Goal: Task Accomplishment & Management: Manage account settings

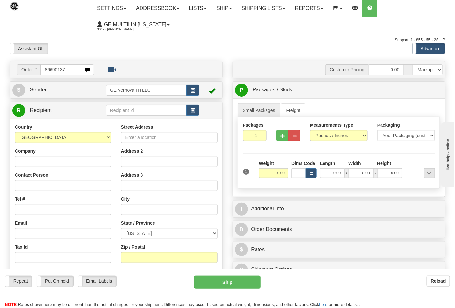
type input "86690137"
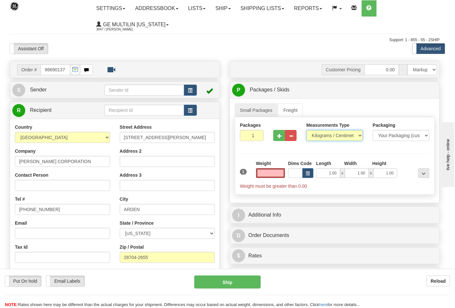
type input "0.00"
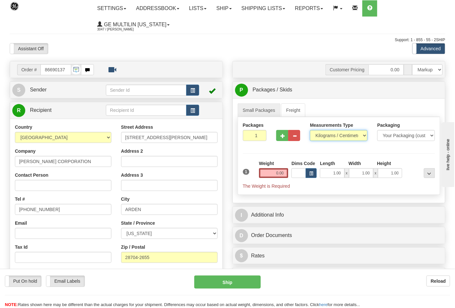
click at [325, 137] on select "Pounds / Inches Kilograms / Centimeters" at bounding box center [339, 135] width 58 height 11
select select "0"
click at [310, 130] on select "Pounds / Inches Kilograms / Centimeters" at bounding box center [339, 135] width 58 height 11
click at [284, 173] on input "0.00" at bounding box center [273, 173] width 29 height 10
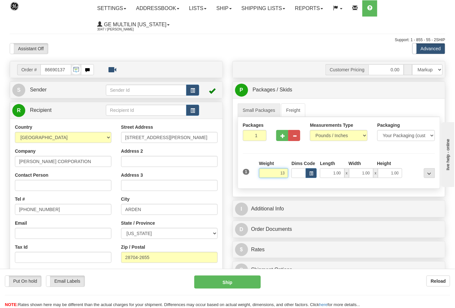
type input "1"
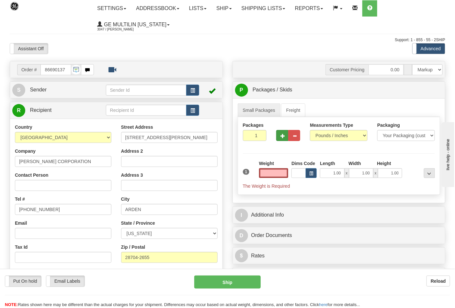
type input "0.00"
click at [276, 137] on div at bounding box center [288, 134] width 34 height 25
click at [281, 136] on span "button" at bounding box center [282, 136] width 5 height 4
click at [282, 137] on span "button" at bounding box center [282, 136] width 5 height 4
type input "3"
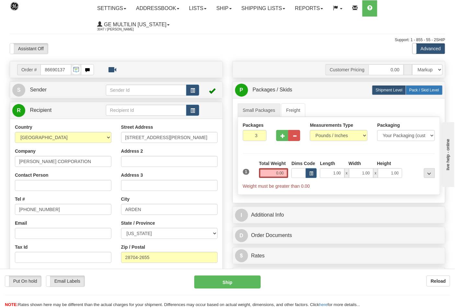
click at [422, 89] on span "Pack / Skid Level" at bounding box center [424, 90] width 30 height 5
radio input "true"
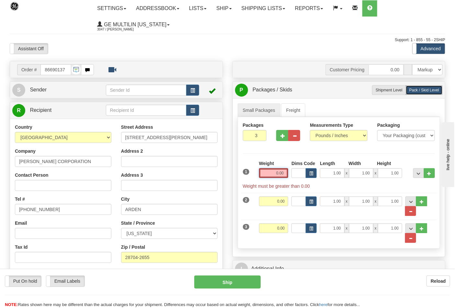
click at [284, 174] on input "0.00" at bounding box center [273, 173] width 29 height 10
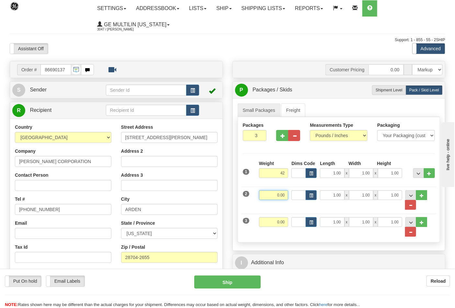
type input "42.00"
click at [284, 198] on input "0.00" at bounding box center [273, 195] width 29 height 10
type input "42.00"
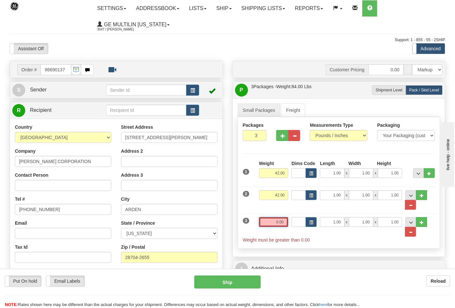
click at [287, 222] on input "0.00" at bounding box center [273, 222] width 29 height 10
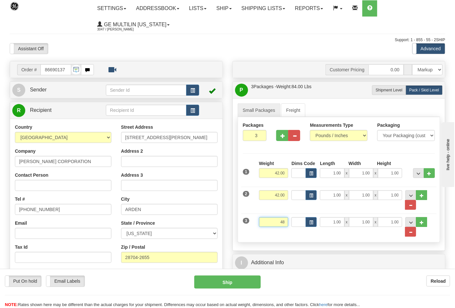
click button "Delete" at bounding box center [0, 0] width 0 height 0
type input "48.00"
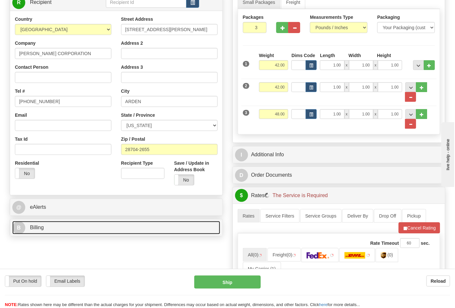
click at [84, 232] on link "B Billing" at bounding box center [116, 227] width 208 height 13
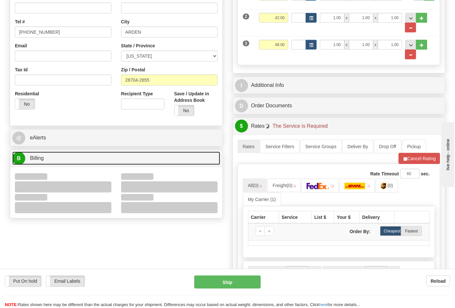
scroll to position [180, 0]
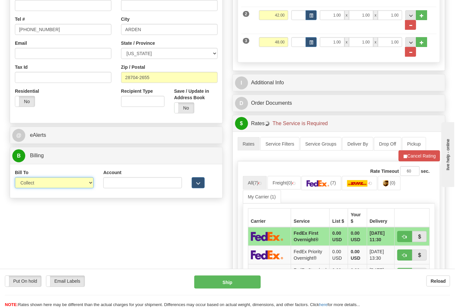
click at [45, 188] on select "Sender Recipient Third Party Collect" at bounding box center [54, 182] width 79 height 11
select select "2"
click at [15, 178] on select "Sender Recipient Third Party Collect" at bounding box center [54, 182] width 79 height 11
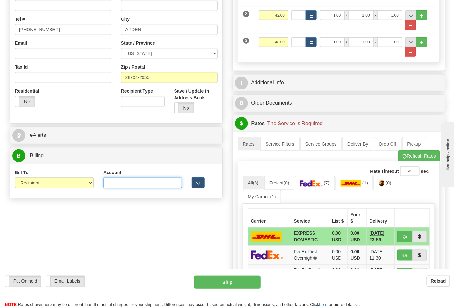
click at [167, 181] on input "Account" at bounding box center [142, 182] width 79 height 11
paste input "103014760"
type input "103014760"
click at [316, 186] on img at bounding box center [311, 183] width 23 height 6
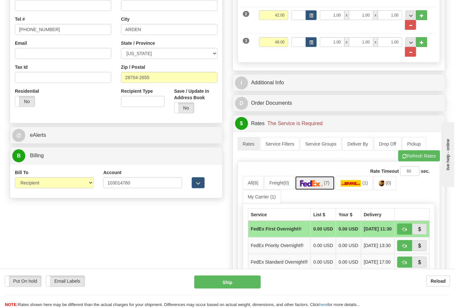
scroll to position [324, 0]
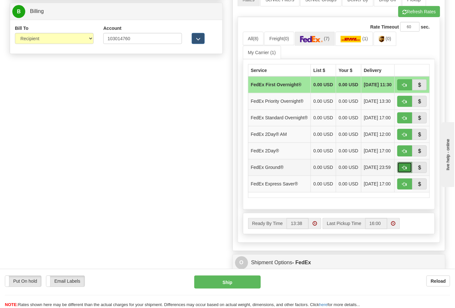
click at [403, 170] on span "button" at bounding box center [404, 168] width 5 height 4
type input "92"
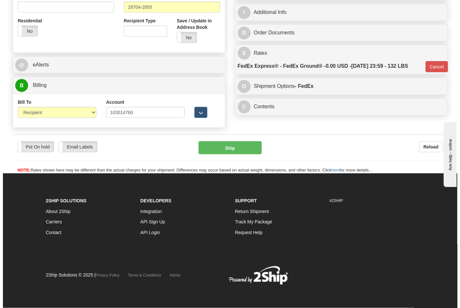
scroll to position [251, 0]
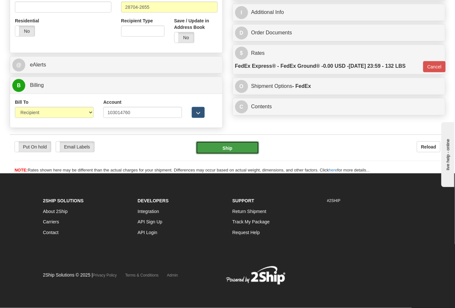
click at [235, 150] on button "Ship" at bounding box center [227, 147] width 63 height 13
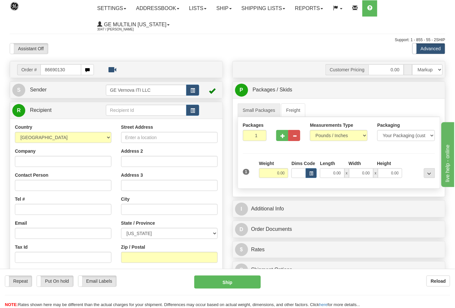
type input "86690130"
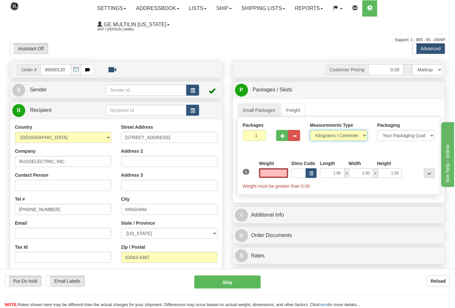
type input "0.00"
click at [322, 138] on select "Pounds / Inches Kilograms / Centimeters" at bounding box center [339, 135] width 58 height 11
select select "0"
click at [310, 130] on select "Pounds / Inches Kilograms / Centimeters" at bounding box center [339, 135] width 58 height 11
click at [285, 173] on input "0.00" at bounding box center [273, 173] width 29 height 10
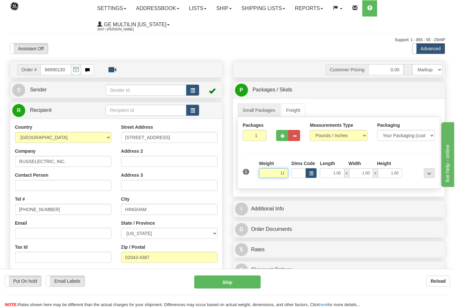
click button "Delete" at bounding box center [0, 0] width 0 height 0
type input "11.00"
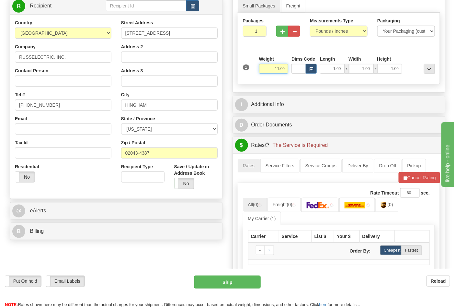
scroll to position [144, 0]
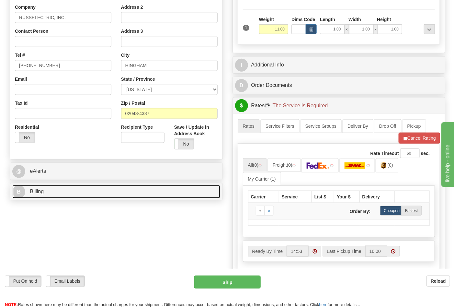
click at [62, 198] on link "B Billing" at bounding box center [116, 191] width 208 height 13
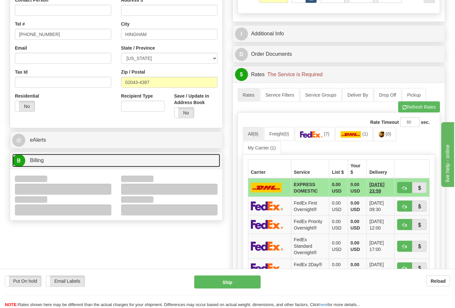
scroll to position [216, 0]
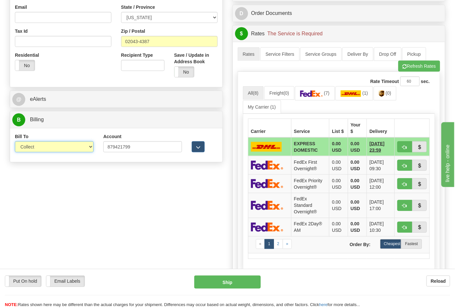
click at [38, 151] on select "Sender Recipient Third Party Collect" at bounding box center [54, 146] width 79 height 11
select select "2"
click at [15, 142] on select "Sender Recipient Third Party Collect" at bounding box center [54, 146] width 79 height 11
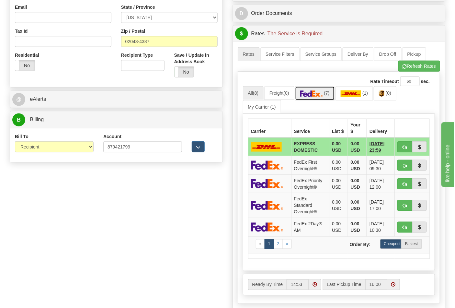
click at [321, 98] on link "(7)" at bounding box center [315, 93] width 40 height 14
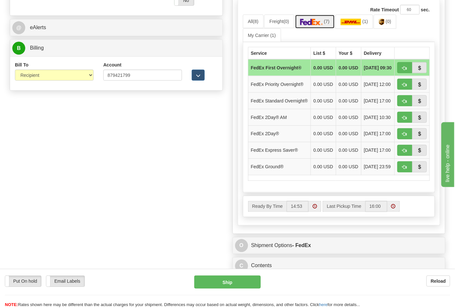
scroll to position [287, 0]
click at [404, 169] on span "button" at bounding box center [404, 167] width 5 height 4
type input "92"
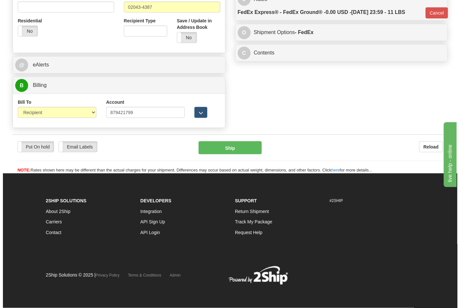
scroll to position [251, 0]
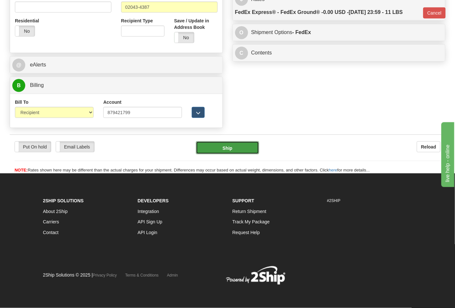
click at [215, 151] on button "Ship" at bounding box center [227, 147] width 63 height 13
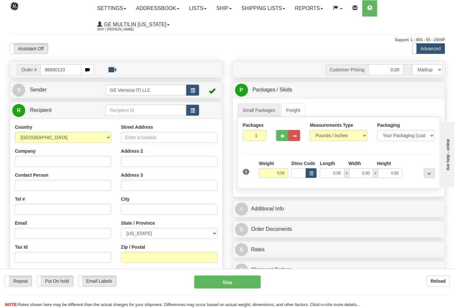
type input "86690133"
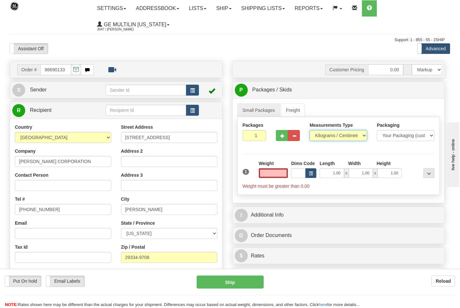
type input "0.00"
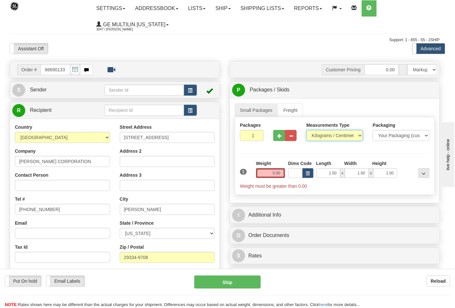
click at [326, 137] on select "Pounds / Inches Kilograms / Centimeters" at bounding box center [334, 135] width 57 height 11
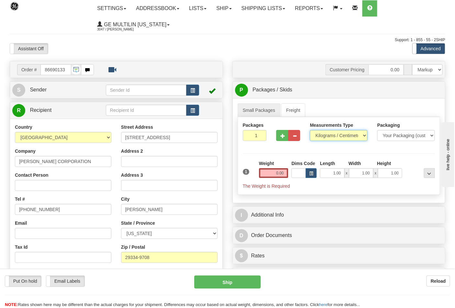
select select "0"
click at [310, 130] on select "Pounds / Inches Kilograms / Centimeters" at bounding box center [339, 135] width 58 height 11
click at [285, 172] on input "0.00" at bounding box center [273, 173] width 29 height 10
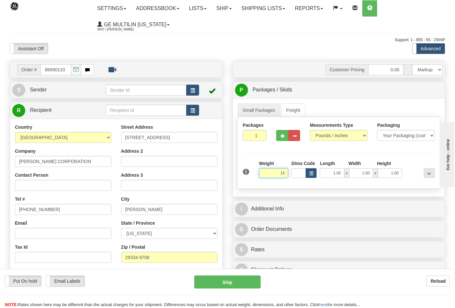
click button "Delete" at bounding box center [0, 0] width 0 height 0
type input "14.00"
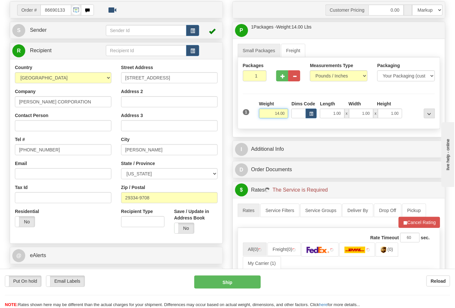
scroll to position [108, 0]
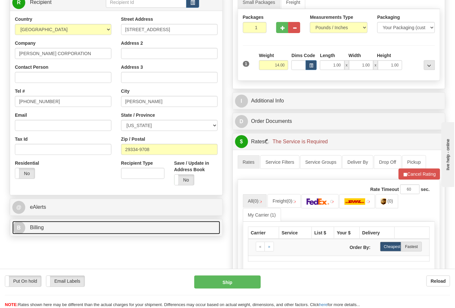
click at [72, 228] on link "B Billing" at bounding box center [116, 227] width 208 height 13
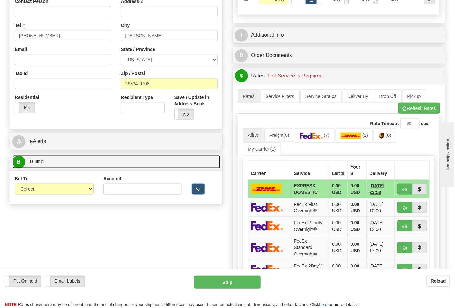
scroll to position [180, 0]
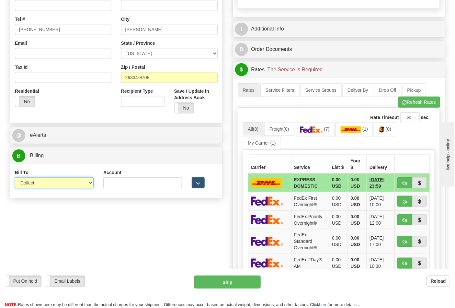
click at [38, 185] on select "Sender Recipient Third Party Collect" at bounding box center [54, 182] width 79 height 11
select select "2"
click at [15, 178] on select "Sender Recipient Third Party Collect" at bounding box center [54, 182] width 79 height 11
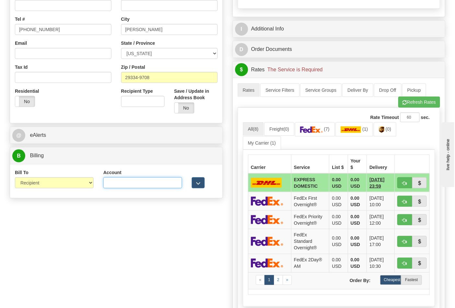
click at [137, 187] on input "Account" at bounding box center [142, 182] width 79 height 11
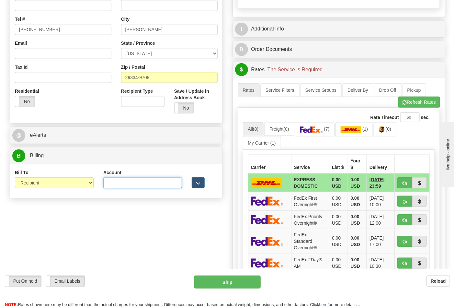
paste input "103538629"
type input "103538629"
click at [322, 128] on img at bounding box center [311, 129] width 23 height 6
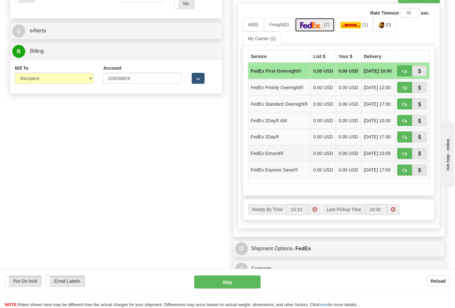
scroll to position [287, 0]
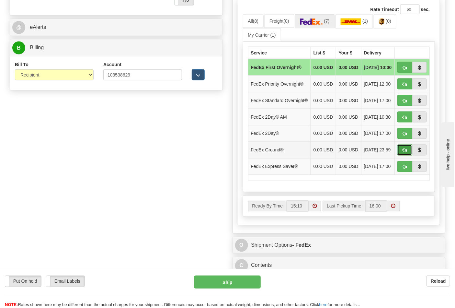
click at [404, 152] on span "button" at bounding box center [404, 150] width 5 height 4
type input "92"
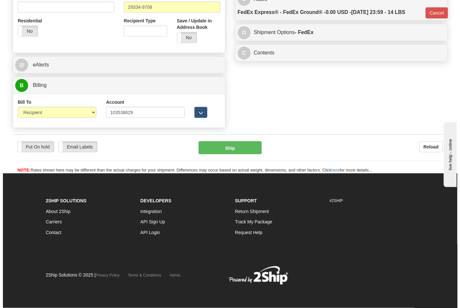
scroll to position [251, 0]
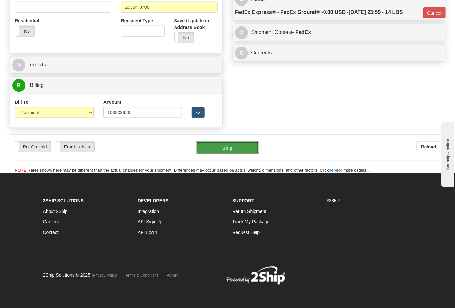
click at [250, 144] on button "Ship" at bounding box center [227, 147] width 63 height 13
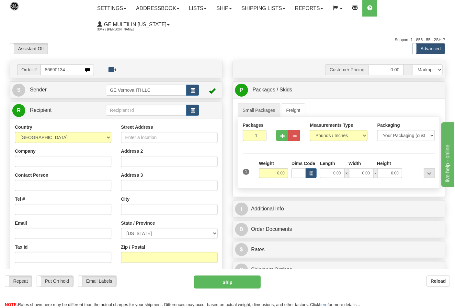
type input "86690134"
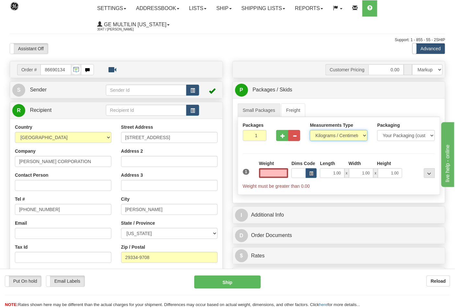
type input "0.00"
click at [335, 135] on select "Pounds / Inches Kilograms / Centimeters" at bounding box center [339, 135] width 58 height 11
select select "0"
click at [310, 130] on select "Pounds / Inches Kilograms / Centimeters" at bounding box center [339, 135] width 58 height 11
click at [286, 175] on input "0.00" at bounding box center [273, 173] width 29 height 10
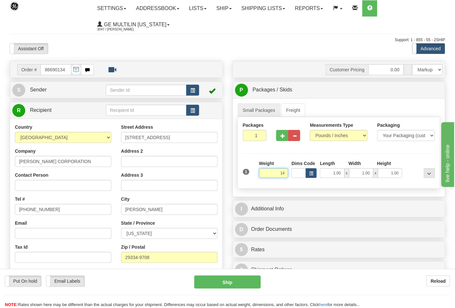
click button "Delete" at bounding box center [0, 0] width 0 height 0
type input "14.00"
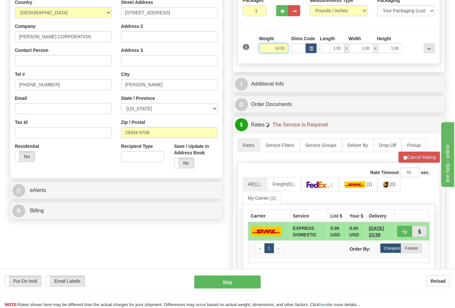
scroll to position [180, 0]
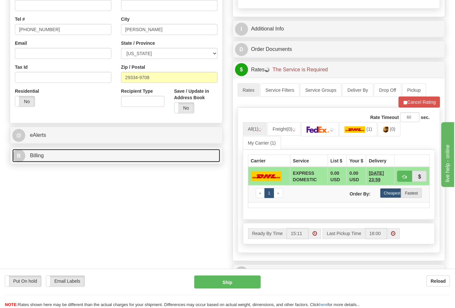
click at [41, 150] on link "B Billing" at bounding box center [116, 155] width 208 height 13
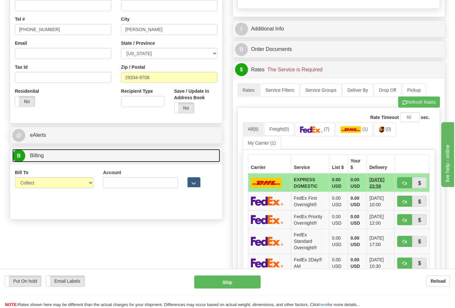
scroll to position [252, 0]
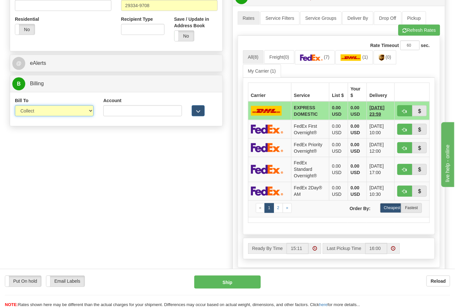
drag, startPoint x: 36, startPoint y: 109, endPoint x: 36, endPoint y: 112, distance: 3.3
click at [36, 109] on select "Sender Recipient Third Party Collect" at bounding box center [54, 110] width 79 height 11
select select "2"
click at [15, 106] on select "Sender Recipient Third Party Collect" at bounding box center [54, 110] width 79 height 11
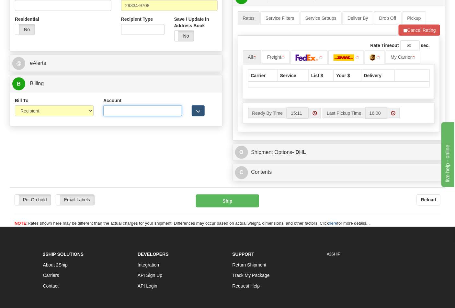
drag, startPoint x: 104, startPoint y: 116, endPoint x: 115, endPoint y: 109, distance: 13.0
click at [107, 115] on input "Account" at bounding box center [142, 110] width 79 height 11
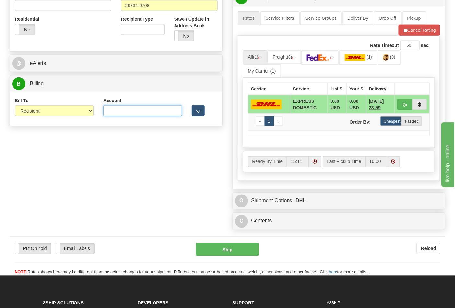
paste input "103538629"
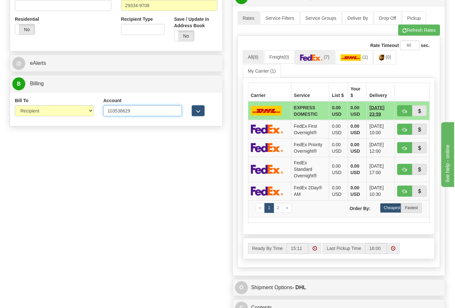
type input "103538629"
click at [327, 62] on link "(7)" at bounding box center [315, 57] width 40 height 14
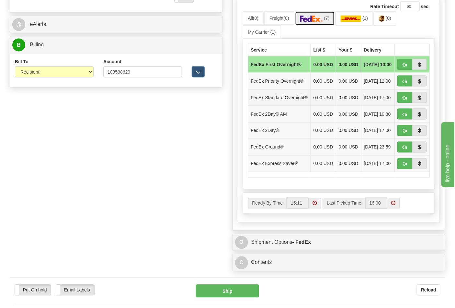
scroll to position [324, 0]
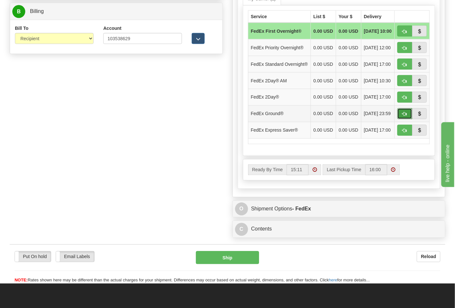
click at [402, 116] on span "button" at bounding box center [404, 114] width 5 height 4
type input "92"
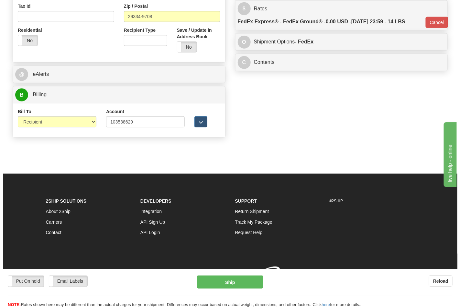
scroll to position [251, 0]
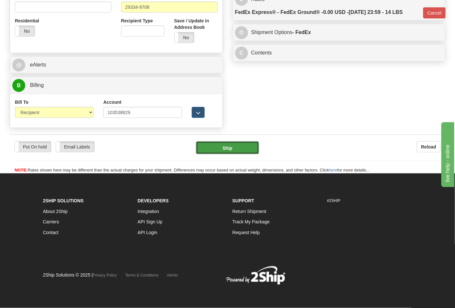
click at [237, 148] on button "Ship" at bounding box center [227, 147] width 63 height 13
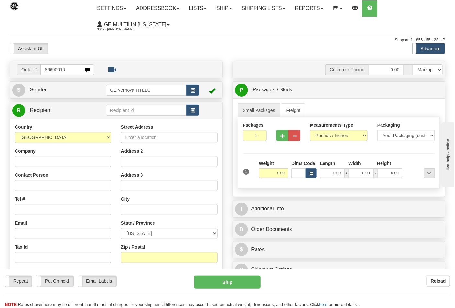
type input "86690016"
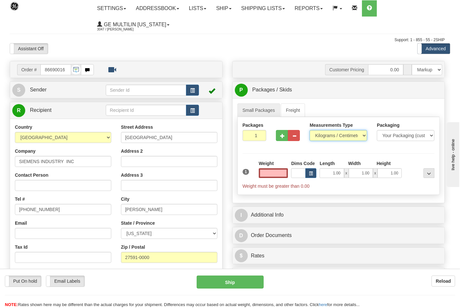
type input "0.00"
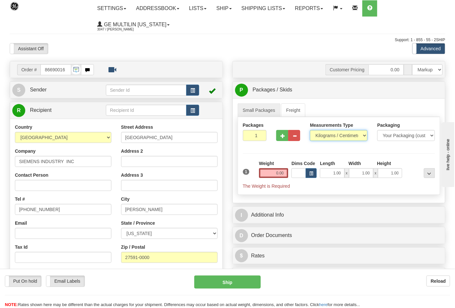
click at [330, 137] on select "Pounds / Inches Kilograms / Centimeters" at bounding box center [339, 135] width 58 height 11
select select "0"
click at [310, 130] on select "Pounds / Inches Kilograms / Centimeters" at bounding box center [339, 135] width 58 height 11
click at [287, 173] on input "0.00" at bounding box center [273, 173] width 29 height 10
click button "Delete" at bounding box center [0, 0] width 0 height 0
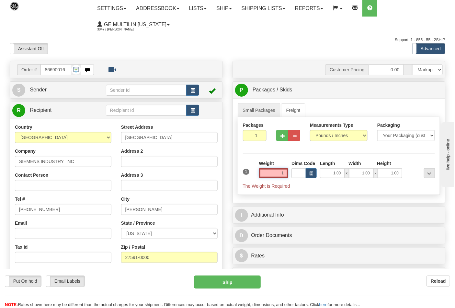
type input "1.00"
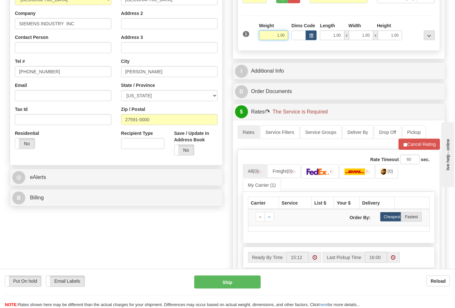
scroll to position [144, 0]
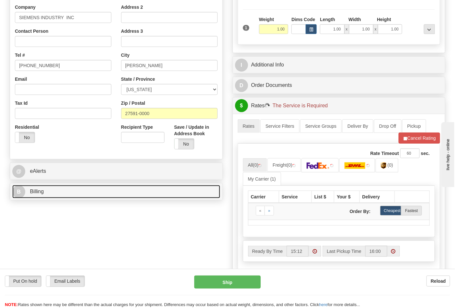
click at [58, 189] on link "B Billing" at bounding box center [116, 191] width 208 height 13
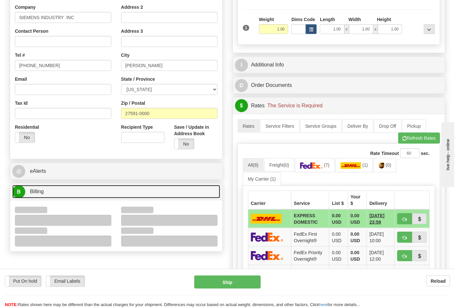
scroll to position [180, 0]
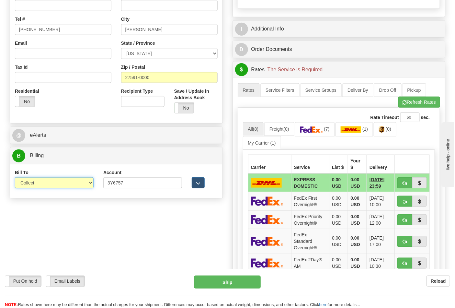
click at [42, 183] on select "Sender Recipient Third Party Collect" at bounding box center [54, 182] width 79 height 11
select select "2"
click at [15, 178] on select "Sender Recipient Third Party Collect" at bounding box center [54, 182] width 79 height 11
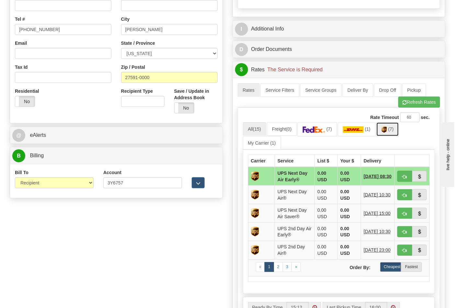
click at [387, 136] on link "(7)" at bounding box center [387, 129] width 23 height 14
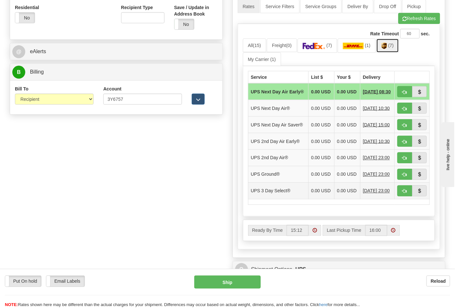
scroll to position [324, 0]
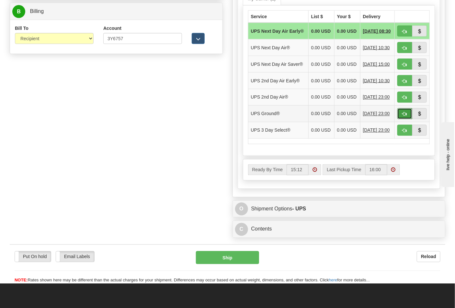
click at [403, 116] on span "button" at bounding box center [404, 114] width 5 height 4
type input "03"
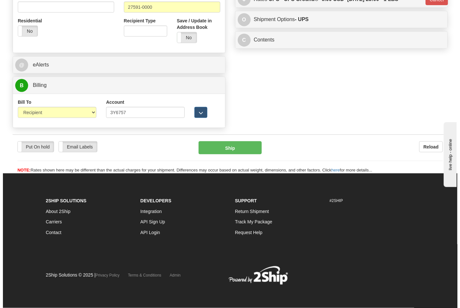
scroll to position [251, 0]
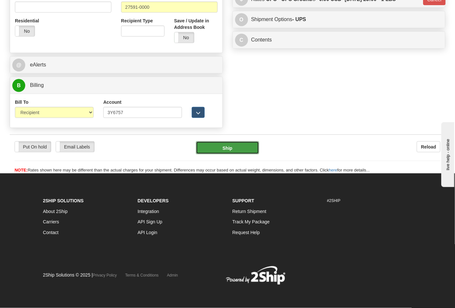
click at [230, 146] on button "Ship" at bounding box center [227, 147] width 63 height 13
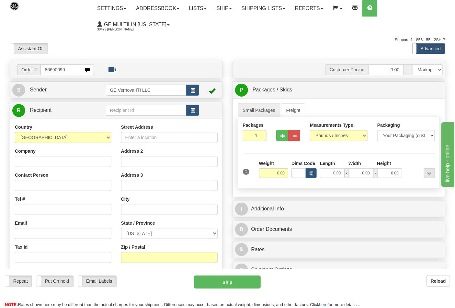
type input "86690090"
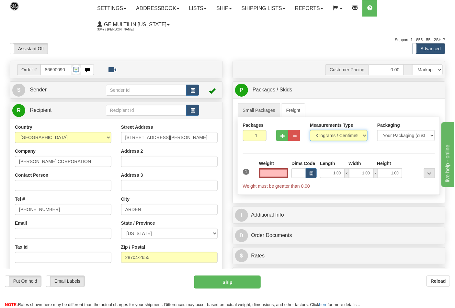
type input "0.00"
drag, startPoint x: 332, startPoint y: 137, endPoint x: 330, endPoint y: 140, distance: 4.6
click at [332, 137] on select "Pounds / Inches Kilograms / Centimeters" at bounding box center [339, 135] width 58 height 11
select select "0"
click at [310, 130] on select "Pounds / Inches Kilograms / Centimeters" at bounding box center [339, 135] width 58 height 11
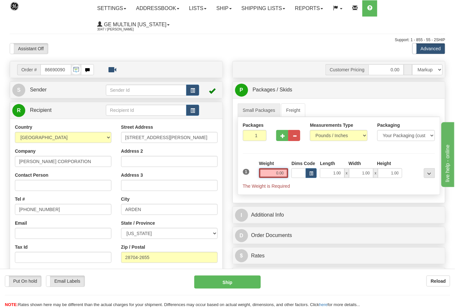
click at [286, 175] on input "0.00" at bounding box center [273, 173] width 29 height 10
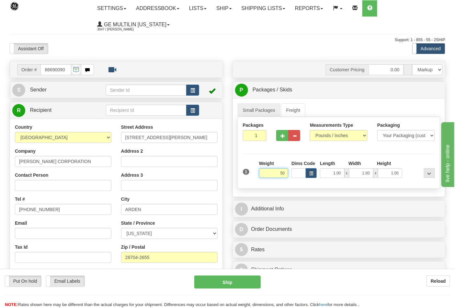
click button "Delete" at bounding box center [0, 0] width 0 height 0
type input "50.00"
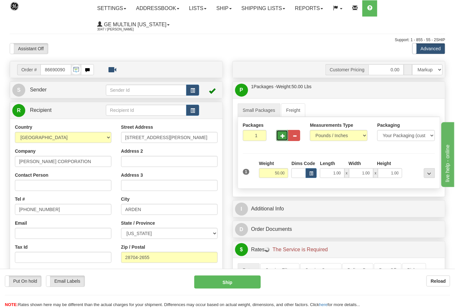
click at [284, 132] on button "button" at bounding box center [282, 135] width 12 height 11
type input "2"
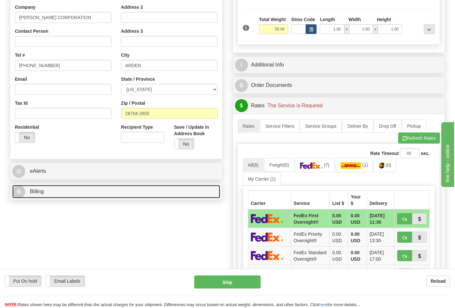
click at [66, 192] on link "B Billing" at bounding box center [116, 191] width 208 height 13
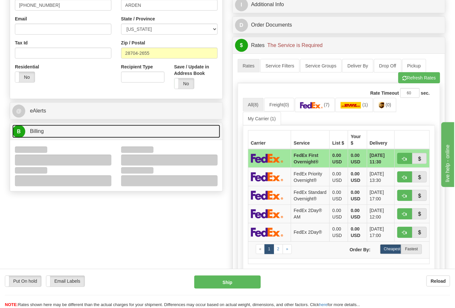
scroll to position [252, 0]
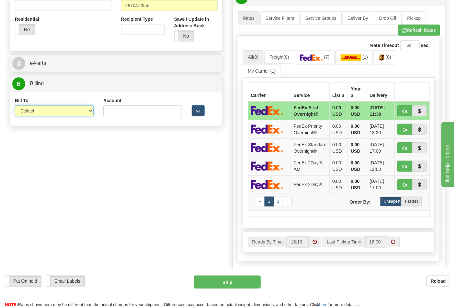
click at [37, 114] on select "Sender Recipient Third Party Collect" at bounding box center [54, 110] width 79 height 11
select select "2"
click at [15, 106] on select "Sender Recipient Third Party Collect" at bounding box center [54, 110] width 79 height 11
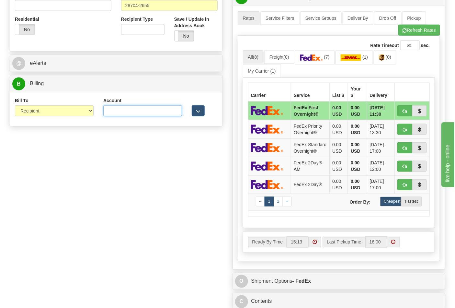
click at [117, 114] on input "Account" at bounding box center [142, 110] width 79 height 11
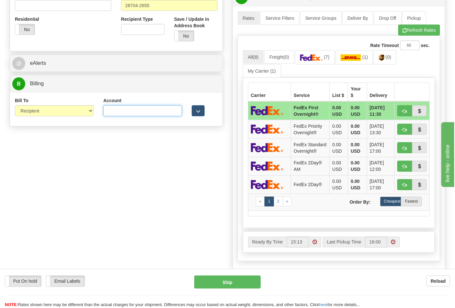
paste input "103014760"
type input "103014760"
click at [318, 62] on link "(7)" at bounding box center [315, 57] width 40 height 14
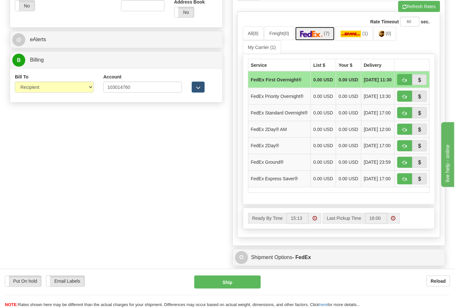
scroll to position [287, 0]
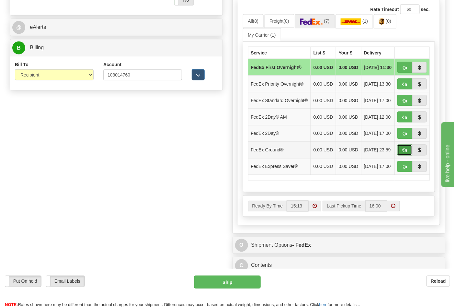
click at [404, 152] on span "button" at bounding box center [404, 150] width 5 height 4
type input "92"
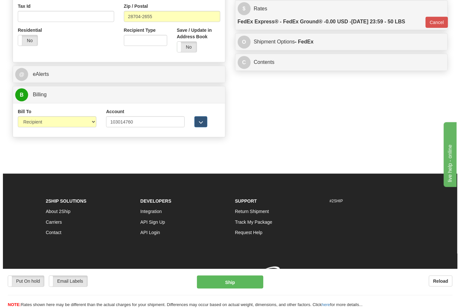
scroll to position [251, 0]
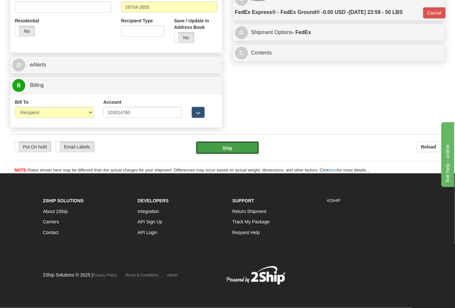
click at [238, 149] on button "Ship" at bounding box center [227, 147] width 63 height 13
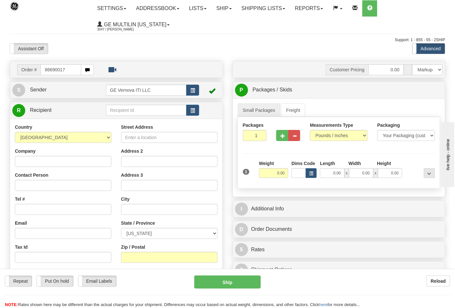
type input "86690017"
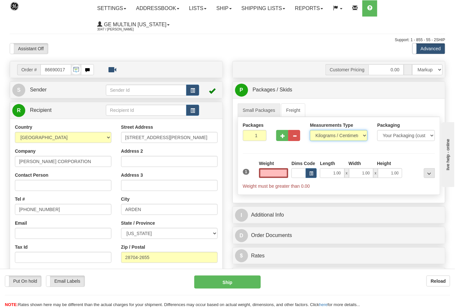
type input "0.00"
click at [342, 134] on select "Pounds / Inches Kilograms / Centimeters" at bounding box center [339, 135] width 58 height 11
click at [310, 130] on select "Pounds / Inches Kilograms / Centimeters" at bounding box center [339, 135] width 58 height 11
click at [325, 138] on select "Pounds / Inches Kilograms / Centimeters" at bounding box center [339, 135] width 58 height 11
select select "0"
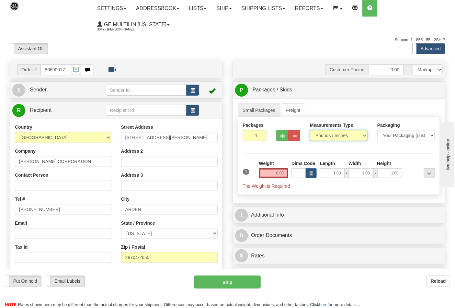
click at [310, 130] on select "Pounds / Inches Kilograms / Centimeters" at bounding box center [339, 135] width 58 height 11
click at [286, 173] on input "0.00" at bounding box center [273, 173] width 29 height 10
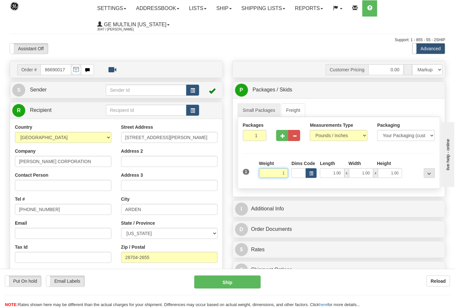
click button "Delete" at bounding box center [0, 0] width 0 height 0
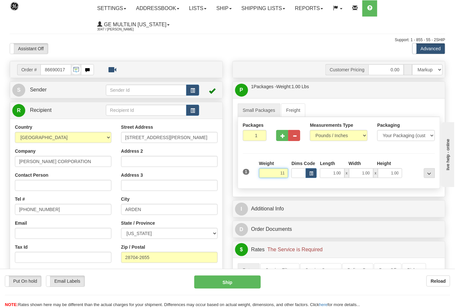
click button "Delete" at bounding box center [0, 0] width 0 height 0
type input "11.00"
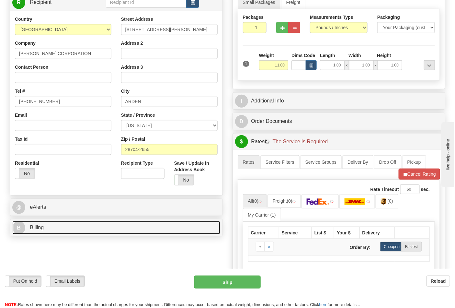
click at [86, 223] on link "B Billing" at bounding box center [116, 227] width 208 height 13
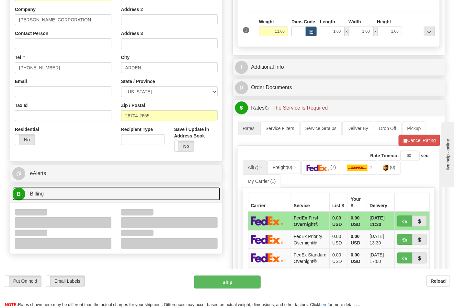
scroll to position [180, 0]
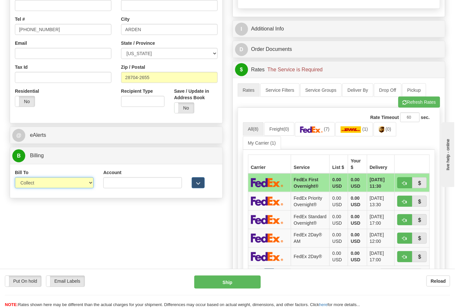
drag, startPoint x: 37, startPoint y: 185, endPoint x: 36, endPoint y: 188, distance: 3.3
click at [37, 185] on select "Sender Recipient Third Party Collect" at bounding box center [54, 182] width 79 height 11
select select "2"
click at [15, 178] on select "Sender Recipient Third Party Collect" at bounding box center [54, 182] width 79 height 11
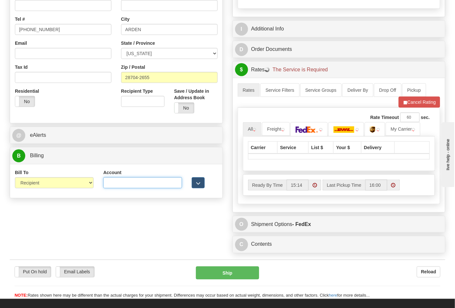
drag, startPoint x: 112, startPoint y: 179, endPoint x: 124, endPoint y: 182, distance: 12.2
click at [112, 179] on input "Account" at bounding box center [142, 182] width 79 height 11
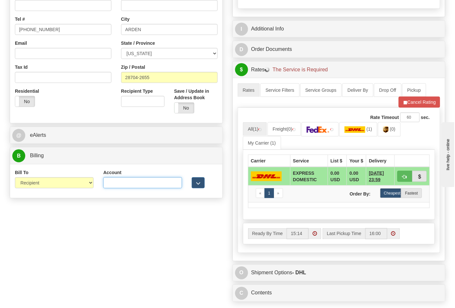
paste input "103014760"
type input "103014760"
click at [329, 131] on img at bounding box center [318, 129] width 23 height 6
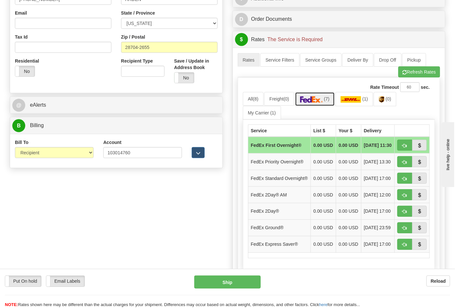
scroll to position [252, 0]
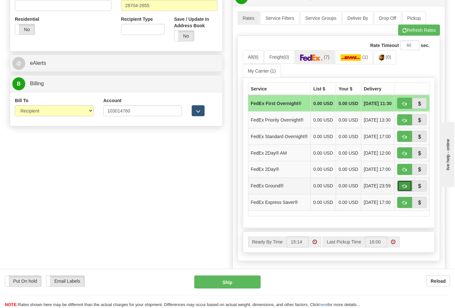
click at [402, 188] on span "button" at bounding box center [404, 186] width 5 height 4
type input "92"
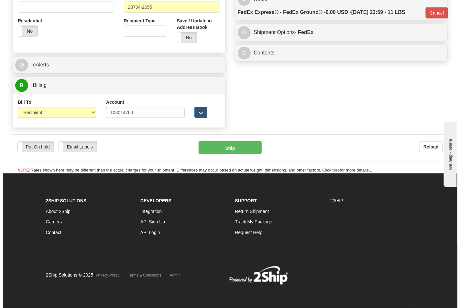
scroll to position [241, 0]
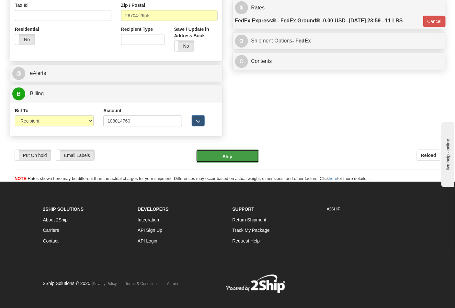
click at [244, 158] on button "Ship" at bounding box center [227, 156] width 63 height 13
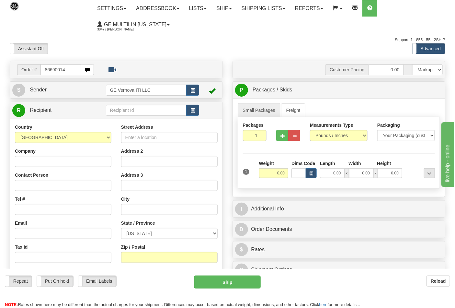
type input "86690014"
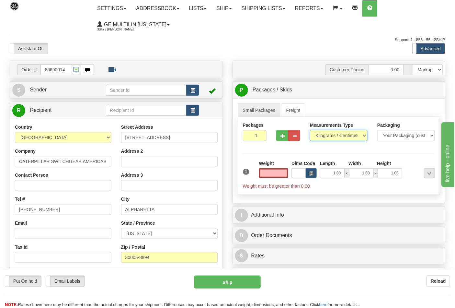
type input "0.00"
click at [331, 134] on select "Pounds / Inches Kilograms / Centimeters" at bounding box center [339, 135] width 58 height 11
select select "0"
click at [310, 130] on select "Pounds / Inches Kilograms / Centimeters" at bounding box center [339, 135] width 58 height 11
click at [287, 171] on input "0.00" at bounding box center [273, 173] width 29 height 10
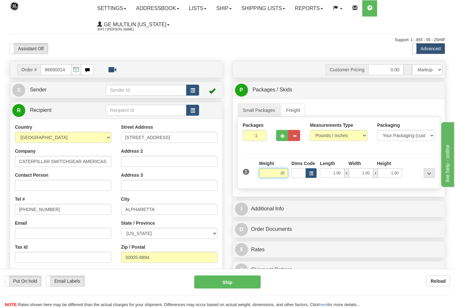
click button "Delete" at bounding box center [0, 0] width 0 height 0
type input "26.00"
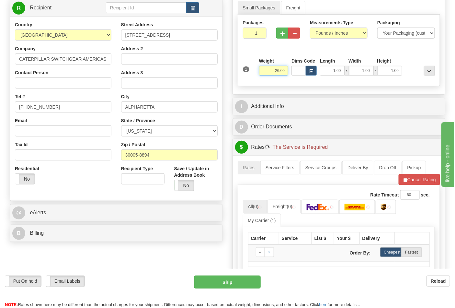
scroll to position [108, 0]
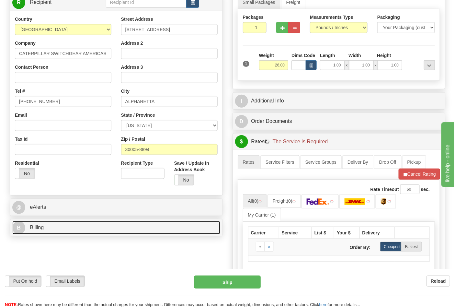
click at [71, 224] on link "B Billing" at bounding box center [116, 227] width 208 height 13
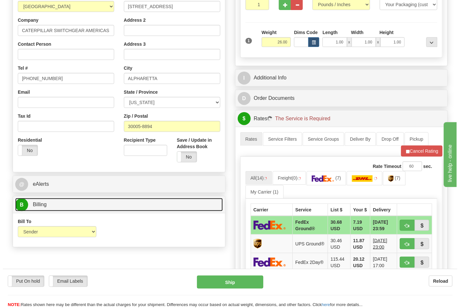
scroll to position [144, 0]
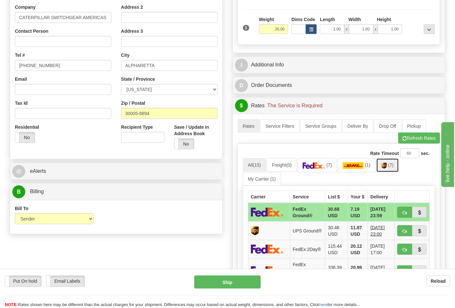
click at [394, 167] on span "(7)" at bounding box center [391, 164] width 6 height 5
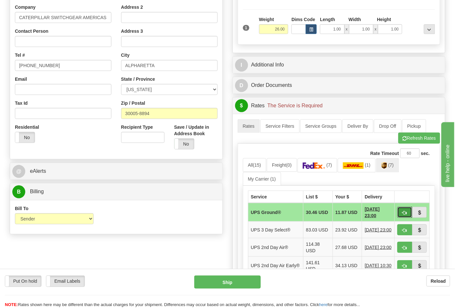
drag, startPoint x: 405, startPoint y: 210, endPoint x: 389, endPoint y: 210, distance: 15.2
click at [405, 210] on span "button" at bounding box center [404, 212] width 5 height 4
type input "03"
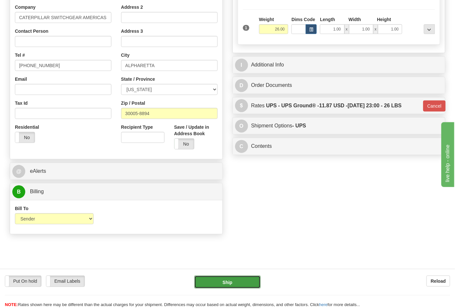
click at [237, 287] on button "Ship" at bounding box center [227, 281] width 66 height 13
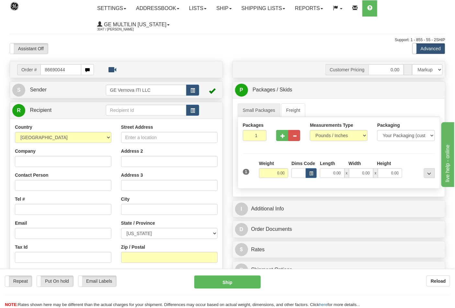
type input "86690044"
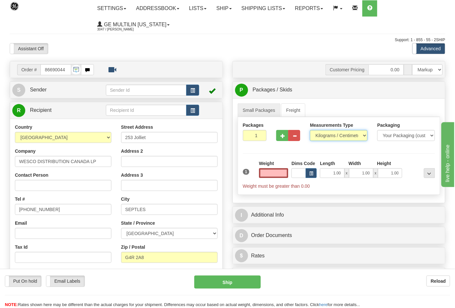
type input "0.00"
drag, startPoint x: 321, startPoint y: 135, endPoint x: 321, endPoint y: 140, distance: 5.2
click at [321, 135] on select "Pounds / Inches Kilograms / Centimeters" at bounding box center [339, 135] width 58 height 11
select select "0"
click at [310, 130] on select "Pounds / Inches Kilograms / Centimeters" at bounding box center [339, 135] width 58 height 11
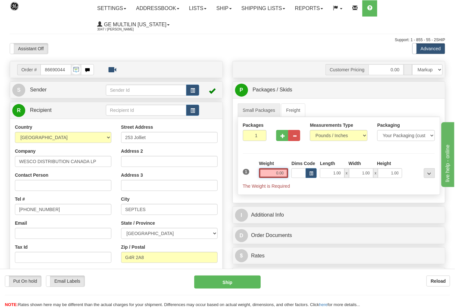
click at [287, 171] on input "0.00" at bounding box center [273, 173] width 29 height 10
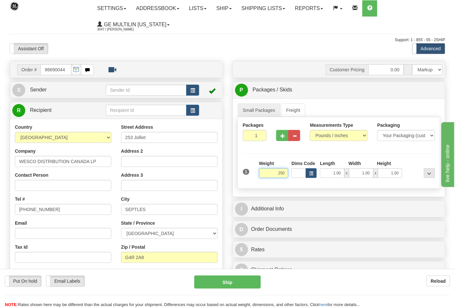
click button "Delete" at bounding box center [0, 0] width 0 height 0
type input "250.00"
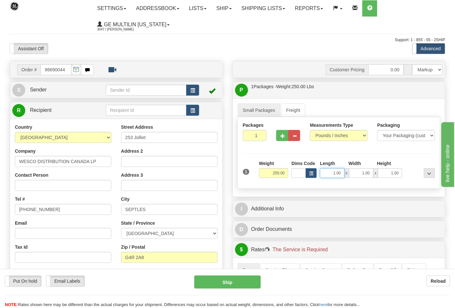
drag, startPoint x: 334, startPoint y: 172, endPoint x: 350, endPoint y: 176, distance: 16.0
click at [345, 172] on div "1.00 x 1.00 x 1.00" at bounding box center [361, 173] width 82 height 10
type input "24.00"
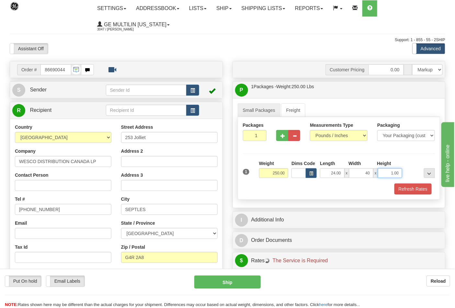
type input "40.00"
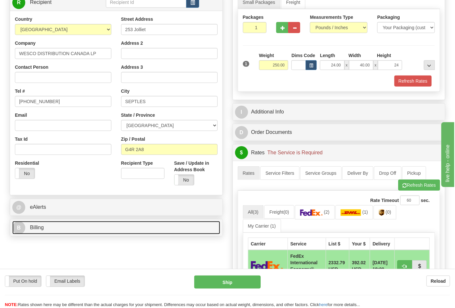
type input "24.00"
click at [79, 234] on link "B Billing" at bounding box center [116, 227] width 208 height 13
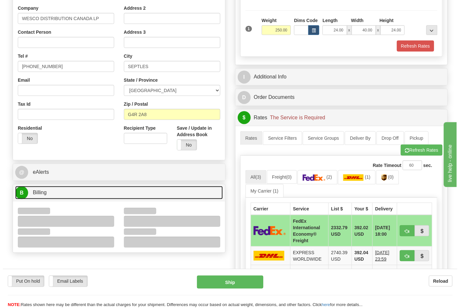
scroll to position [216, 0]
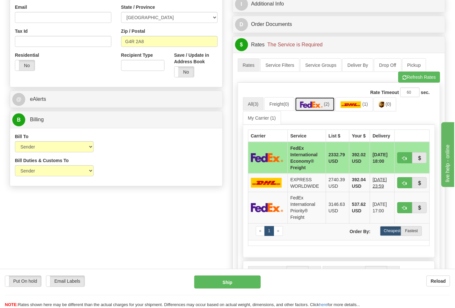
click at [321, 110] on link "(2)" at bounding box center [315, 104] width 40 height 14
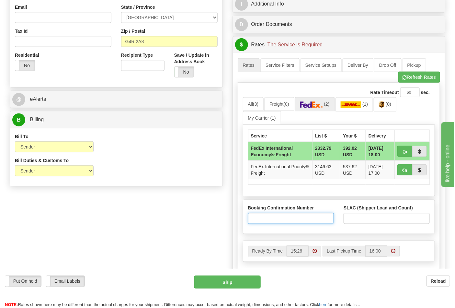
click at [286, 220] on input "Booking Confirmation Number" at bounding box center [291, 218] width 86 height 11
type input "24626216"
click at [377, 219] on input "SLAC (Shipper Load and Count)" at bounding box center [386, 218] width 86 height 11
type input "1"
click at [402, 170] on span "button" at bounding box center [404, 170] width 5 height 4
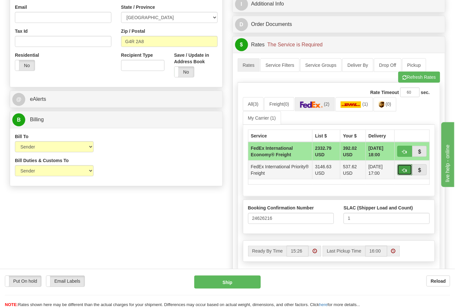
type input "70"
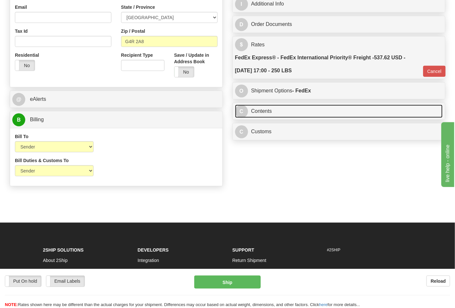
click at [275, 113] on link "C Contents" at bounding box center [339, 111] width 208 height 13
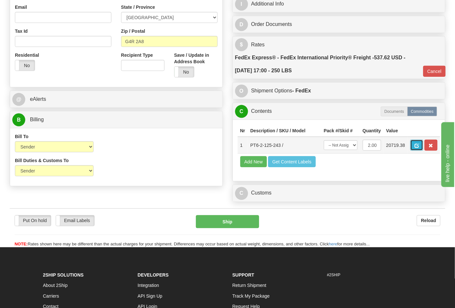
click at [423, 144] on button "button" at bounding box center [416, 145] width 13 height 11
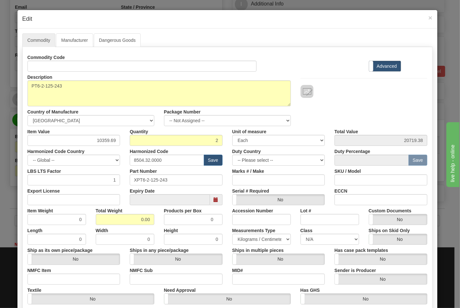
drag, startPoint x: 110, startPoint y: 60, endPoint x: 109, endPoint y: 67, distance: 7.2
click at [111, 62] on div "Commodity Code" at bounding box center [142, 62] width 239 height 20
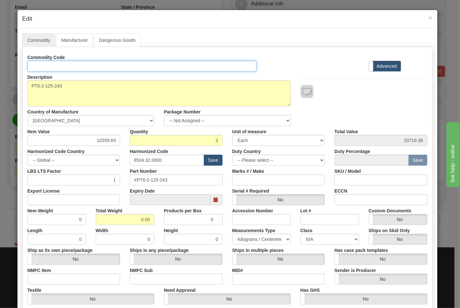
drag, startPoint x: 109, startPoint y: 67, endPoint x: 98, endPoint y: 72, distance: 12.0
click at [109, 67] on input "Id" at bounding box center [143, 66] width 230 height 11
type input "TRANSFORMERS"
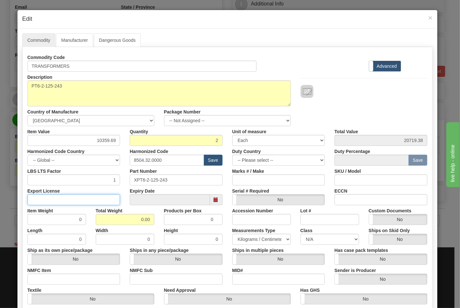
click at [91, 196] on input "Export License" at bounding box center [74, 199] width 93 height 11
type input "N/A"
drag, startPoint x: 120, startPoint y: 218, endPoint x: 167, endPoint y: 217, distance: 47.3
click at [167, 217] on div "Item Weight 0 Total Weight 0.00 Products per Box 0 Accession Number Lot # Custo…" at bounding box center [228, 215] width 410 height 20
type input "250"
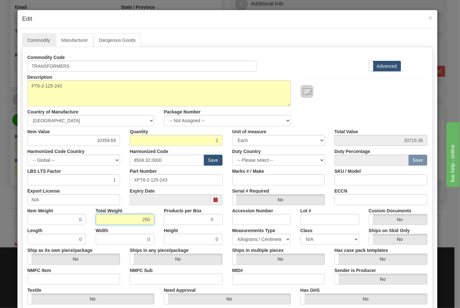
type input "125.0000"
click at [71, 279] on input "NMFC Item" at bounding box center [74, 278] width 93 height 11
type input "63170"
click at [134, 277] on input "NMFC Sub" at bounding box center [176, 278] width 93 height 11
type input "4"
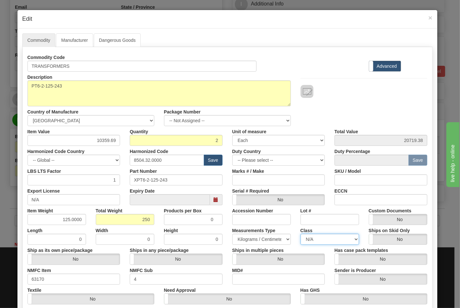
click at [316, 240] on select "N/A 50.0 55.0 60.0 65.0 70.0 85.0 92.5 100.0 125.0 175.0 250.0 300.0 400.0" at bounding box center [330, 238] width 59 height 11
select select "70.0"
click at [301, 233] on select "N/A 50.0 55.0 60.0 65.0 70.0 85.0 92.5 100.0 125.0 175.0 250.0 300.0 400.0" at bounding box center [330, 238] width 59 height 11
drag, startPoint x: 355, startPoint y: 200, endPoint x: 366, endPoint y: 203, distance: 11.2
click at [355, 200] on input "ECCN" at bounding box center [381, 199] width 93 height 11
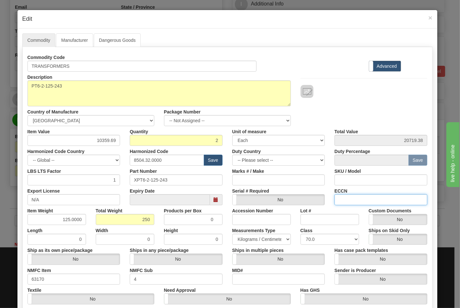
type input "EAR99"
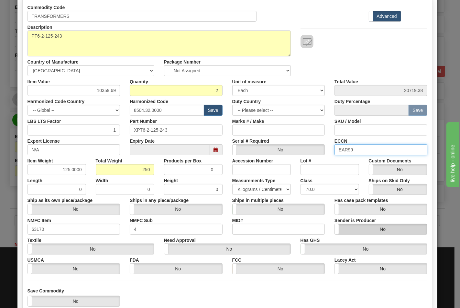
scroll to position [93, 0]
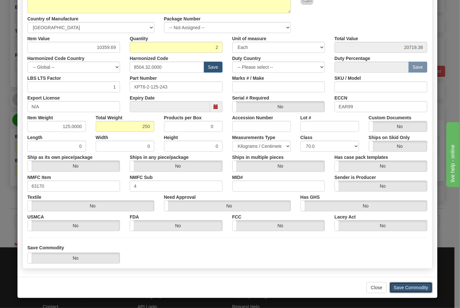
click at [391, 282] on button "Save Commodity" at bounding box center [411, 287] width 43 height 11
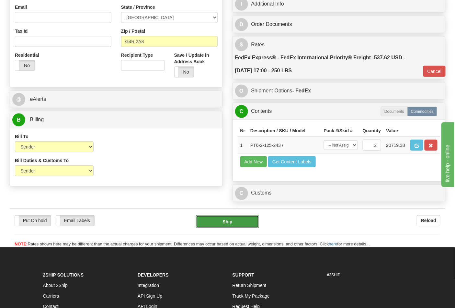
click at [234, 228] on button "Ship" at bounding box center [227, 221] width 63 height 13
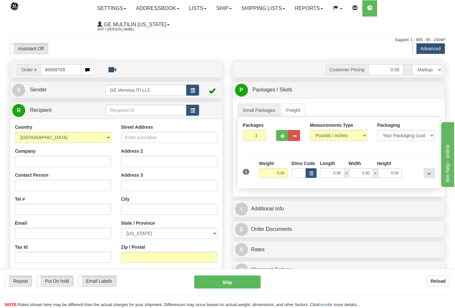
type input "86689708"
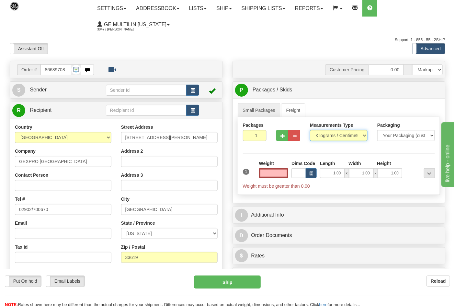
type input "0.00"
click at [345, 139] on select "Pounds / Inches Kilograms / Centimeters" at bounding box center [339, 135] width 58 height 11
click at [310, 130] on select "Pounds / Inches Kilograms / Centimeters" at bounding box center [339, 135] width 58 height 11
drag, startPoint x: 325, startPoint y: 133, endPoint x: 324, endPoint y: 140, distance: 6.9
click at [325, 133] on select "Pounds / Inches Kilograms / Centimeters" at bounding box center [339, 135] width 58 height 11
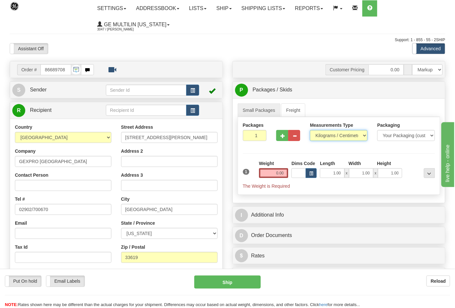
select select "0"
click at [310, 130] on select "Pounds / Inches Kilograms / Centimeters" at bounding box center [339, 135] width 58 height 11
click at [282, 140] on button "button" at bounding box center [282, 135] width 12 height 11
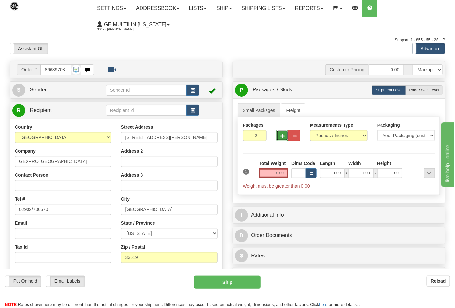
click at [283, 138] on span "button" at bounding box center [282, 136] width 5 height 4
type input "3"
click at [286, 176] on input "0.00" at bounding box center [273, 173] width 29 height 10
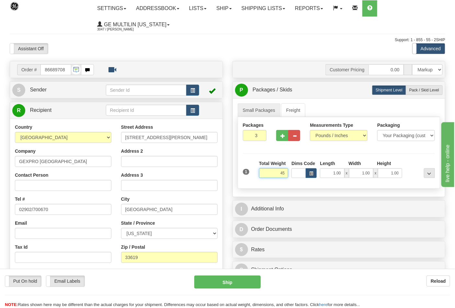
click button "Delete" at bounding box center [0, 0] width 0 height 0
type input "45.00"
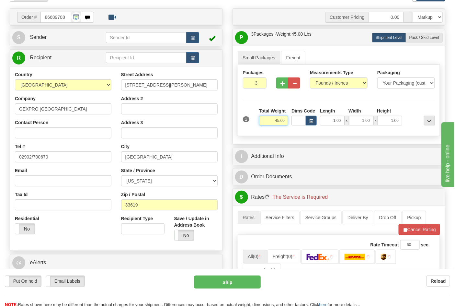
scroll to position [108, 0]
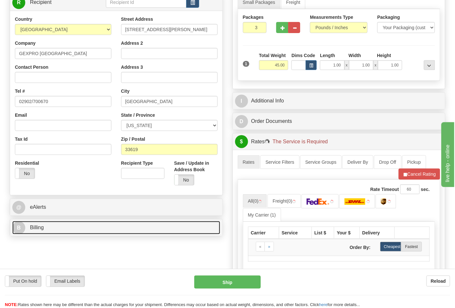
click at [53, 228] on link "B Billing" at bounding box center [116, 227] width 208 height 13
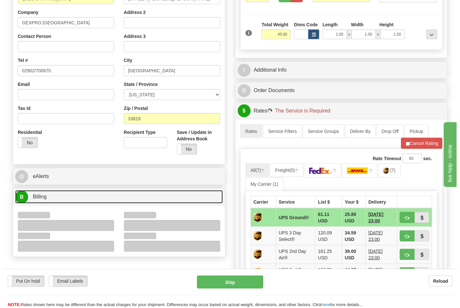
scroll to position [180, 0]
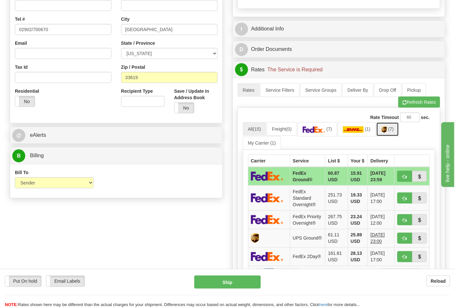
click at [398, 134] on link "(7)" at bounding box center [387, 129] width 23 height 14
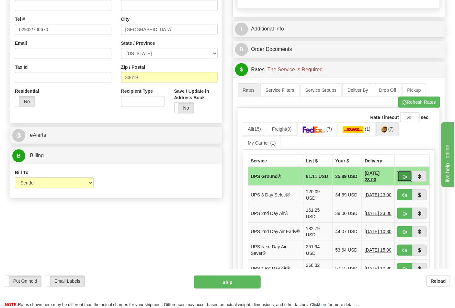
click at [400, 180] on button "button" at bounding box center [404, 176] width 15 height 11
type input "03"
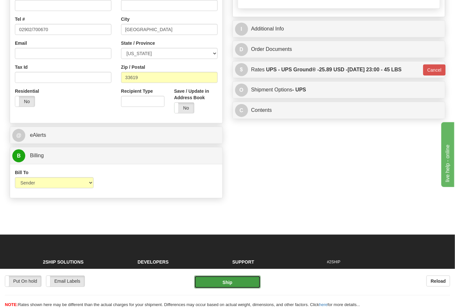
click at [235, 280] on button "Ship" at bounding box center [227, 281] width 66 height 13
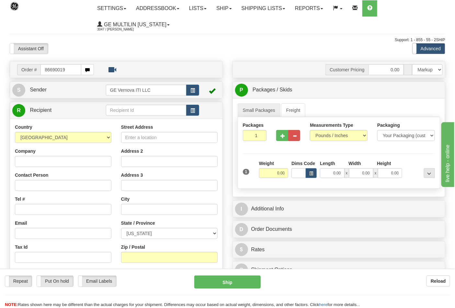
type input "86690019"
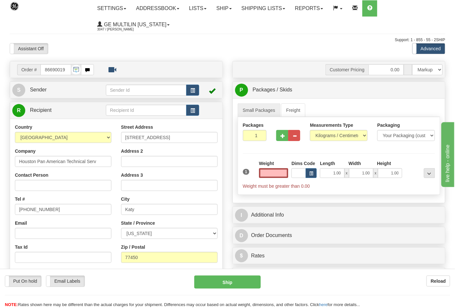
type input "0.00"
click at [319, 141] on div "Measurements Type Pounds / Inches Kilograms / Centimeters" at bounding box center [338, 134] width 67 height 24
click at [322, 138] on select "Pounds / Inches Kilograms / Centimeters" at bounding box center [339, 135] width 58 height 11
select select "0"
click at [310, 130] on select "Pounds / Inches Kilograms / Centimeters" at bounding box center [339, 135] width 58 height 11
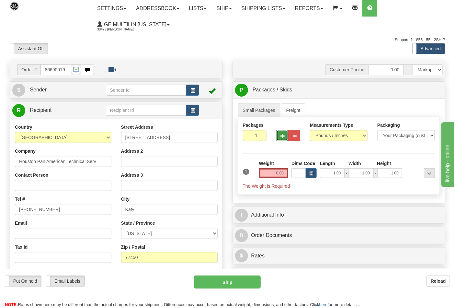
click at [285, 138] on span "button" at bounding box center [282, 136] width 5 height 4
click at [283, 137] on span "button" at bounding box center [282, 136] width 5 height 4
type input "3"
click at [286, 170] on input "0.00" at bounding box center [273, 173] width 29 height 10
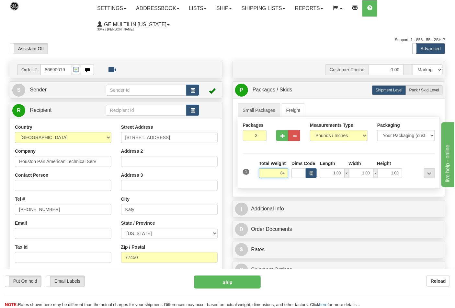
click button "Delete" at bounding box center [0, 0] width 0 height 0
type input "84.00"
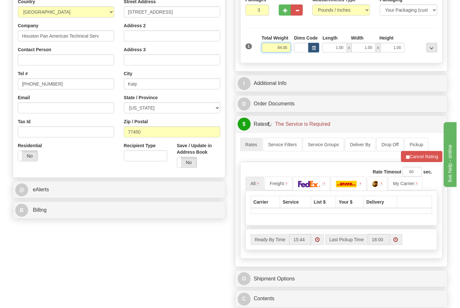
scroll to position [180, 0]
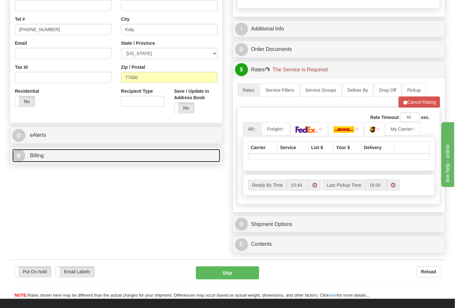
click at [62, 161] on link "B Billing" at bounding box center [116, 155] width 208 height 13
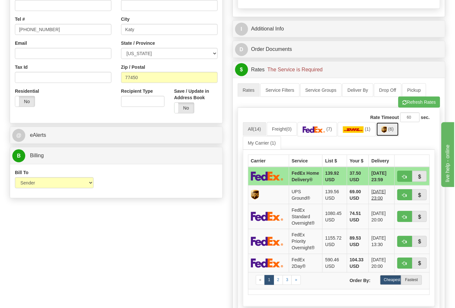
click at [391, 131] on span "(6)" at bounding box center [391, 128] width 6 height 5
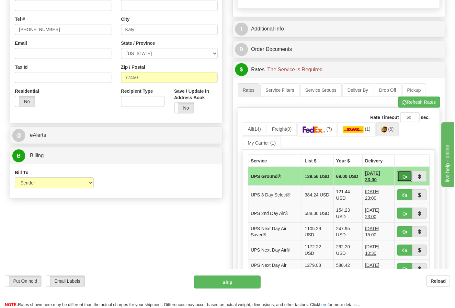
click at [403, 176] on span "button" at bounding box center [404, 176] width 5 height 4
type input "03"
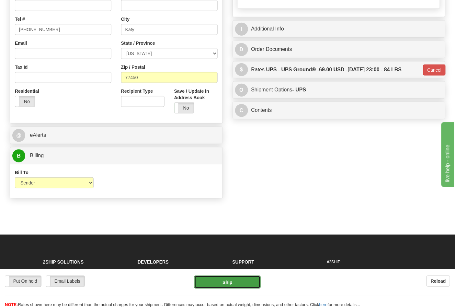
click at [227, 280] on button "Ship" at bounding box center [227, 281] width 66 height 13
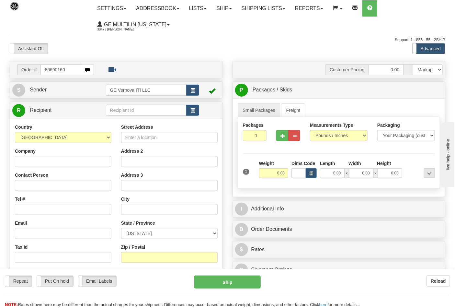
type input "86690160"
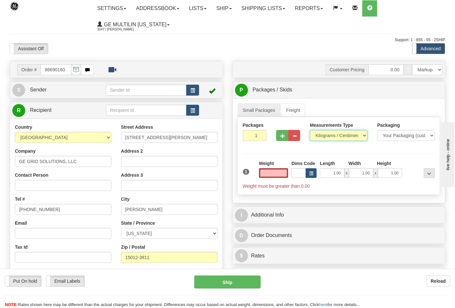
type input "0.00"
drag, startPoint x: 318, startPoint y: 137, endPoint x: 322, endPoint y: 138, distance: 4.6
click at [318, 137] on select "Pounds / Inches Kilograms / Centimeters" at bounding box center [339, 135] width 58 height 11
select select "0"
click at [310, 130] on select "Pounds / Inches Kilograms / Centimeters" at bounding box center [339, 135] width 58 height 11
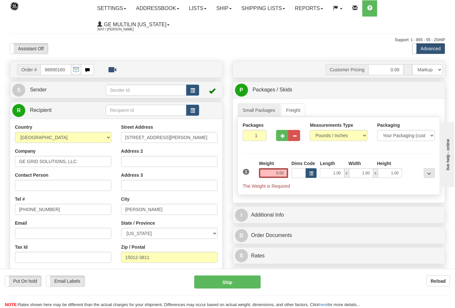
click at [289, 174] on div "Weight 0.00" at bounding box center [273, 171] width 33 height 23
click at [285, 173] on input "0.00" at bounding box center [273, 173] width 29 height 10
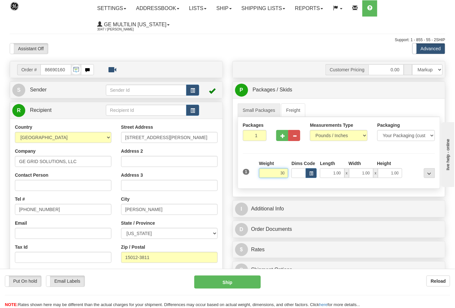
click button "Delete" at bounding box center [0, 0] width 0 height 0
type input "30.00"
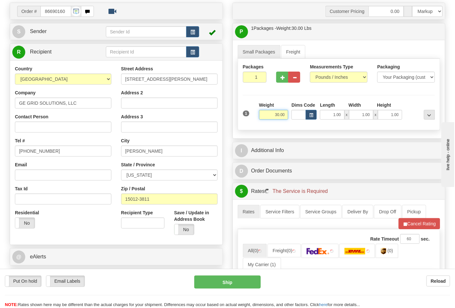
scroll to position [108, 0]
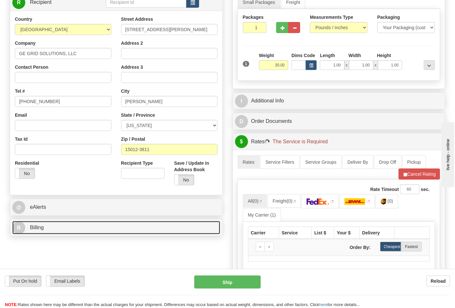
click at [73, 223] on link "B Billing" at bounding box center [116, 227] width 208 height 13
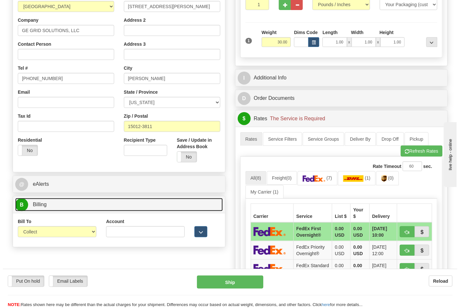
scroll to position [144, 0]
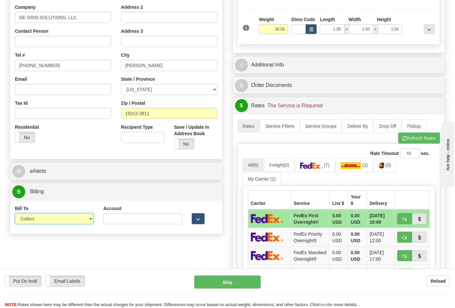
click at [43, 221] on select "Sender Recipient Third Party Collect" at bounding box center [54, 218] width 79 height 11
select select "2"
click at [15, 214] on select "Sender Recipient Third Party Collect" at bounding box center [54, 218] width 79 height 11
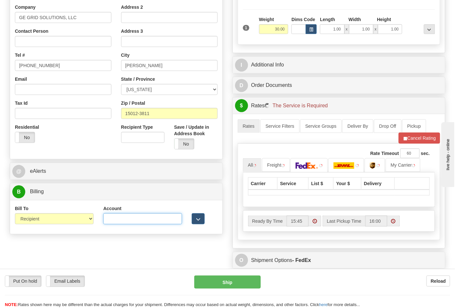
click at [106, 218] on input "Account" at bounding box center [142, 218] width 79 height 11
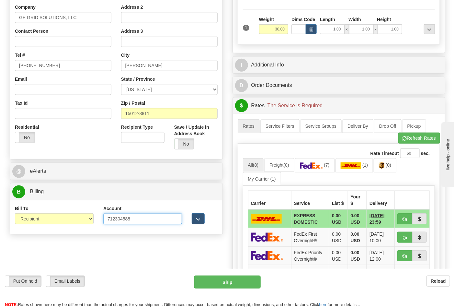
type input "712304588"
click button "Delete" at bounding box center [0, 0] width 0 height 0
click at [321, 169] on img at bounding box center [311, 165] width 23 height 6
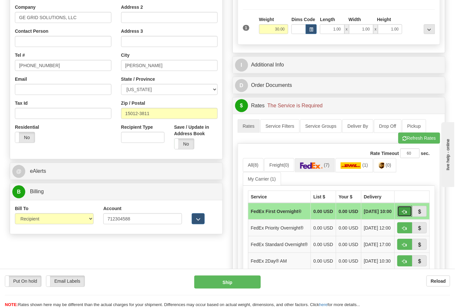
click at [402, 213] on span "button" at bounding box center [404, 211] width 5 height 4
type input "06"
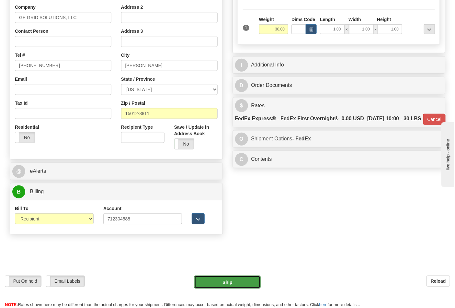
click at [235, 281] on button "Ship" at bounding box center [227, 281] width 66 height 13
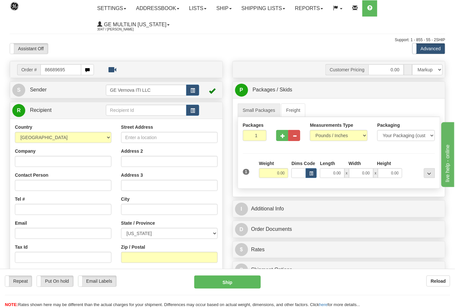
type input "86689695"
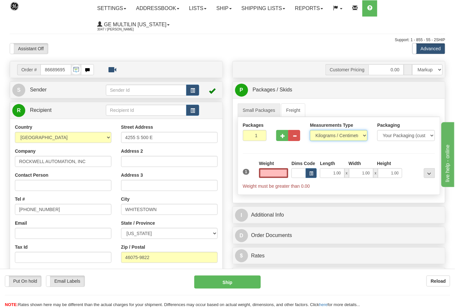
type input "0.00"
click at [322, 134] on select "Pounds / Inches Kilograms / Centimeters" at bounding box center [339, 135] width 58 height 11
click at [325, 141] on select "Pounds / Inches Kilograms / Centimeters" at bounding box center [339, 135] width 58 height 11
click at [321, 140] on select "Pounds / Inches Kilograms / Centimeters" at bounding box center [339, 135] width 58 height 11
select select "0"
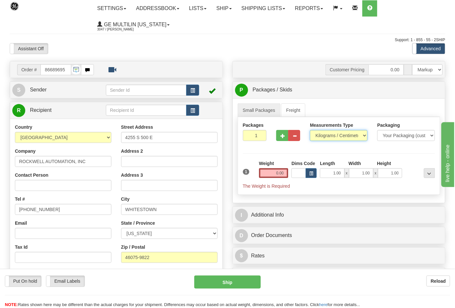
click at [310, 130] on select "Pounds / Inches Kilograms / Centimeters" at bounding box center [339, 135] width 58 height 11
click at [280, 172] on input "0.00" at bounding box center [273, 173] width 29 height 10
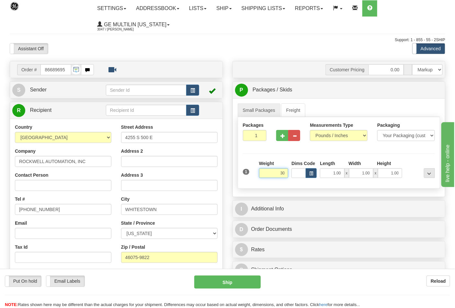
click button "Delete" at bounding box center [0, 0] width 0 height 0
type input "30.00"
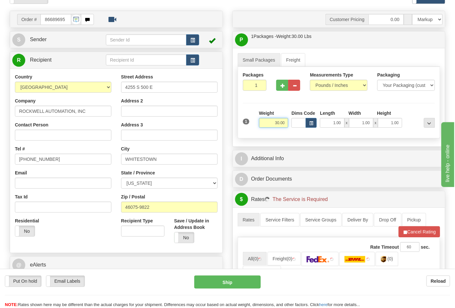
scroll to position [108, 0]
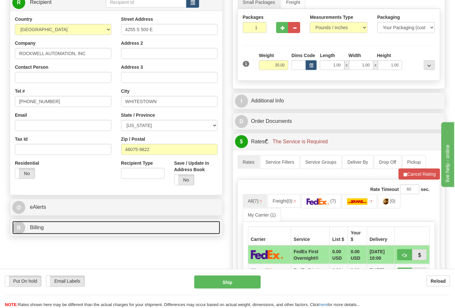
click at [70, 229] on link "B Billing" at bounding box center [116, 227] width 208 height 13
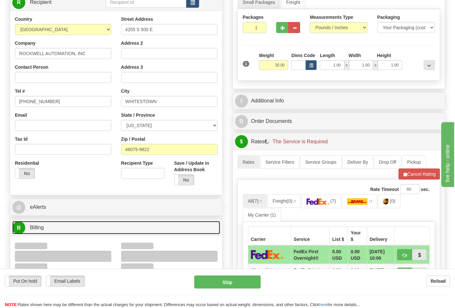
scroll to position [216, 0]
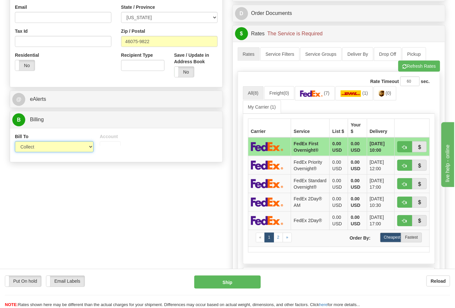
click at [35, 148] on select "Sender Recipient Third Party Collect" at bounding box center [54, 146] width 79 height 11
select select "2"
click at [15, 142] on select "Sender Recipient Third Party Collect" at bounding box center [54, 146] width 79 height 11
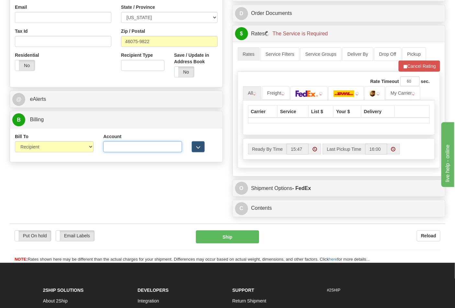
click at [125, 144] on input "Account" at bounding box center [142, 146] width 79 height 11
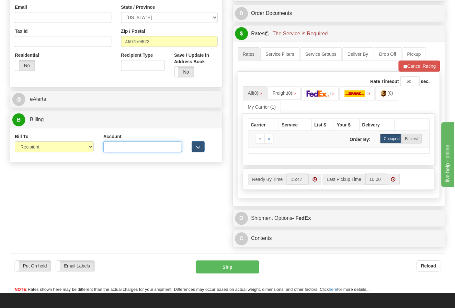
type input "587102"
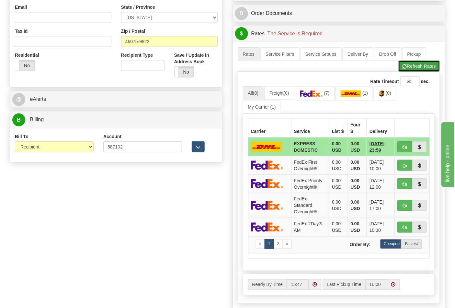
click at [409, 69] on button "Refresh Rates" at bounding box center [419, 66] width 42 height 11
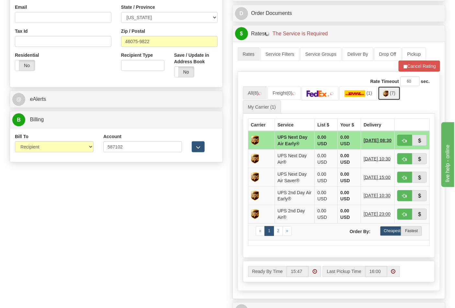
click at [390, 95] on link "(7)" at bounding box center [389, 93] width 23 height 14
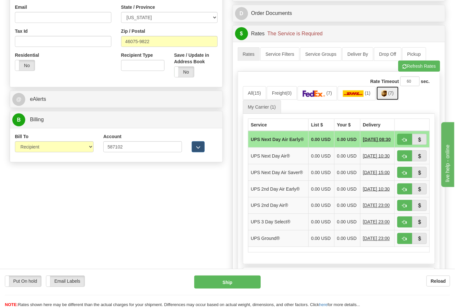
scroll to position [324, 0]
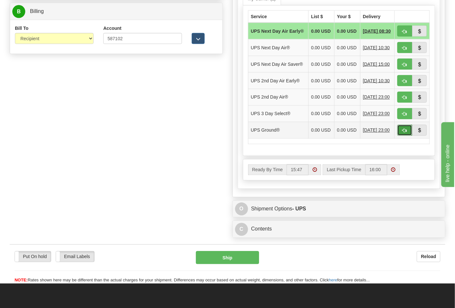
click at [400, 136] on button "button" at bounding box center [404, 130] width 15 height 11
type input "03"
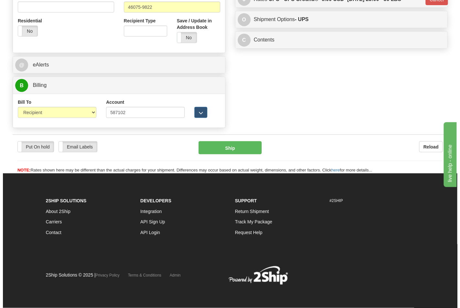
scroll to position [251, 0]
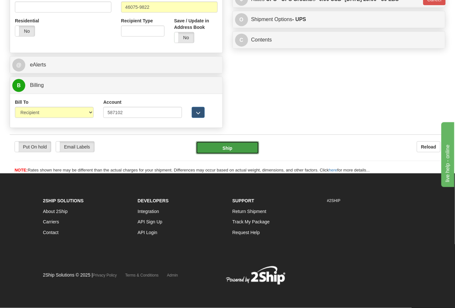
click at [221, 152] on button "Ship" at bounding box center [227, 147] width 63 height 13
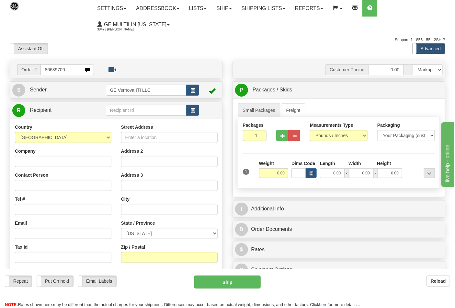
type input "86689700"
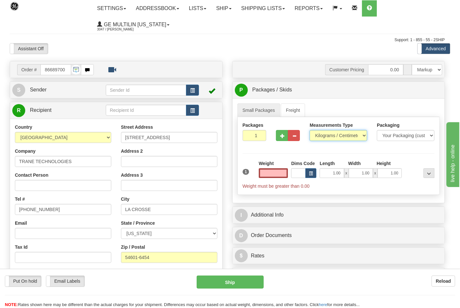
type input "0.00"
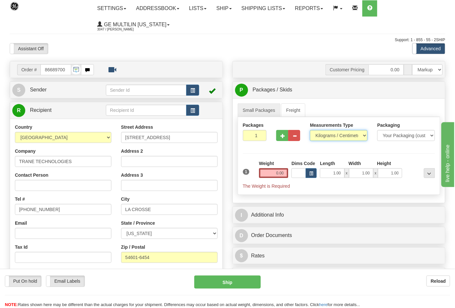
click at [324, 138] on select "Pounds / Inches Kilograms / Centimeters" at bounding box center [339, 135] width 58 height 11
select select "0"
click at [310, 130] on select "Pounds / Inches Kilograms / Centimeters" at bounding box center [339, 135] width 58 height 11
click at [288, 174] on input "0.00" at bounding box center [273, 173] width 29 height 10
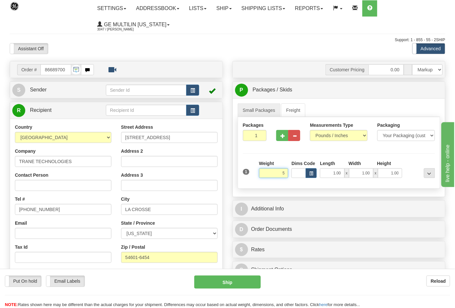
click button "Delete" at bounding box center [0, 0] width 0 height 0
type input "5.00"
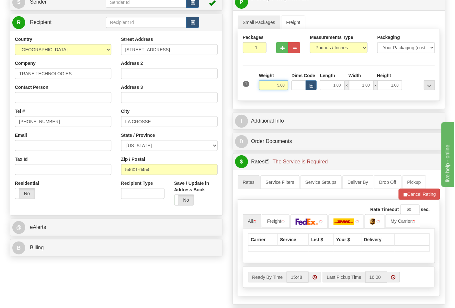
scroll to position [180, 0]
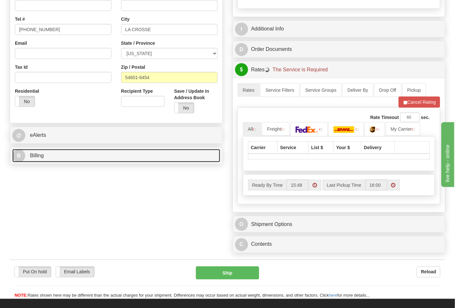
click at [54, 159] on link "B Billing" at bounding box center [116, 155] width 208 height 13
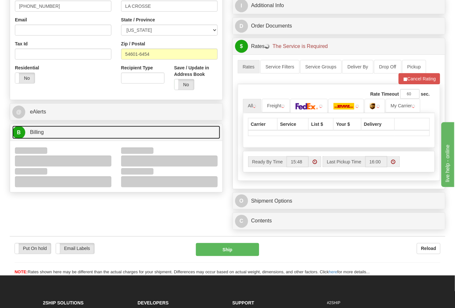
scroll to position [216, 0]
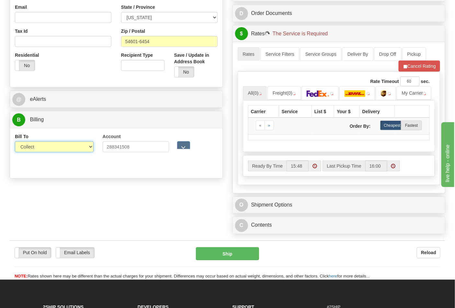
click at [42, 151] on select "Sender Recipient Third Party Collect" at bounding box center [54, 146] width 79 height 11
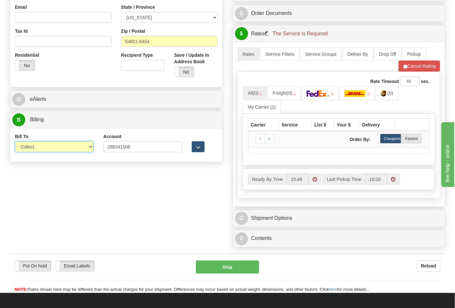
select select "2"
click at [15, 142] on select "Sender Recipient Third Party Collect" at bounding box center [54, 146] width 79 height 11
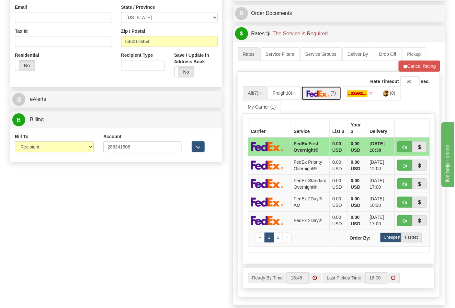
click at [321, 96] on img at bounding box center [318, 93] width 23 height 6
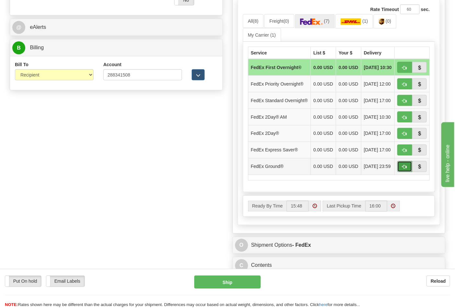
click at [400, 172] on button "button" at bounding box center [404, 166] width 15 height 11
type input "92"
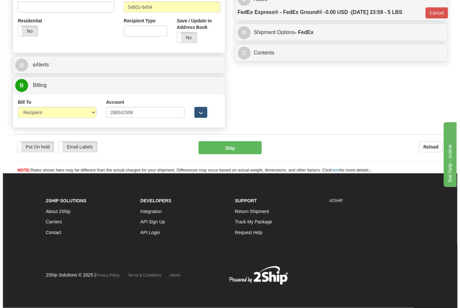
scroll to position [251, 0]
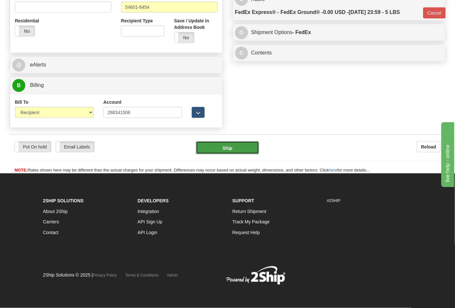
click at [233, 146] on button "Ship" at bounding box center [227, 147] width 63 height 13
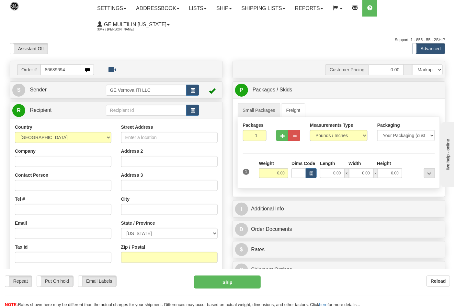
type input "86689694"
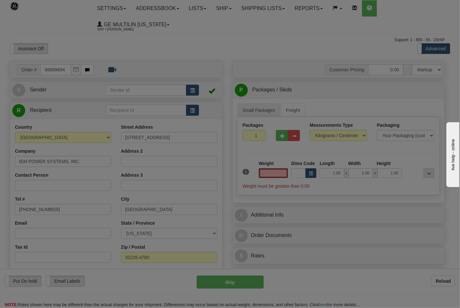
type input "0.00"
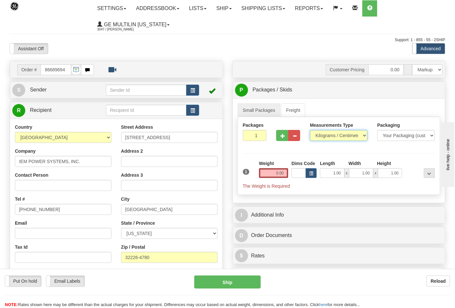
click at [321, 139] on select "Pounds / Inches Kilograms / Centimeters" at bounding box center [339, 135] width 58 height 11
select select "0"
click at [310, 130] on select "Pounds / Inches Kilograms / Centimeters" at bounding box center [339, 135] width 58 height 11
click at [287, 173] on input "0.00" at bounding box center [273, 173] width 29 height 10
click button "Delete" at bounding box center [0, 0] width 0 height 0
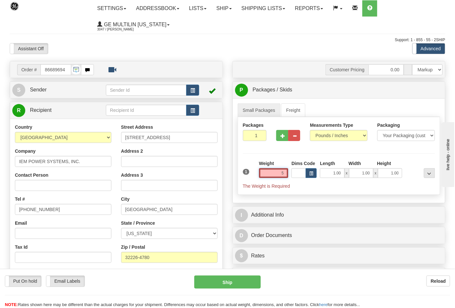
type input "5.00"
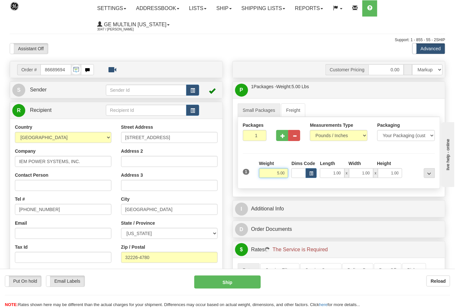
scroll to position [144, 0]
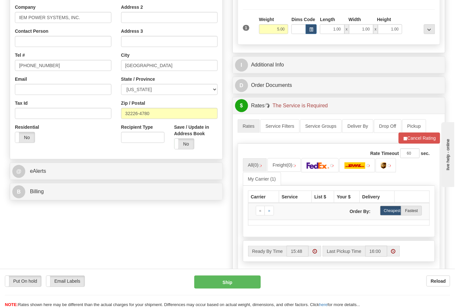
drag, startPoint x: 89, startPoint y: 202, endPoint x: 89, endPoint y: 196, distance: 6.2
click at [89, 202] on div "Order # 86689694 S" at bounding box center [116, 60] width 223 height 286
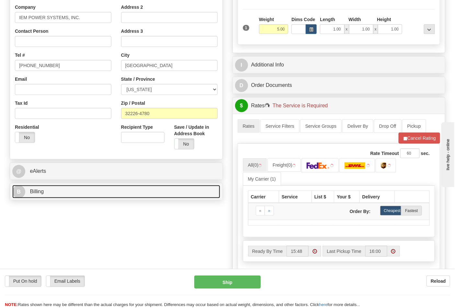
click at [89, 195] on link "B Billing" at bounding box center [116, 191] width 208 height 13
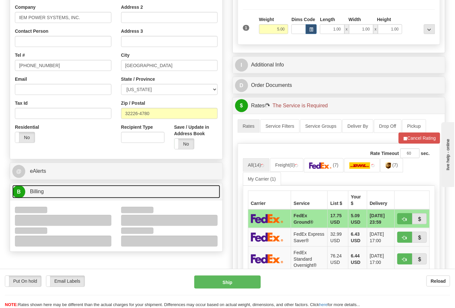
scroll to position [216, 0]
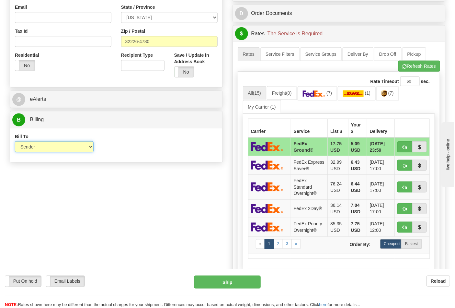
click at [36, 149] on select "Sender Recipient Third Party Collect" at bounding box center [54, 146] width 79 height 11
select select "2"
click at [15, 142] on select "Sender Recipient Third Party Collect" at bounding box center [54, 146] width 79 height 11
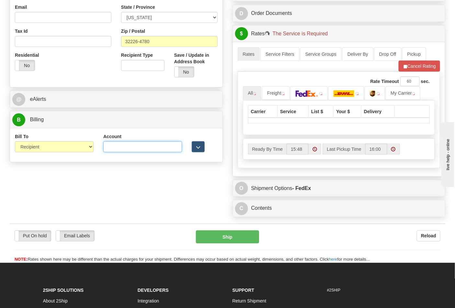
click at [161, 146] on input "Account" at bounding box center [142, 146] width 79 height 11
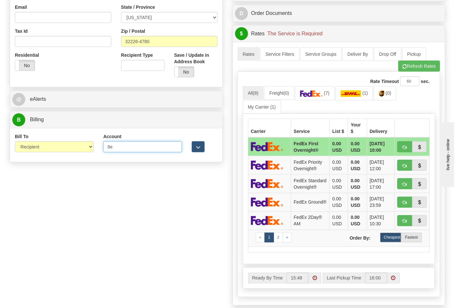
type input "8E0A67"
click at [409, 67] on button "Refresh Rates" at bounding box center [419, 66] width 42 height 11
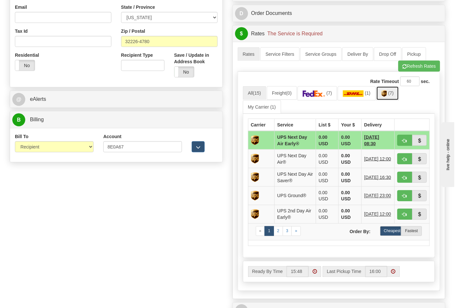
click at [393, 97] on link "(7)" at bounding box center [387, 93] width 23 height 14
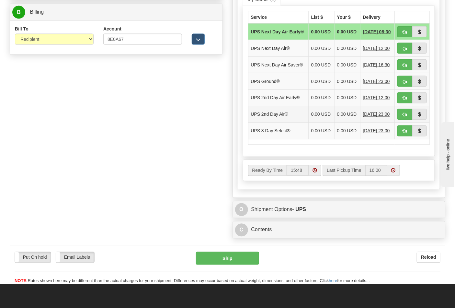
scroll to position [324, 0]
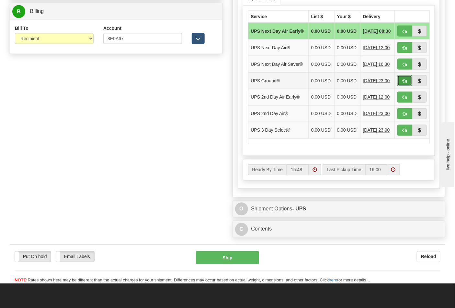
click at [402, 83] on span "button" at bounding box center [404, 81] width 5 height 4
type input "03"
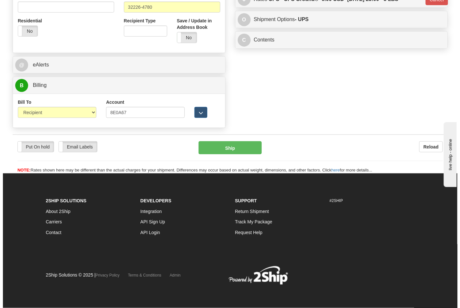
scroll to position [251, 0]
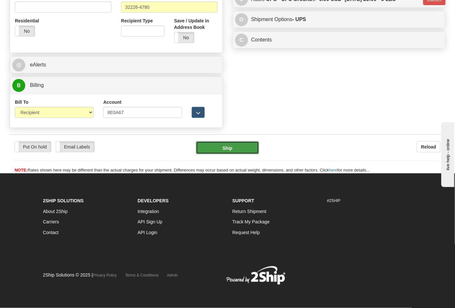
click at [227, 152] on button "Ship" at bounding box center [227, 147] width 63 height 13
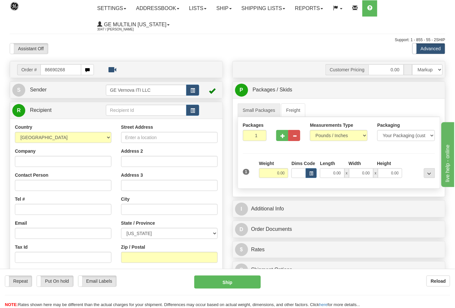
type input "86690268"
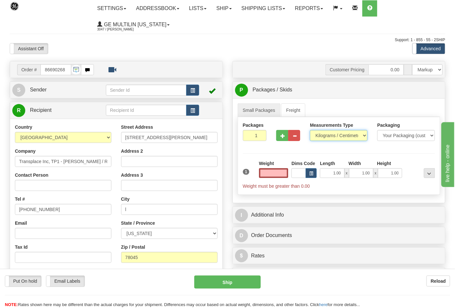
type input "0.00"
click at [344, 137] on select "Pounds / Inches Kilograms / Centimeters" at bounding box center [339, 135] width 58 height 11
select select "0"
click at [310, 130] on select "Pounds / Inches Kilograms / Centimeters" at bounding box center [339, 135] width 58 height 11
click at [284, 173] on input "0.00" at bounding box center [273, 173] width 29 height 10
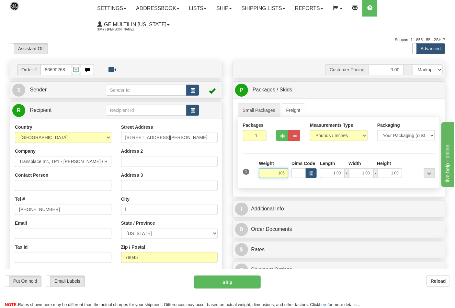
click button "Delete" at bounding box center [0, 0] width 0 height 0
type input "105.00"
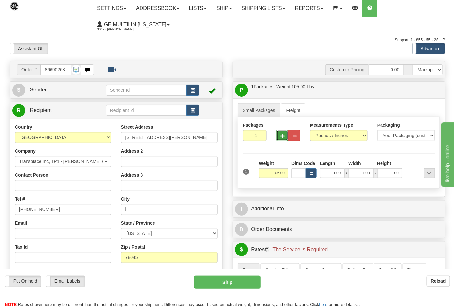
click at [283, 135] on span "button" at bounding box center [282, 136] width 5 height 4
click at [282, 137] on span "button" at bounding box center [282, 136] width 5 height 4
type input "3"
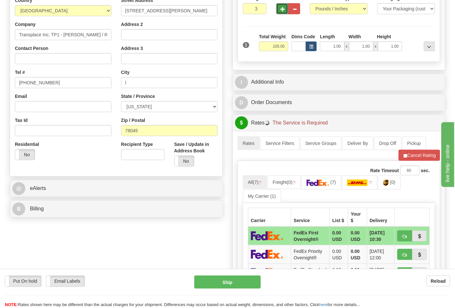
scroll to position [180, 0]
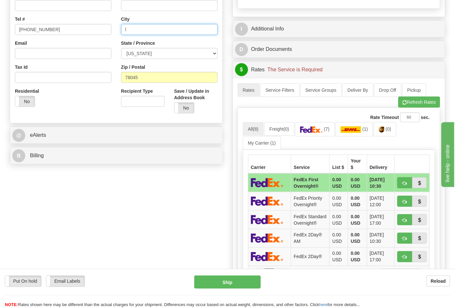
click at [131, 32] on input "l" at bounding box center [169, 29] width 96 height 11
type input "laredo"
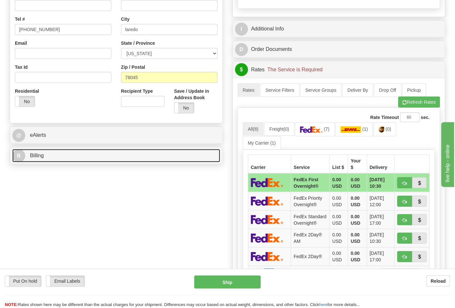
click at [74, 154] on link "B Billing" at bounding box center [116, 155] width 208 height 13
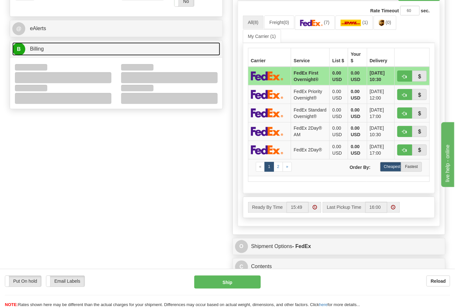
scroll to position [287, 0]
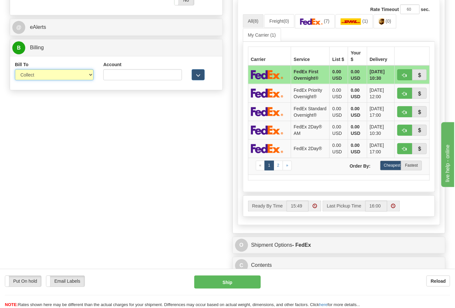
click at [34, 78] on select "Sender Recipient Third Party Collect" at bounding box center [54, 74] width 79 height 11
select select "2"
click at [15, 70] on select "Sender Recipient Third Party Collect" at bounding box center [54, 74] width 79 height 11
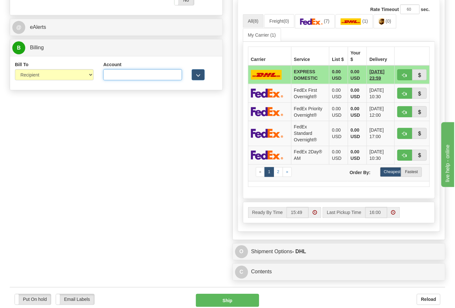
click at [110, 76] on input "Account" at bounding box center [142, 74] width 79 height 11
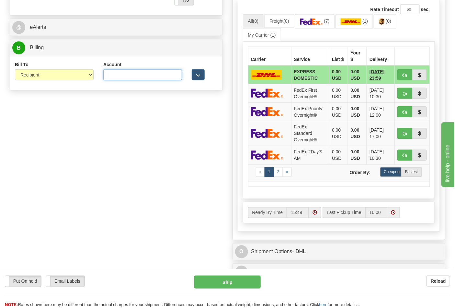
paste input "543547441"
type input "543547441"
click at [315, 26] on link "(7)" at bounding box center [315, 21] width 40 height 14
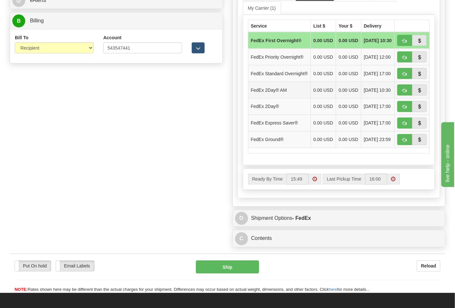
scroll to position [360, 0]
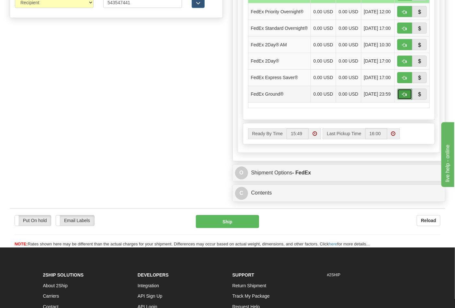
click at [399, 100] on button "button" at bounding box center [404, 94] width 15 height 11
type input "92"
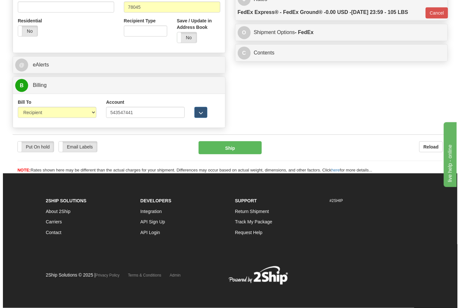
scroll to position [251, 0]
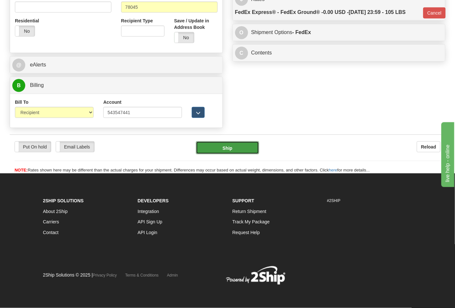
click at [224, 151] on button "Ship" at bounding box center [227, 147] width 63 height 13
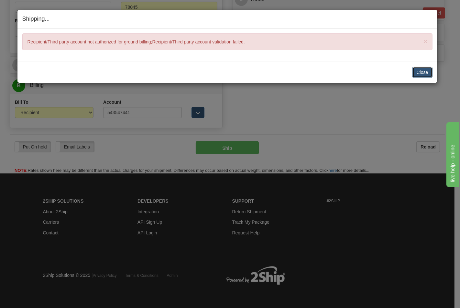
click at [420, 71] on button "Close" at bounding box center [423, 72] width 20 height 11
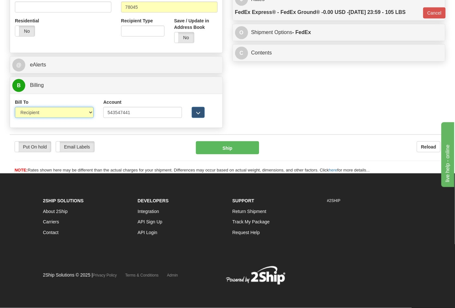
click at [62, 112] on select "Sender Recipient Third Party Collect" at bounding box center [54, 112] width 79 height 11
select select "4"
click at [15, 107] on select "Sender Recipient Third Party Collect" at bounding box center [54, 112] width 79 height 11
type input "92"
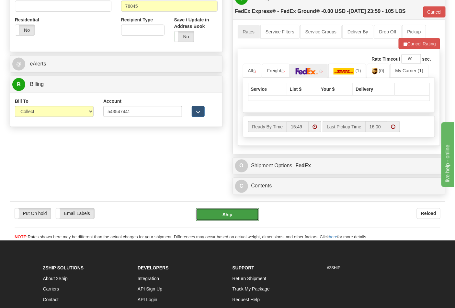
click at [231, 210] on button "Ship" at bounding box center [227, 214] width 63 height 13
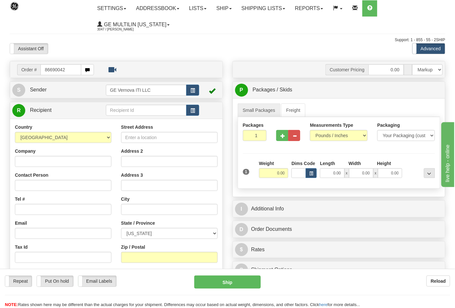
type input "86690042"
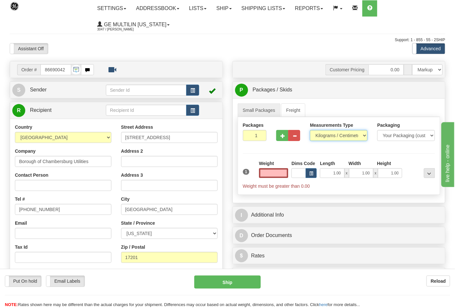
type input "0.00"
drag, startPoint x: 329, startPoint y: 135, endPoint x: 327, endPoint y: 140, distance: 4.9
click at [329, 135] on select "Pounds / Inches Kilograms / Centimeters" at bounding box center [339, 135] width 58 height 11
select select "0"
click at [310, 130] on select "Pounds / Inches Kilograms / Centimeters" at bounding box center [339, 135] width 58 height 11
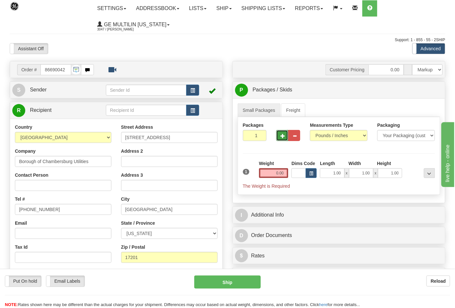
click at [283, 141] on button "button" at bounding box center [282, 135] width 12 height 11
click at [283, 140] on button "button" at bounding box center [282, 135] width 12 height 11
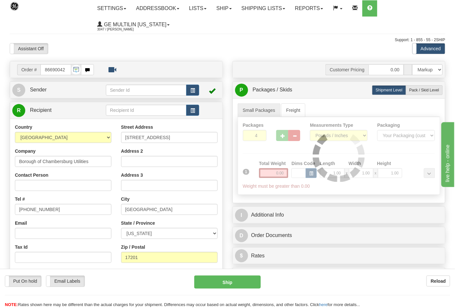
click at [283, 139] on div at bounding box center [339, 155] width 202 height 77
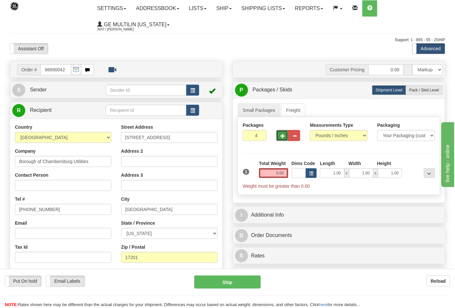
click at [283, 139] on button "button" at bounding box center [282, 135] width 12 height 11
type input "6"
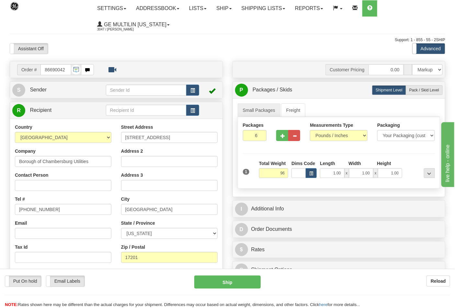
click button "Delete" at bounding box center [0, 0] width 0 height 0
type input "96.00"
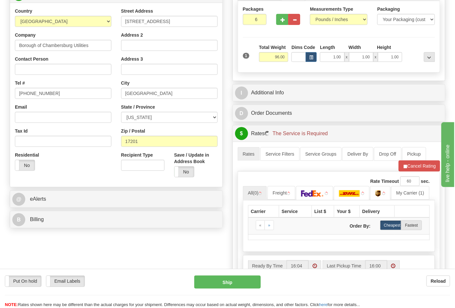
scroll to position [180, 0]
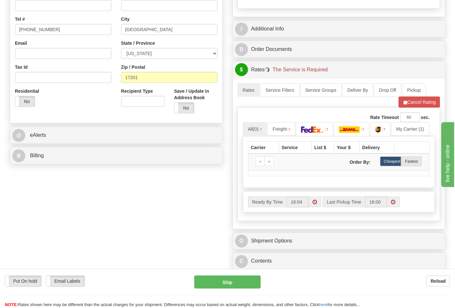
click at [72, 164] on div "B Billing" at bounding box center [116, 155] width 212 height 17
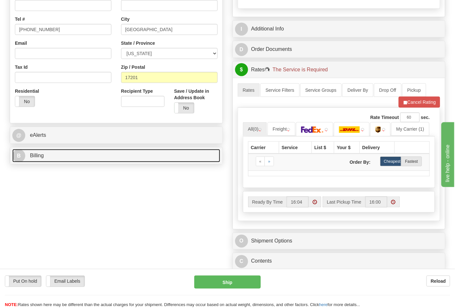
click at [71, 162] on link "B Billing" at bounding box center [116, 155] width 208 height 13
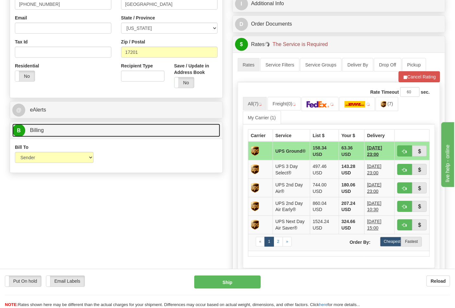
scroll to position [216, 0]
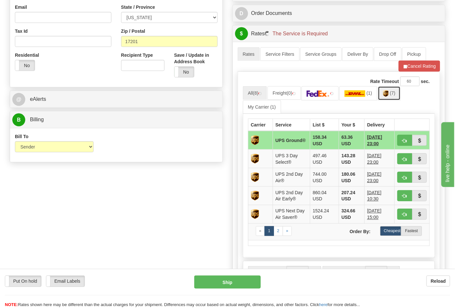
click at [388, 96] on img at bounding box center [386, 93] width 6 height 6
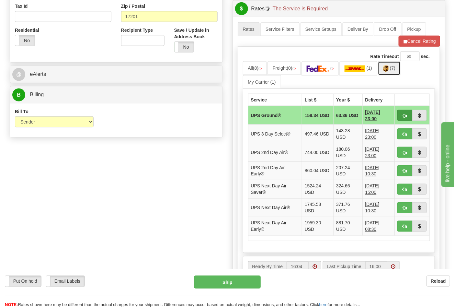
scroll to position [252, 0]
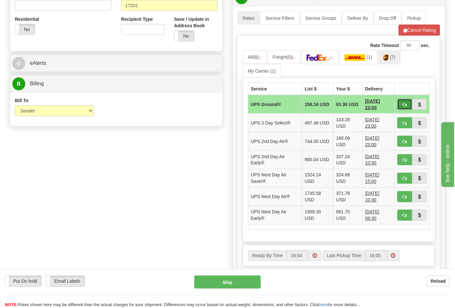
click at [406, 103] on span "button" at bounding box center [404, 105] width 5 height 4
click at [408, 107] on button "button" at bounding box center [404, 104] width 15 height 11
type input "03"
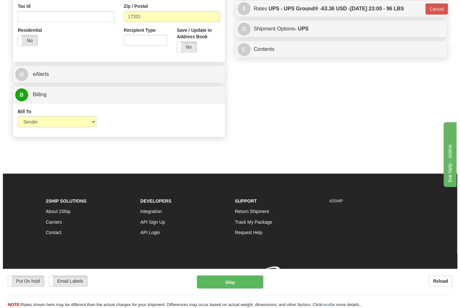
scroll to position [241, 0]
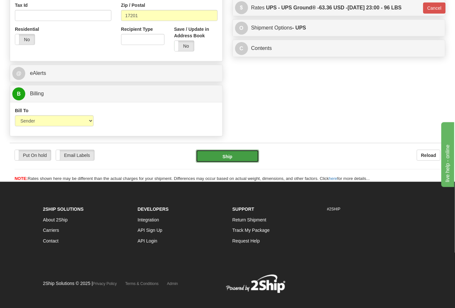
click at [242, 162] on button "Ship" at bounding box center [227, 156] width 63 height 13
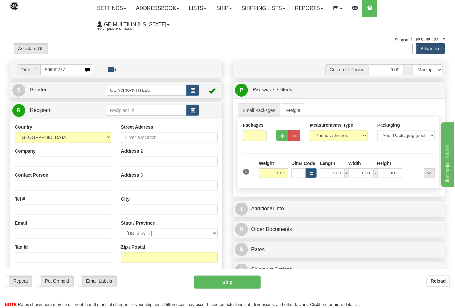
type input "86690277"
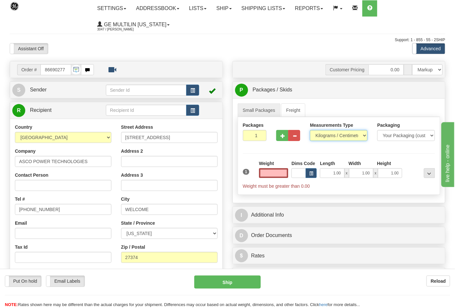
type input "0.00"
drag, startPoint x: 319, startPoint y: 137, endPoint x: 322, endPoint y: 140, distance: 4.6
click at [319, 137] on select "Pounds / Inches Kilograms / Centimeters" at bounding box center [339, 135] width 58 height 11
select select "0"
click at [310, 130] on select "Pounds / Inches Kilograms / Centimeters" at bounding box center [339, 135] width 58 height 11
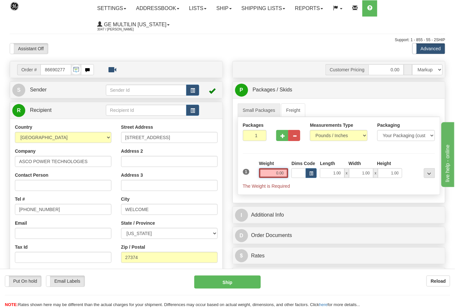
click at [286, 174] on input "0.00" at bounding box center [273, 173] width 29 height 10
click button "Delete" at bounding box center [0, 0] width 0 height 0
type input "4.00"
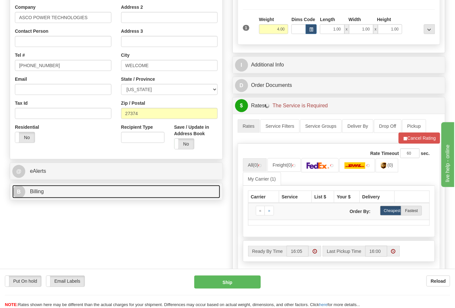
click at [77, 190] on link "B Billing" at bounding box center [116, 191] width 208 height 13
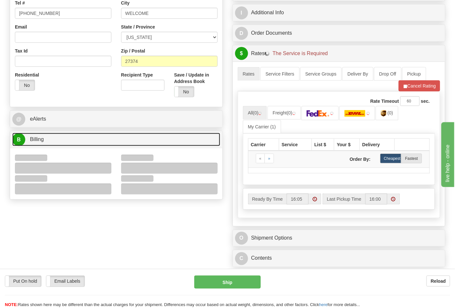
scroll to position [252, 0]
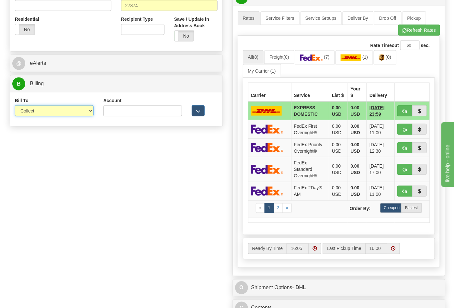
click at [36, 112] on select "Sender Recipient Third Party Collect" at bounding box center [54, 110] width 79 height 11
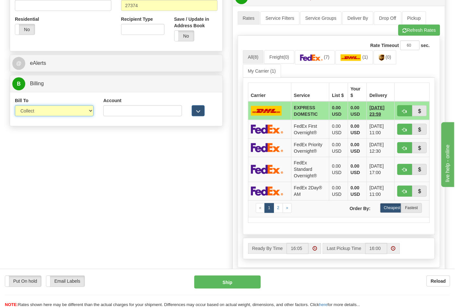
select select "2"
click at [15, 106] on select "Sender Recipient Third Party Collect" at bounding box center [54, 110] width 79 height 11
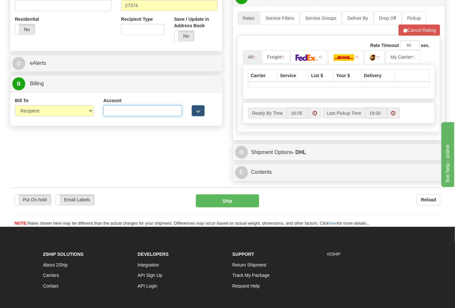
click at [114, 112] on input "Account" at bounding box center [142, 110] width 79 height 11
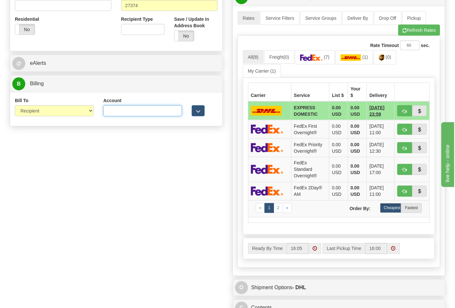
paste input "664421534"
type input "664421534"
click at [310, 58] on img at bounding box center [311, 57] width 23 height 6
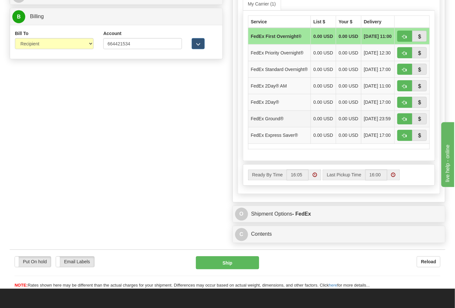
scroll to position [324, 0]
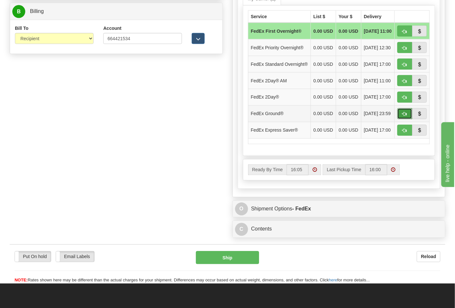
click at [403, 116] on span "button" at bounding box center [404, 114] width 5 height 4
type input "92"
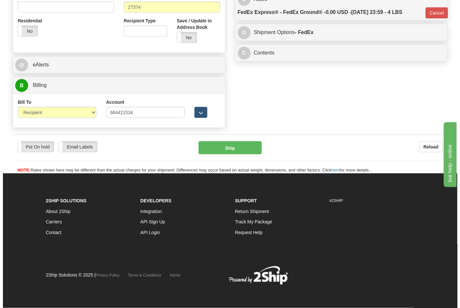
scroll to position [251, 0]
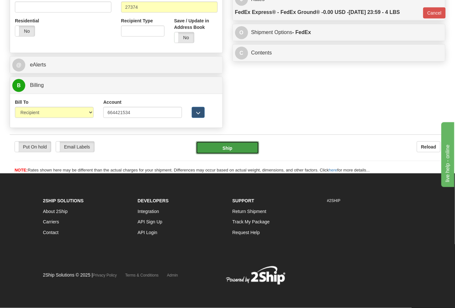
click at [228, 141] on button "Ship" at bounding box center [227, 147] width 63 height 13
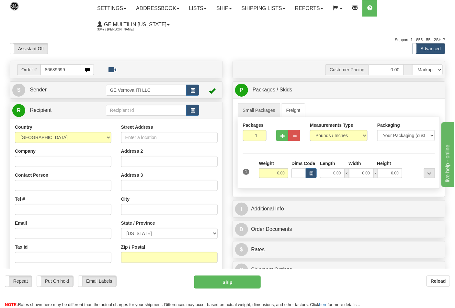
type input "86689699"
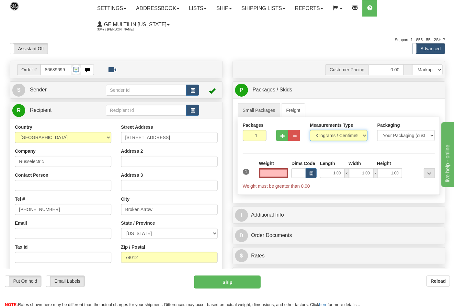
type input "0.00"
click at [321, 138] on select "Pounds / Inches Kilograms / Centimeters" at bounding box center [339, 135] width 58 height 11
select select "0"
click at [310, 130] on select "Pounds / Inches Kilograms / Centimeters" at bounding box center [339, 135] width 58 height 11
click at [283, 173] on input "0.00" at bounding box center [273, 173] width 29 height 10
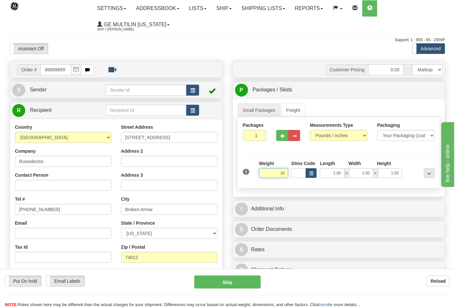
click button "Delete" at bounding box center [0, 0] width 0 height 0
type input "24.00"
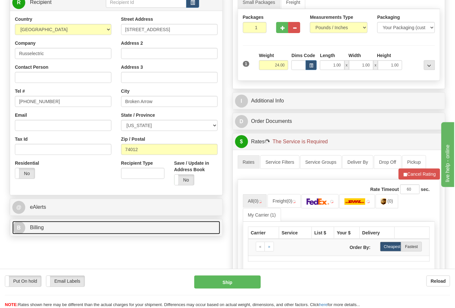
click at [80, 229] on link "B Billing" at bounding box center [116, 227] width 208 height 13
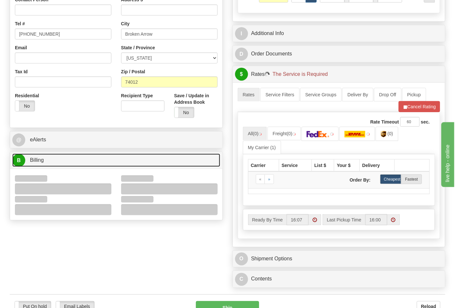
scroll to position [216, 0]
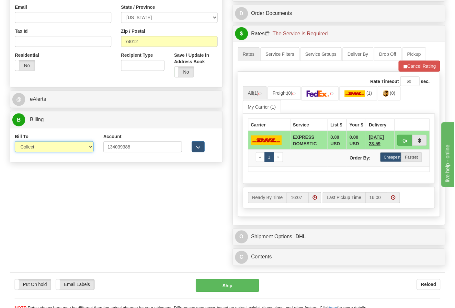
click at [37, 150] on select "Sender Recipient Third Party Collect" at bounding box center [54, 146] width 79 height 11
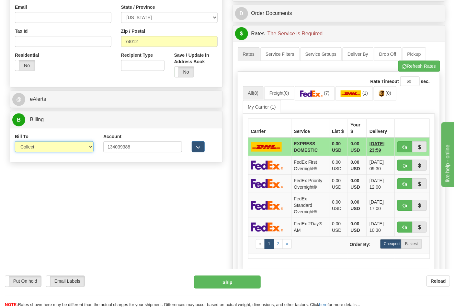
select select "2"
click at [15, 142] on select "Sender Recipient Third Party Collect" at bounding box center [54, 146] width 79 height 11
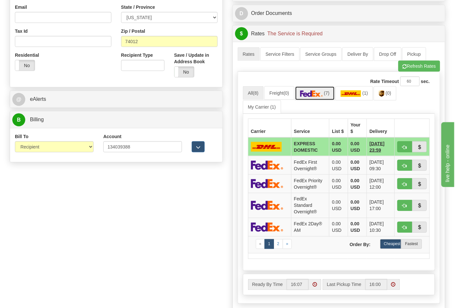
click at [328, 96] on link "(7)" at bounding box center [315, 93] width 40 height 14
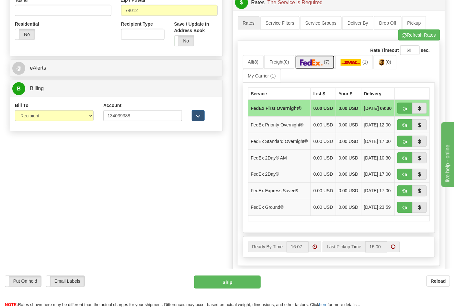
scroll to position [287, 0]
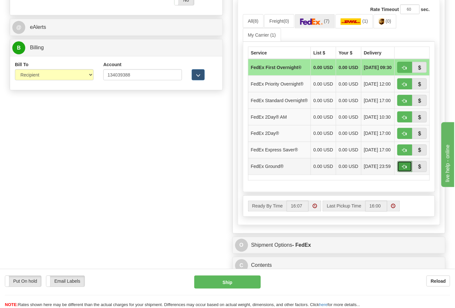
click at [400, 172] on button "button" at bounding box center [404, 166] width 15 height 11
type input "92"
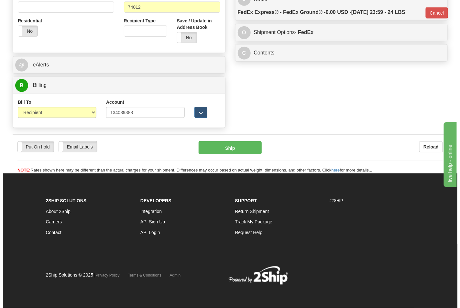
scroll to position [251, 0]
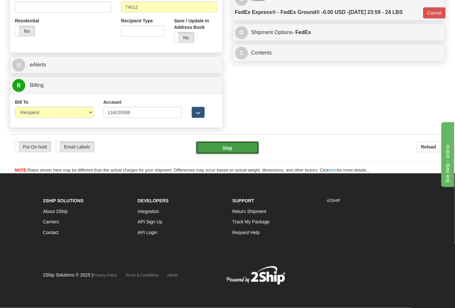
click at [224, 153] on button "Ship" at bounding box center [227, 147] width 63 height 13
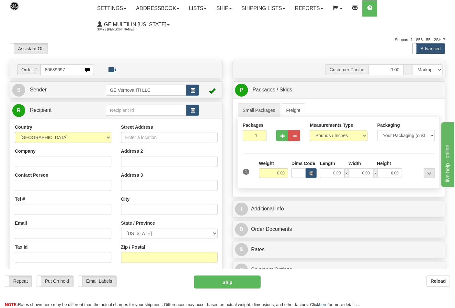
type input "86689697"
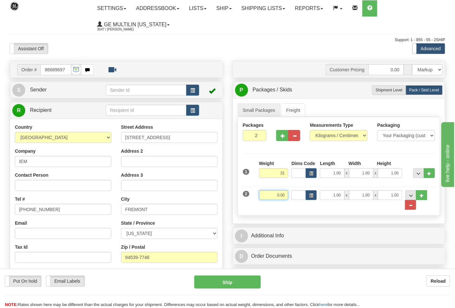
type input "31.00"
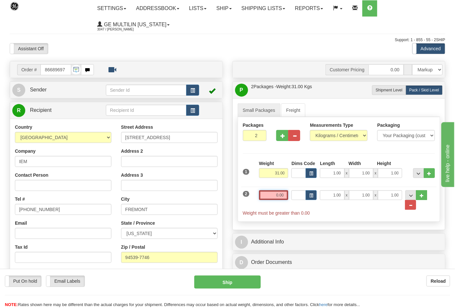
click at [286, 196] on input "0.00" at bounding box center [273, 195] width 29 height 10
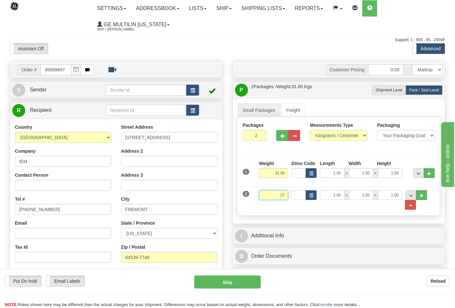
click button "Delete" at bounding box center [0, 0] width 0 height 0
type input "27.00"
click at [335, 137] on select "Pounds / Inches Kilograms / Centimeters" at bounding box center [339, 135] width 58 height 11
select select "0"
click at [310, 130] on select "Pounds / Inches Kilograms / Centimeters" at bounding box center [339, 135] width 58 height 11
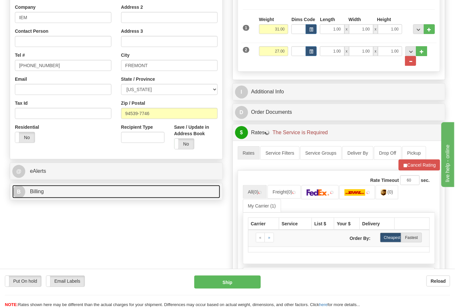
click at [90, 195] on link "B Billing" at bounding box center [116, 191] width 208 height 13
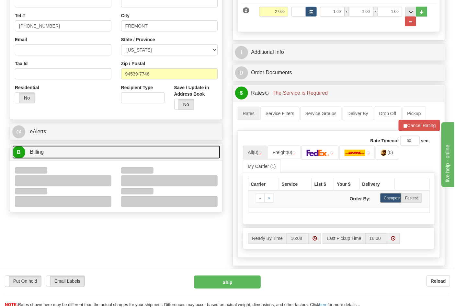
scroll to position [216, 0]
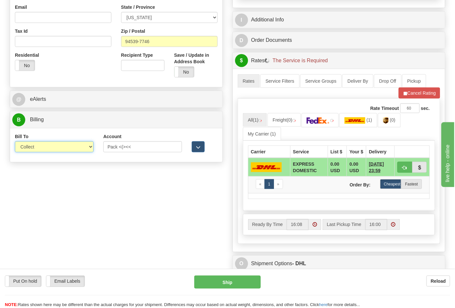
click at [40, 148] on select "Sender Recipient Third Party Collect" at bounding box center [54, 146] width 79 height 11
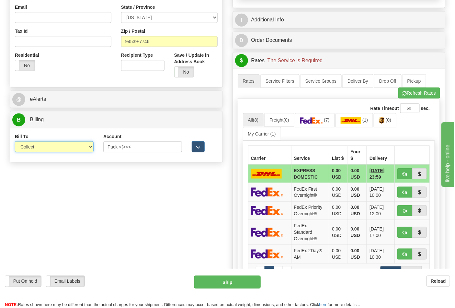
select select "2"
click at [15, 142] on select "Sender Recipient Third Party Collect" at bounding box center [54, 146] width 79 height 11
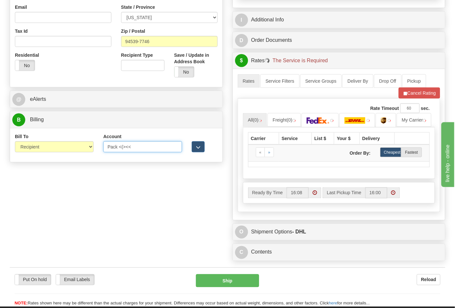
drag, startPoint x: 141, startPoint y: 148, endPoint x: 70, endPoint y: 144, distance: 71.0
click at [70, 144] on div "Bill To Sender Recipient Third Party Collect Account Pack <(><< 3rd Party Accou…" at bounding box center [116, 145] width 212 height 24
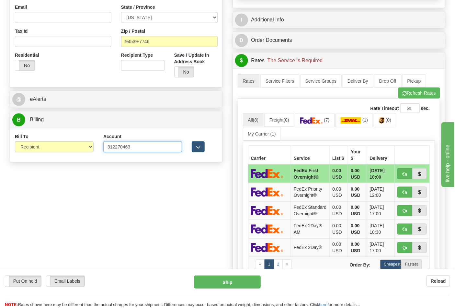
type input "312270463"
click button "Delete" at bounding box center [0, 0] width 0 height 0
click at [326, 122] on span "(7)" at bounding box center [327, 119] width 6 height 5
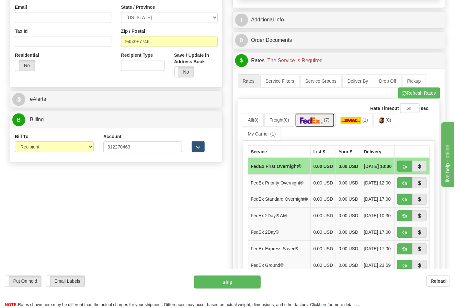
scroll to position [252, 0]
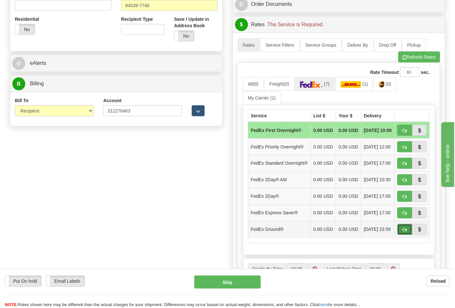
click at [400, 235] on button "button" at bounding box center [404, 229] width 15 height 11
type input "92"
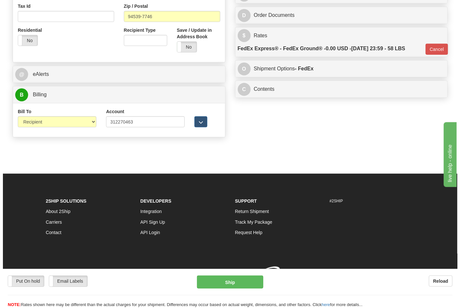
scroll to position [241, 0]
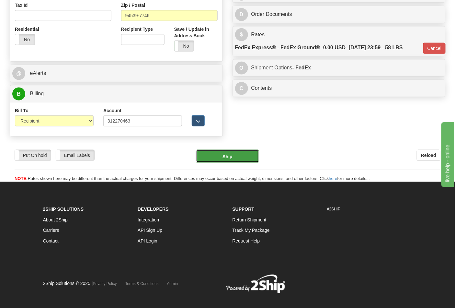
click at [225, 158] on button "Ship" at bounding box center [227, 156] width 63 height 13
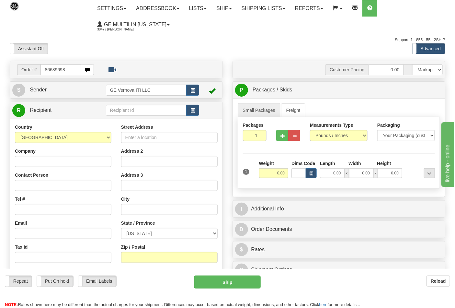
type input "86689698"
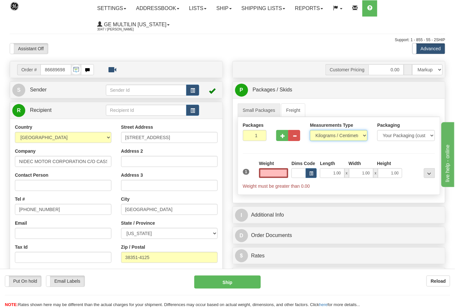
type input "0.00"
drag, startPoint x: 337, startPoint y: 135, endPoint x: 328, endPoint y: 141, distance: 11.2
click at [337, 135] on select "Pounds / Inches Kilograms / Centimeters" at bounding box center [339, 135] width 58 height 11
select select "0"
click at [310, 130] on select "Pounds / Inches Kilograms / Centimeters" at bounding box center [339, 135] width 58 height 11
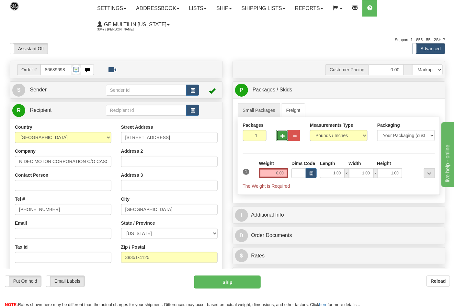
click at [279, 134] on button "button" at bounding box center [282, 135] width 12 height 11
type input "2"
drag, startPoint x: 428, startPoint y: 93, endPoint x: 416, endPoint y: 102, distance: 15.0
click at [428, 93] on label "Pack / Skid Level Pack.." at bounding box center [424, 90] width 37 height 10
radio input "true"
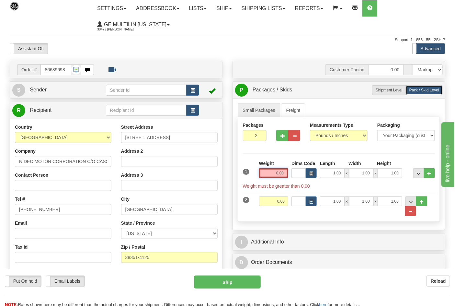
click at [286, 175] on input "0.00" at bounding box center [273, 173] width 29 height 10
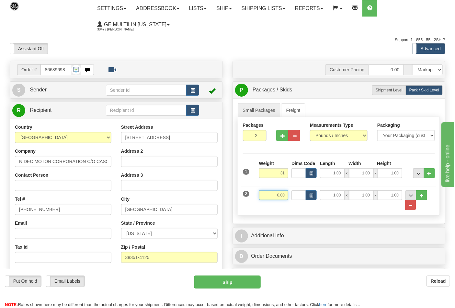
type input "31.00"
click at [286, 194] on input "0.00" at bounding box center [273, 195] width 29 height 10
click button "Delete" at bounding box center [0, 0] width 0 height 0
type input "38.00"
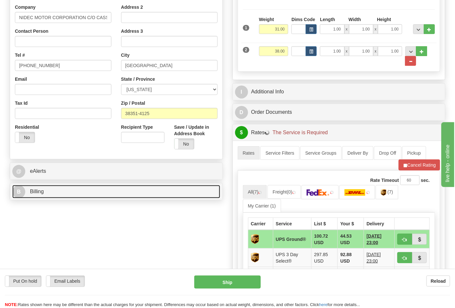
click at [73, 194] on link "B Billing" at bounding box center [116, 191] width 208 height 13
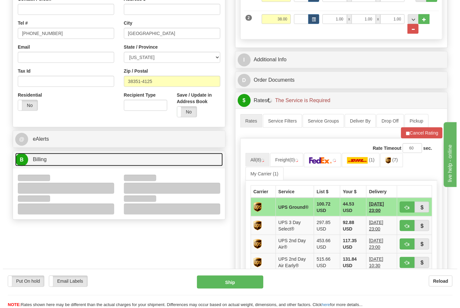
scroll to position [216, 0]
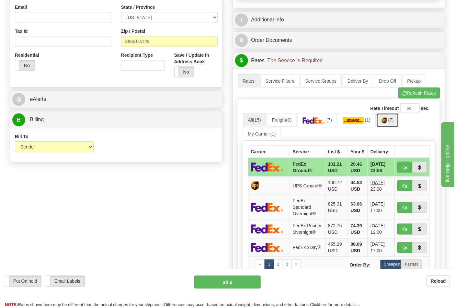
click at [393, 119] on span "(7)" at bounding box center [391, 119] width 6 height 5
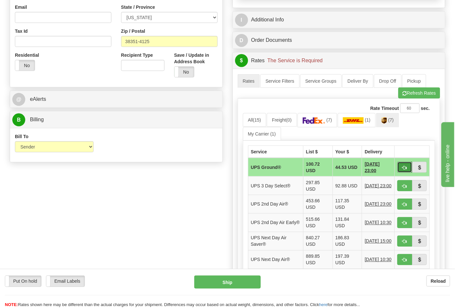
click at [403, 166] on span "button" at bounding box center [404, 167] width 5 height 4
type input "03"
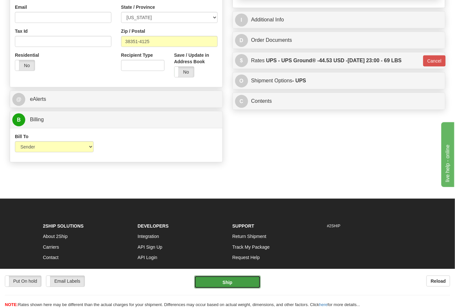
click at [229, 280] on button "Ship" at bounding box center [227, 281] width 66 height 13
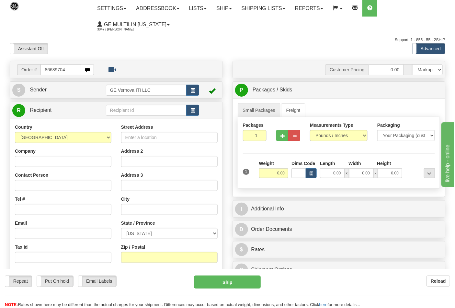
type input "86689704"
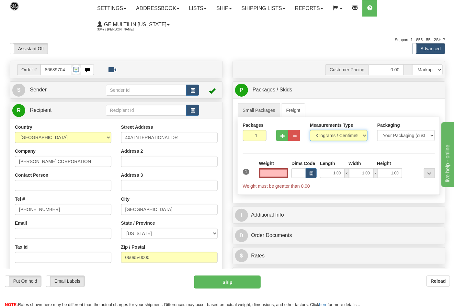
type input "0.00"
click at [330, 137] on select "Pounds / Inches Kilograms / Centimeters" at bounding box center [339, 135] width 58 height 11
select select "0"
click at [310, 130] on select "Pounds / Inches Kilograms / Centimeters" at bounding box center [339, 135] width 58 height 11
click at [287, 171] on input "0.00" at bounding box center [273, 173] width 29 height 10
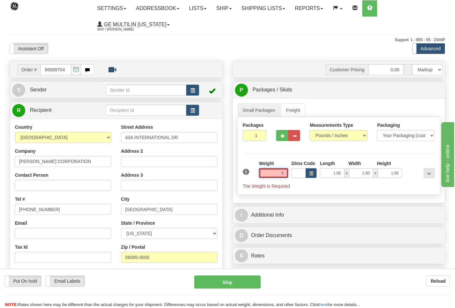
click button "Delete" at bounding box center [0, 0] width 0 height 0
type input "6.00"
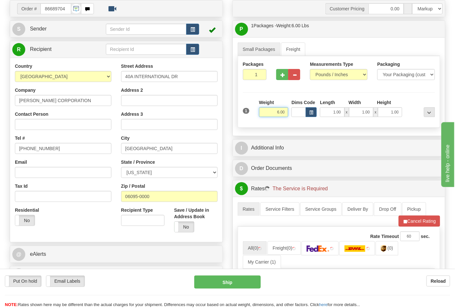
scroll to position [144, 0]
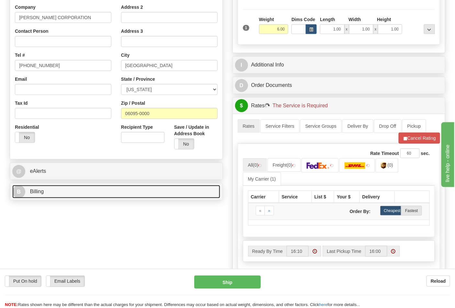
click at [75, 196] on link "B Billing" at bounding box center [116, 191] width 208 height 13
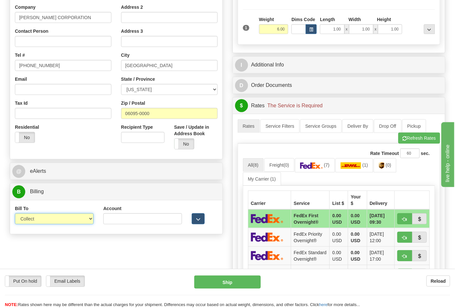
click at [43, 220] on select "Sender Recipient Third Party Collect" at bounding box center [54, 218] width 79 height 11
select select "2"
click at [15, 214] on select "Sender Recipient Third Party Collect" at bounding box center [54, 218] width 79 height 11
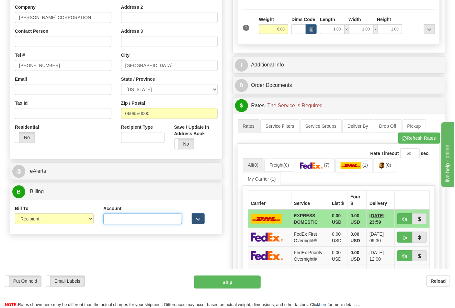
click at [120, 222] on input "Account" at bounding box center [142, 218] width 79 height 11
paste input "103538629"
type input "103538629"
click at [318, 170] on link "(7)" at bounding box center [315, 165] width 40 height 14
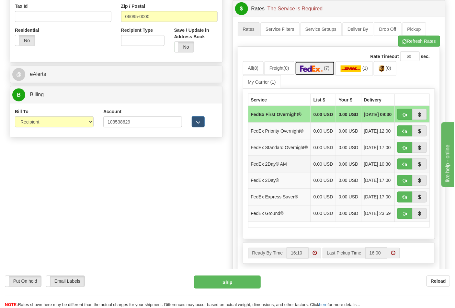
scroll to position [252, 0]
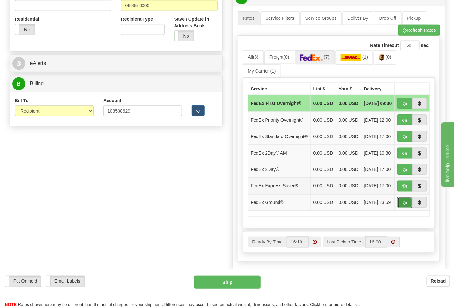
drag, startPoint x: 402, startPoint y: 217, endPoint x: 394, endPoint y: 216, distance: 7.8
click at [400, 208] on button "button" at bounding box center [404, 202] width 15 height 11
type input "92"
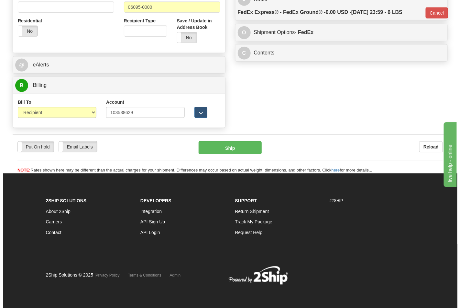
scroll to position [241, 0]
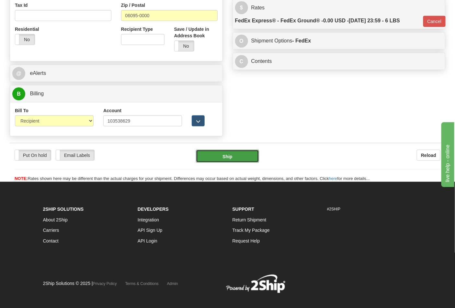
click at [243, 152] on button "Ship" at bounding box center [227, 156] width 63 height 13
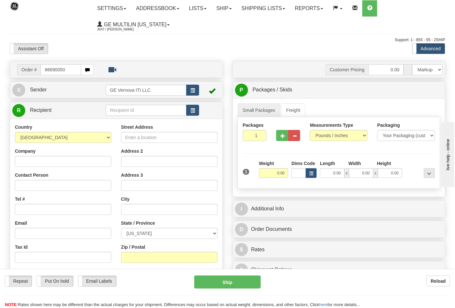
type input "86690050"
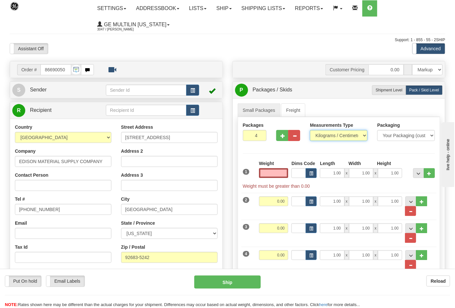
type input "0.00"
click at [329, 135] on select "Pounds / Inches Kilograms / Centimeters" at bounding box center [339, 135] width 58 height 11
select select "0"
click at [310, 130] on select "Pounds / Inches Kilograms / Centimeters" at bounding box center [339, 135] width 58 height 11
click at [285, 174] on input "0.00" at bounding box center [273, 173] width 29 height 10
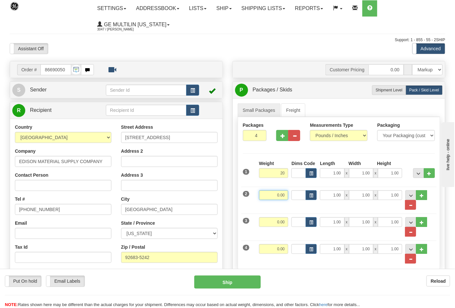
type input "20.00"
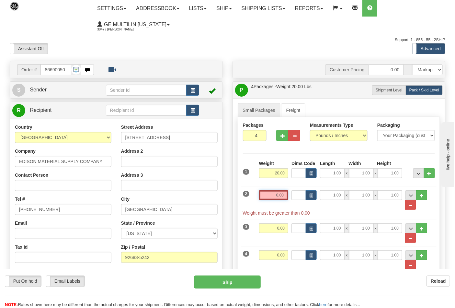
click at [285, 196] on input "0.00" at bounding box center [273, 195] width 29 height 10
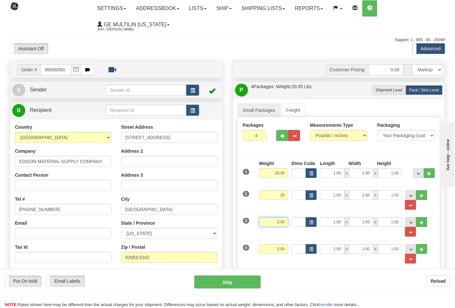
type input "20.00"
click at [285, 220] on input "0.00" at bounding box center [273, 222] width 29 height 10
type input "20.00"
click at [285, 248] on input "0.00" at bounding box center [273, 249] width 29 height 10
click button "Delete" at bounding box center [0, 0] width 0 height 0
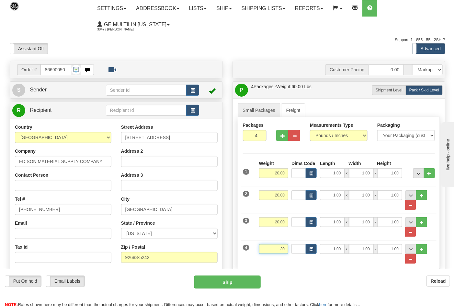
type input "30.00"
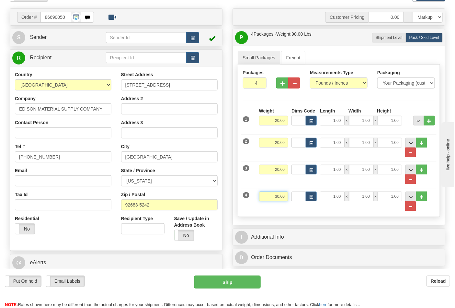
scroll to position [108, 0]
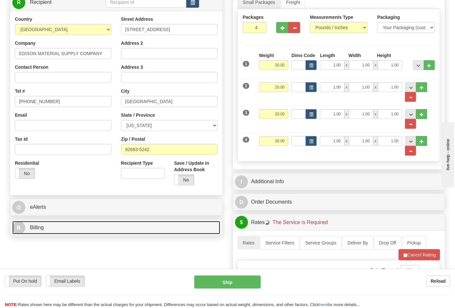
click at [63, 225] on link "B Billing" at bounding box center [116, 227] width 208 height 13
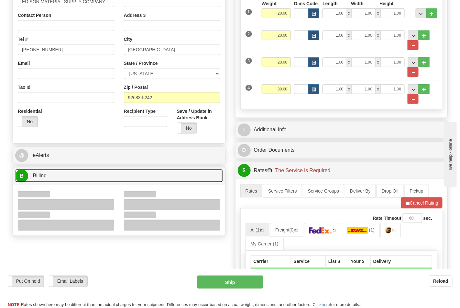
scroll to position [216, 0]
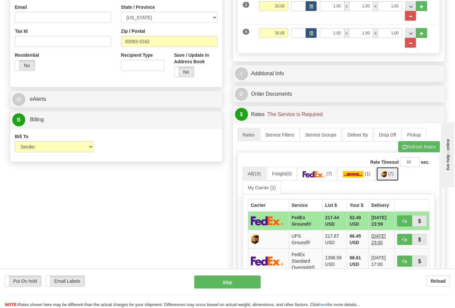
click at [398, 176] on link "(7)" at bounding box center [387, 174] width 23 height 14
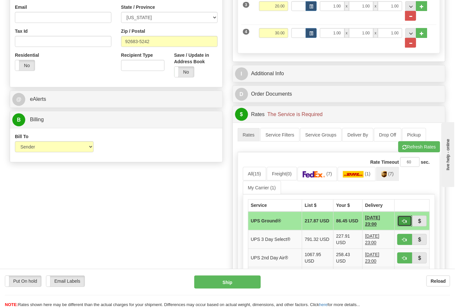
click at [405, 222] on span "button" at bounding box center [404, 221] width 5 height 4
type input "03"
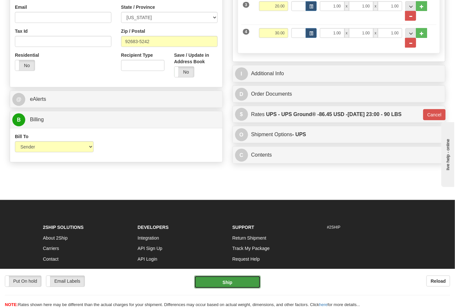
click at [230, 285] on button "Ship" at bounding box center [227, 281] width 66 height 13
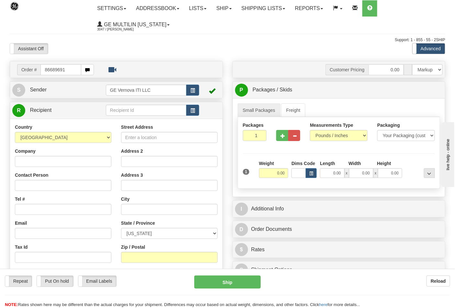
type input "86689691"
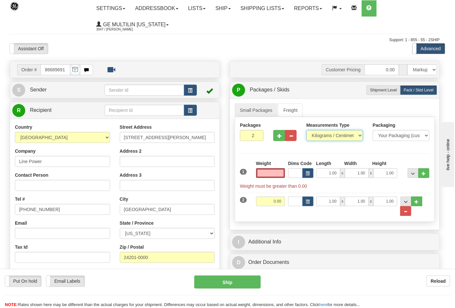
type input "0.00"
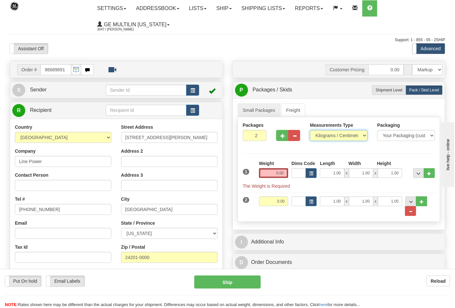
click at [333, 136] on select "Pounds / Inches Kilograms / Centimeters" at bounding box center [339, 135] width 58 height 11
select select "0"
click at [310, 130] on select "Pounds / Inches Kilograms / Centimeters" at bounding box center [339, 135] width 58 height 11
click at [288, 174] on div "Weight 0.00" at bounding box center [273, 171] width 33 height 23
click at [287, 174] on input "0.00" at bounding box center [273, 173] width 29 height 10
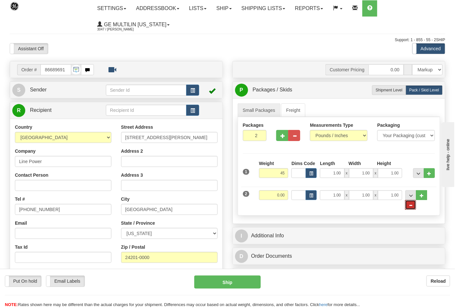
type input "45.00"
drag, startPoint x: 409, startPoint y: 208, endPoint x: 405, endPoint y: 208, distance: 4.2
click at [409, 207] on span "..." at bounding box center [411, 205] width 4 height 4
type input "1"
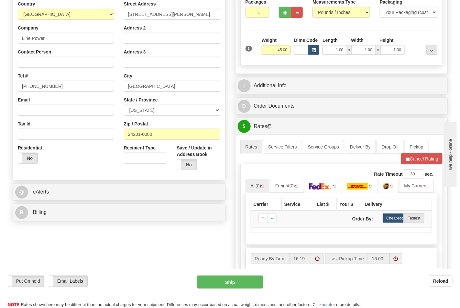
scroll to position [180, 0]
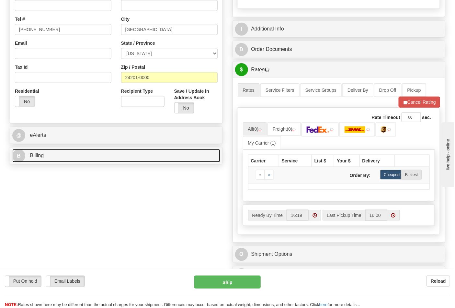
click at [78, 161] on link "B Billing" at bounding box center [116, 155] width 208 height 13
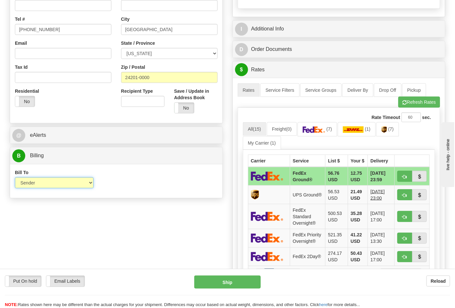
click at [39, 184] on select "Sender Recipient Third Party Collect" at bounding box center [54, 182] width 79 height 11
click at [386, 134] on link "(7)" at bounding box center [387, 129] width 23 height 14
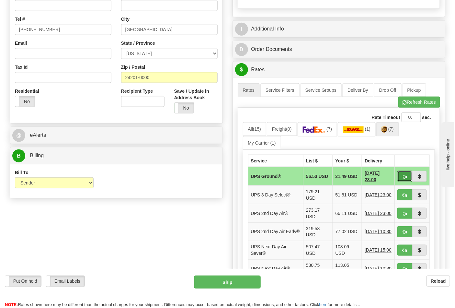
click at [402, 175] on span "button" at bounding box center [404, 176] width 5 height 4
type input "03"
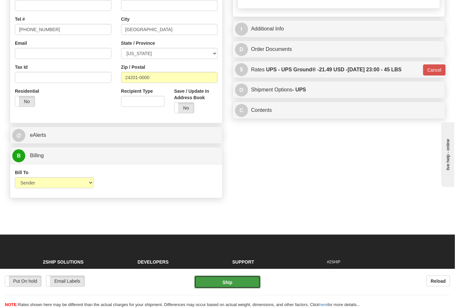
click at [238, 276] on button "Ship" at bounding box center [227, 281] width 66 height 13
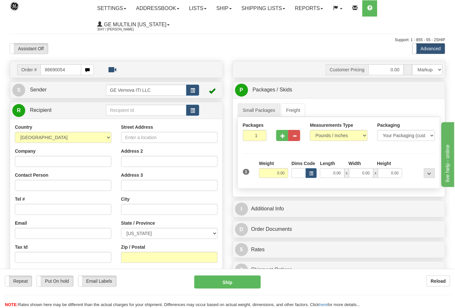
type input "86690054"
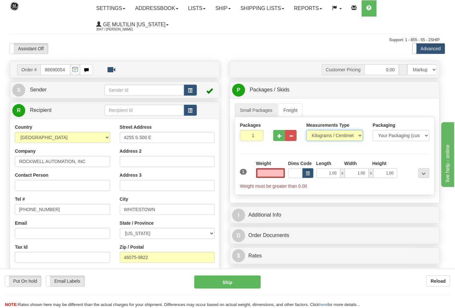
type input "0.00"
click at [328, 137] on select "Pounds / Inches Kilograms / Centimeters" at bounding box center [334, 135] width 57 height 11
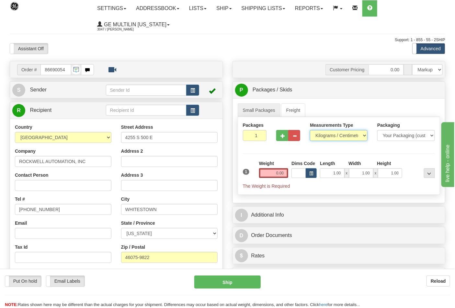
select select "0"
click at [310, 130] on select "Pounds / Inches Kilograms / Centimeters" at bounding box center [339, 135] width 58 height 11
click at [286, 173] on input "0.00" at bounding box center [273, 173] width 29 height 10
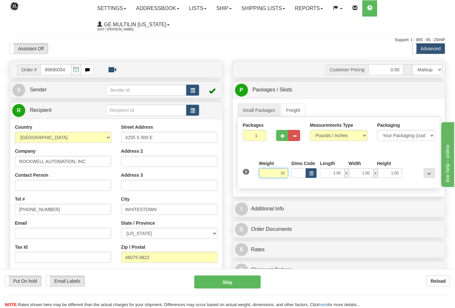
click button "Delete" at bounding box center [0, 0] width 0 height 0
type input "16.00"
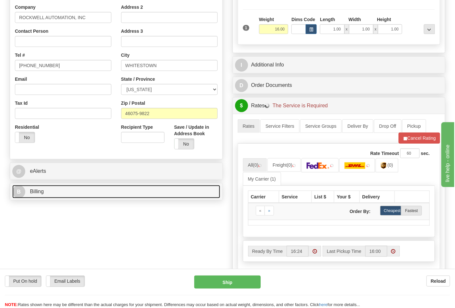
click at [75, 195] on link "B Billing" at bounding box center [116, 191] width 208 height 13
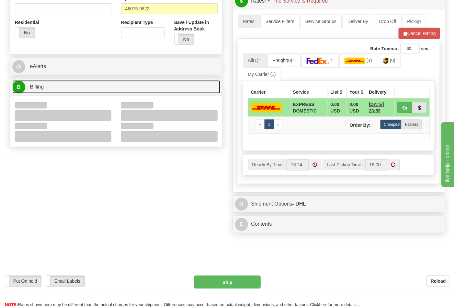
scroll to position [252, 0]
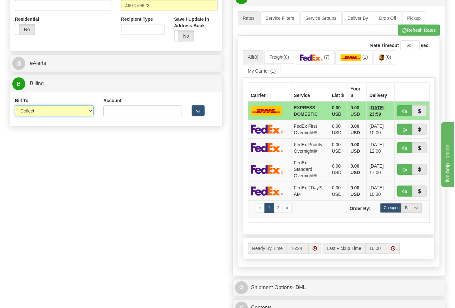
click at [39, 114] on select "Sender Recipient Third Party Collect" at bounding box center [54, 110] width 79 height 11
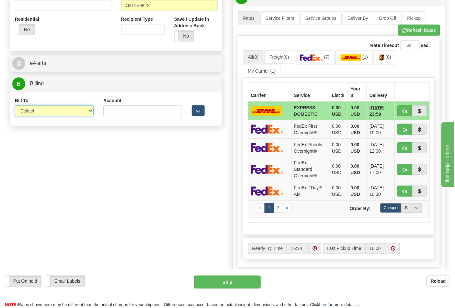
select select "2"
click at [15, 106] on select "Sender Recipient Third Party Collect" at bounding box center [54, 110] width 79 height 11
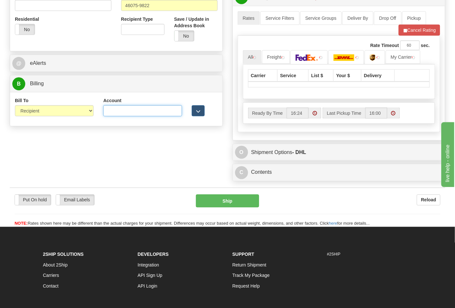
click at [114, 108] on input "Account" at bounding box center [142, 110] width 79 height 11
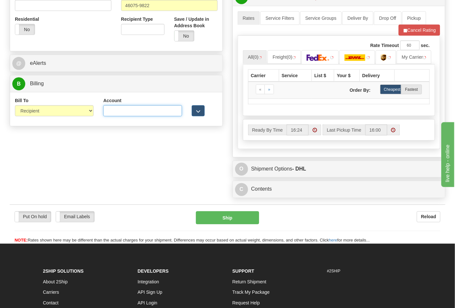
type input "587102"
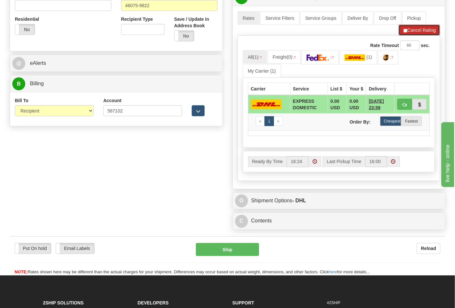
click at [426, 33] on button "Cancel Rating" at bounding box center [418, 30] width 41 height 11
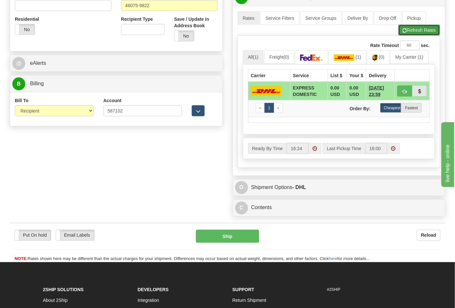
drag, startPoint x: 415, startPoint y: 29, endPoint x: 396, endPoint y: 45, distance: 24.6
click at [415, 30] on button "Refresh Rates" at bounding box center [419, 30] width 42 height 11
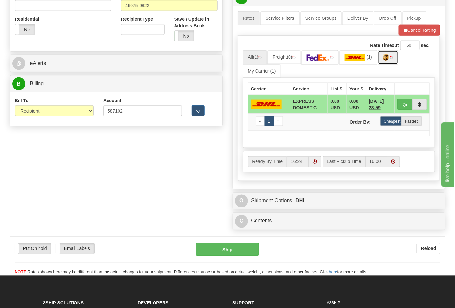
click at [387, 60] on img at bounding box center [386, 57] width 6 height 6
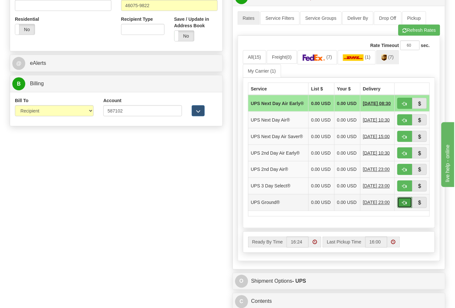
click at [403, 205] on span "button" at bounding box center [404, 203] width 5 height 4
type input "03"
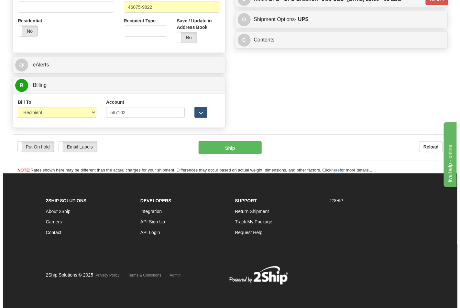
scroll to position [241, 0]
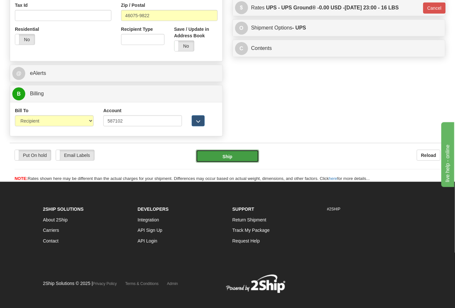
click at [240, 160] on button "Ship" at bounding box center [227, 156] width 63 height 13
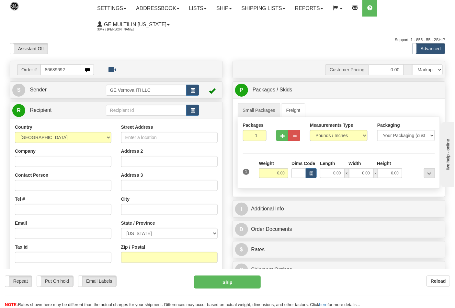
type input "86689692"
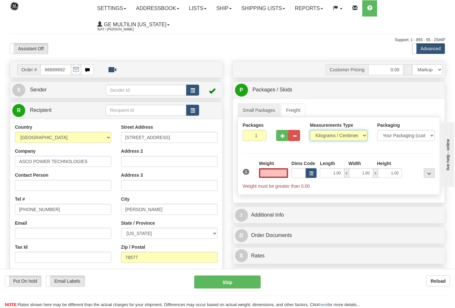
type input "0.00"
drag, startPoint x: 322, startPoint y: 135, endPoint x: 322, endPoint y: 140, distance: 4.5
click at [322, 135] on select "Pounds / Inches Kilograms / Centimeters" at bounding box center [339, 135] width 58 height 11
select select "0"
click at [310, 130] on select "Pounds / Inches Kilograms / Centimeters" at bounding box center [339, 135] width 58 height 11
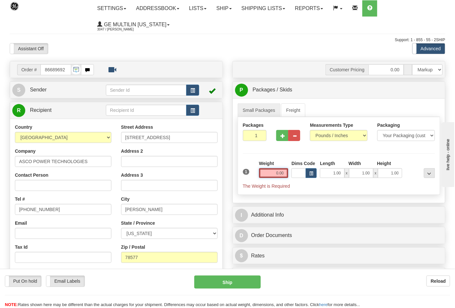
click at [284, 173] on input "0.00" at bounding box center [273, 173] width 29 height 10
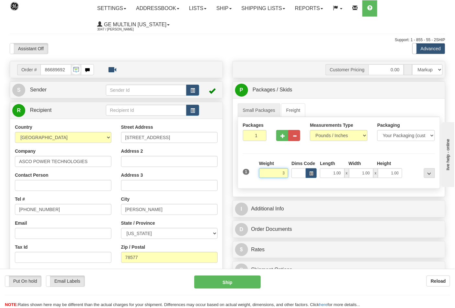
click button "Delete" at bounding box center [0, 0] width 0 height 0
type input "3.00"
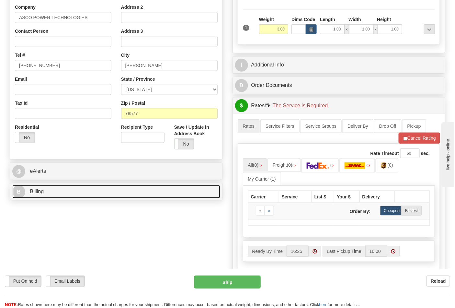
click at [62, 192] on link "B Billing" at bounding box center [116, 191] width 208 height 13
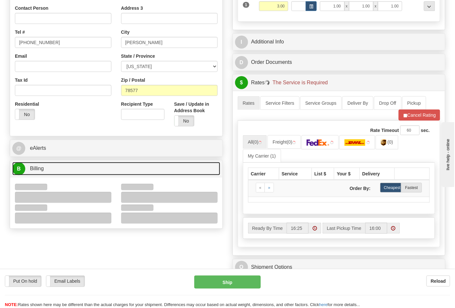
scroll to position [180, 0]
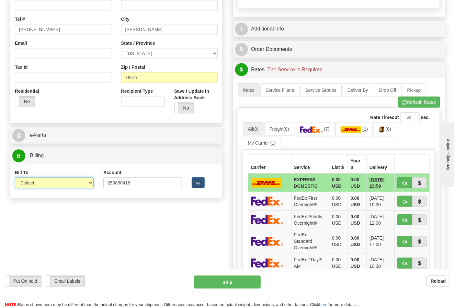
drag, startPoint x: 41, startPoint y: 182, endPoint x: 40, endPoint y: 186, distance: 3.9
click at [41, 182] on select "Sender Recipient Third Party Collect" at bounding box center [54, 182] width 79 height 11
select select "2"
click at [15, 178] on select "Sender Recipient Third Party Collect" at bounding box center [54, 182] width 79 height 11
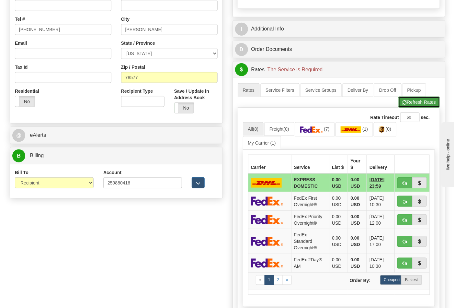
click at [407, 106] on button "Refresh Rates" at bounding box center [419, 101] width 42 height 11
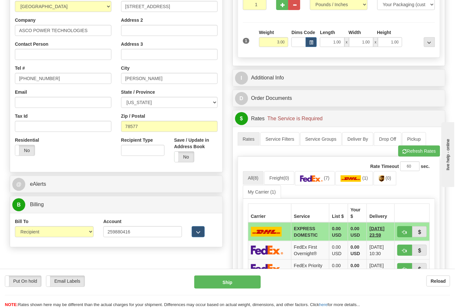
scroll to position [144, 0]
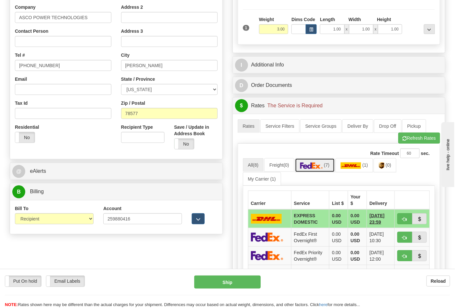
click at [324, 172] on link "(7)" at bounding box center [315, 165] width 40 height 14
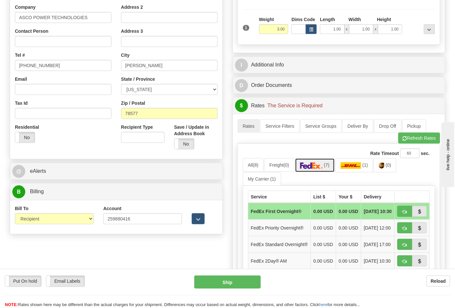
click at [321, 169] on img at bounding box center [311, 165] width 23 height 6
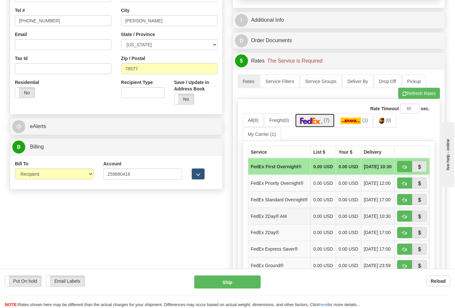
scroll to position [252, 0]
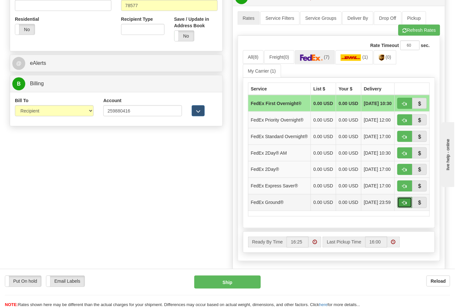
click at [400, 208] on button "button" at bounding box center [404, 202] width 15 height 11
type input "92"
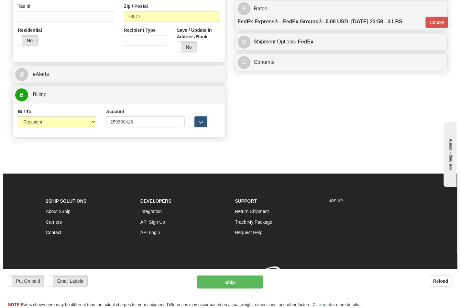
scroll to position [241, 0]
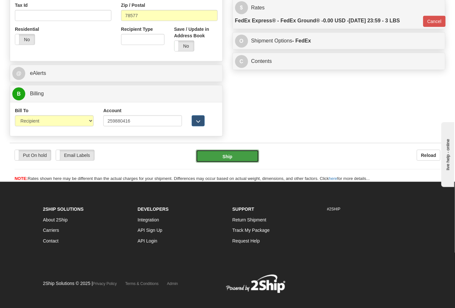
click at [215, 157] on button "Ship" at bounding box center [227, 156] width 63 height 13
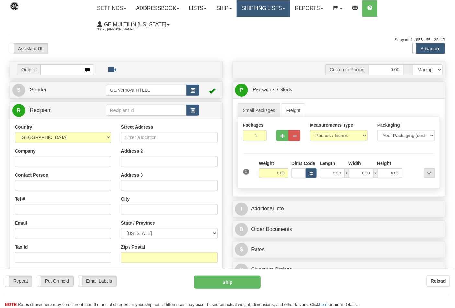
click at [261, 12] on link "Shipping lists" at bounding box center [263, 8] width 53 height 16
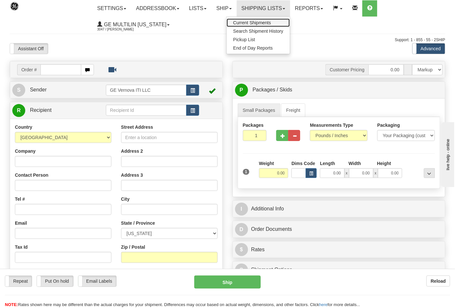
click at [258, 22] on span "Current Shipments" at bounding box center [252, 22] width 38 height 5
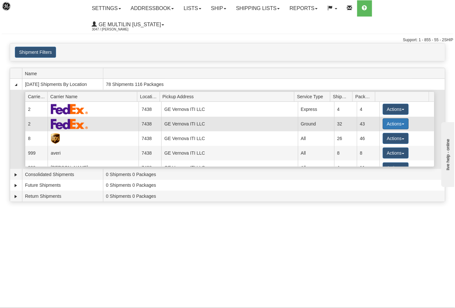
click at [387, 118] on button "Actions" at bounding box center [396, 123] width 26 height 11
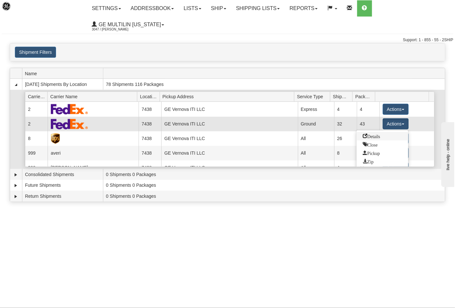
click at [367, 132] on link "Details" at bounding box center [382, 136] width 52 height 8
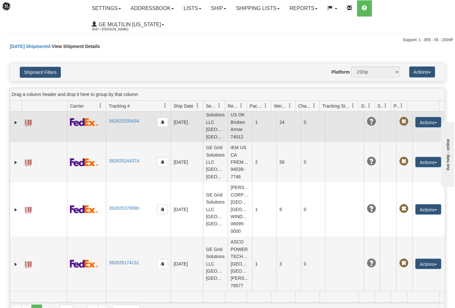
scroll to position [1625, 0]
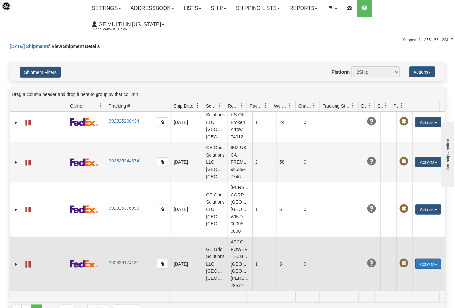
click at [415, 258] on button "Actions" at bounding box center [428, 263] width 26 height 10
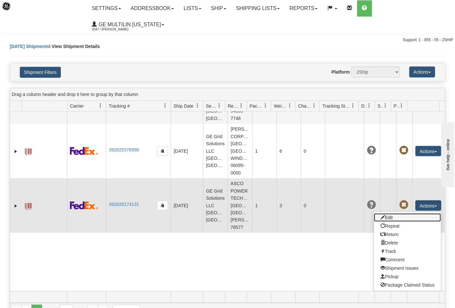
click at [399, 221] on link "Edit" at bounding box center [407, 217] width 67 height 8
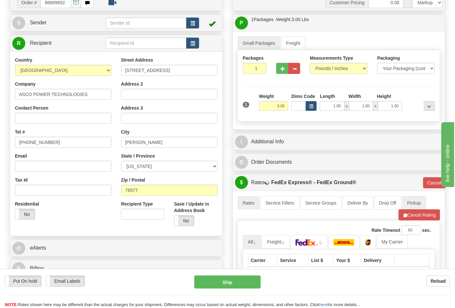
scroll to position [108, 0]
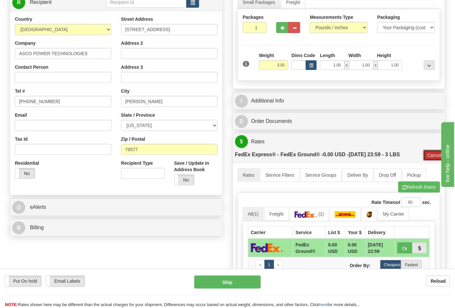
click at [433, 154] on button "Cancel" at bounding box center [434, 155] width 23 height 11
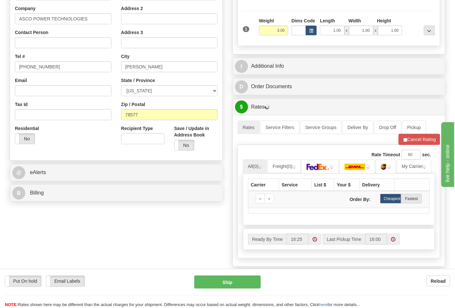
scroll to position [180, 0]
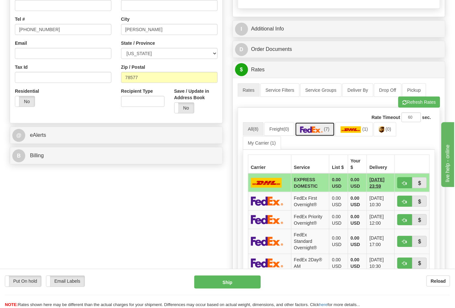
click at [325, 131] on link "(7)" at bounding box center [315, 129] width 40 height 14
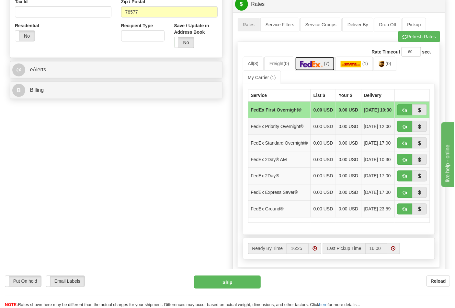
scroll to position [252, 0]
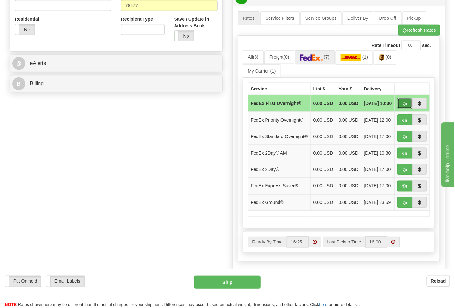
click at [405, 106] on span "button" at bounding box center [404, 104] width 5 height 4
type input "06"
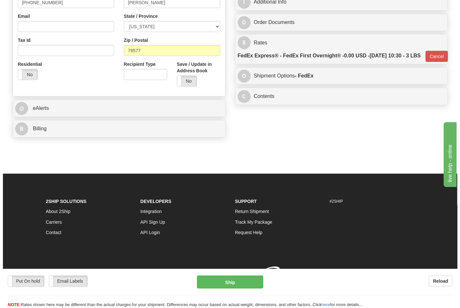
scroll to position [217, 0]
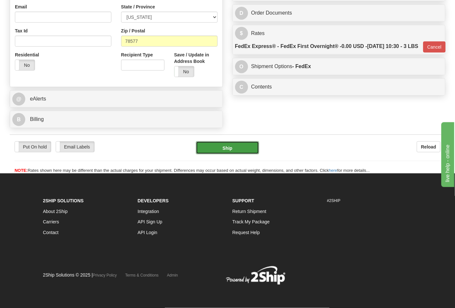
click at [237, 143] on button "Ship" at bounding box center [227, 147] width 63 height 13
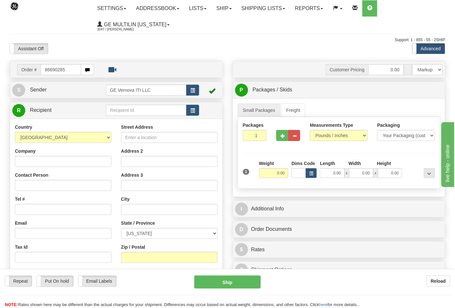
type input "86690285"
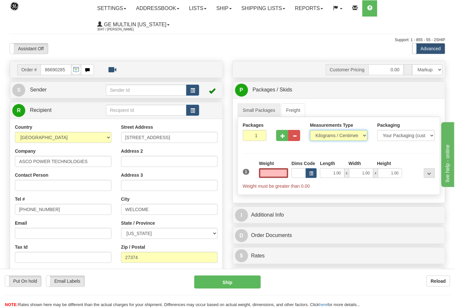
type input "0.00"
drag, startPoint x: 318, startPoint y: 131, endPoint x: 322, endPoint y: 137, distance: 7.4
click at [319, 132] on select "Pounds / Inches Kilograms / Centimeters" at bounding box center [339, 135] width 58 height 11
select select "0"
click at [310, 130] on select "Pounds / Inches Kilograms / Centimeters" at bounding box center [339, 135] width 58 height 11
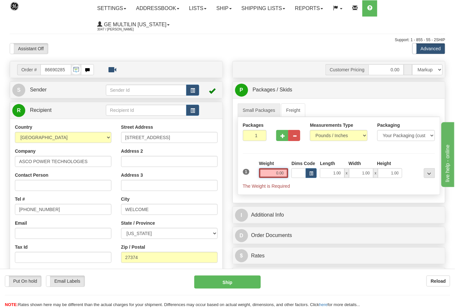
click at [286, 174] on input "0.00" at bounding box center [273, 173] width 29 height 10
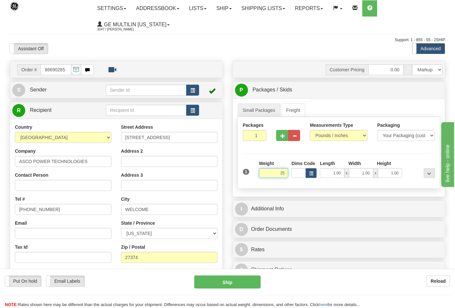
click button "Delete" at bounding box center [0, 0] width 0 height 0
type input "25.00"
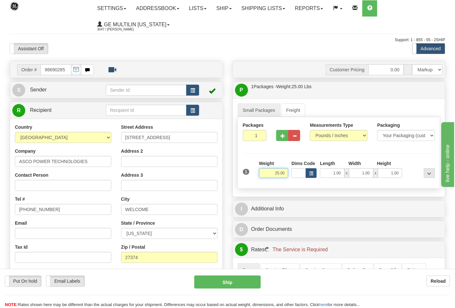
scroll to position [108, 0]
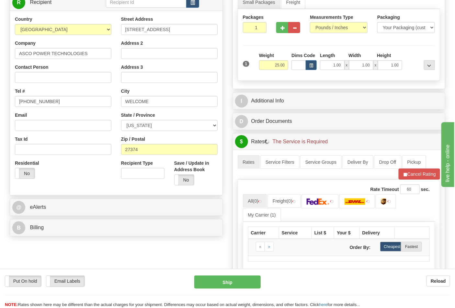
drag, startPoint x: 94, startPoint y: 238, endPoint x: 91, endPoint y: 232, distance: 6.4
click at [92, 235] on div "Order # 86690285 S" at bounding box center [116, 96] width 223 height 286
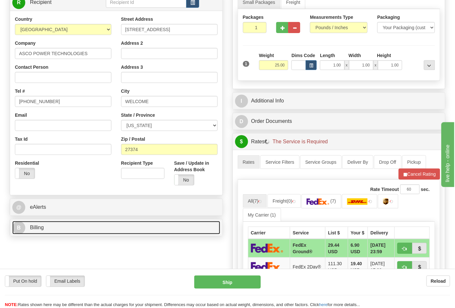
click at [90, 228] on link "B Billing" at bounding box center [116, 227] width 208 height 13
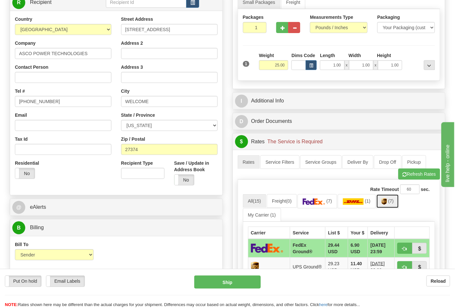
click at [390, 204] on link "(7)" at bounding box center [387, 201] width 23 height 14
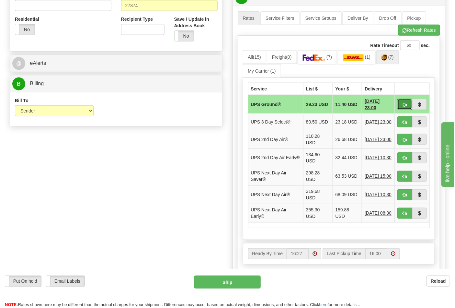
click at [404, 104] on span "button" at bounding box center [404, 105] width 5 height 4
type input "03"
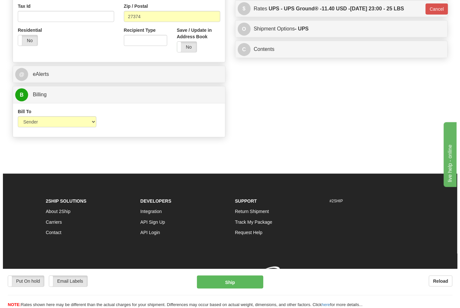
scroll to position [241, 0]
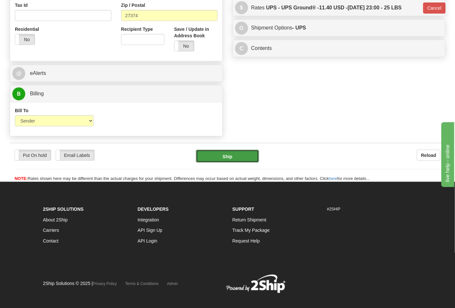
click at [228, 153] on button "Ship" at bounding box center [227, 156] width 63 height 13
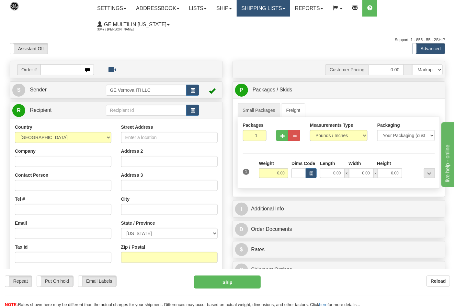
click at [269, 2] on link "Shipping lists" at bounding box center [263, 8] width 53 height 16
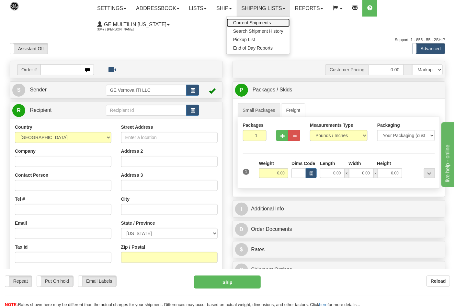
click at [250, 24] on span "Current Shipments" at bounding box center [252, 22] width 38 height 5
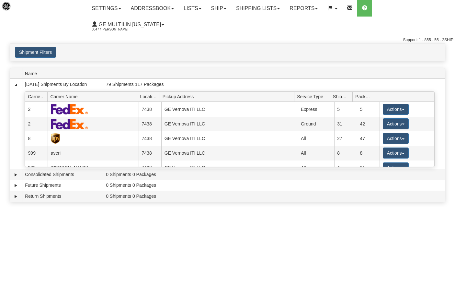
click at [384, 133] on button "Actions" at bounding box center [396, 138] width 26 height 11
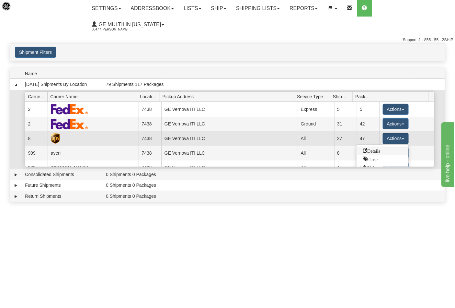
click at [371, 148] on span "Details" at bounding box center [371, 150] width 17 height 5
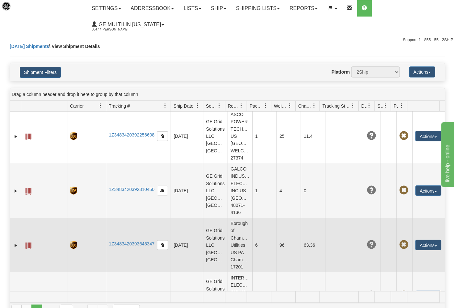
scroll to position [239, 0]
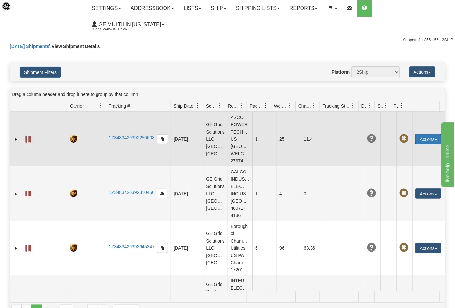
click at [430, 134] on button "Actions" at bounding box center [428, 139] width 26 height 10
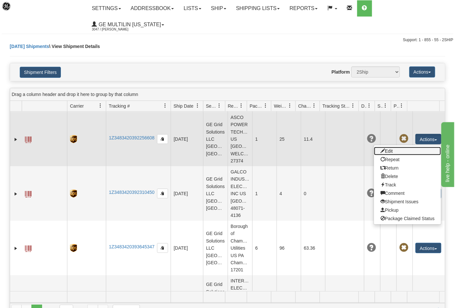
click at [381, 147] on link "Edit" at bounding box center [407, 151] width 67 height 8
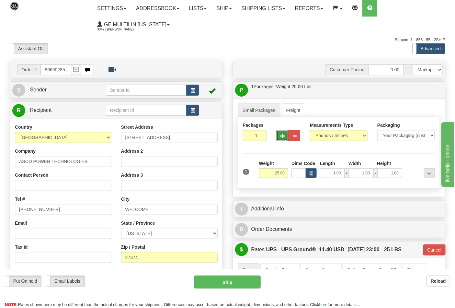
click at [277, 136] on button "button" at bounding box center [282, 135] width 12 height 11
type input "2"
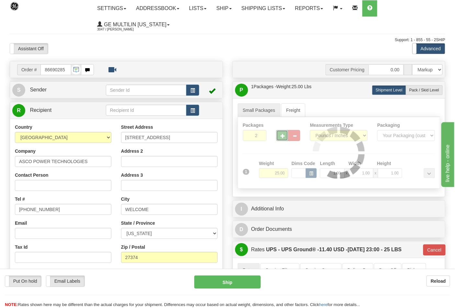
type input "03"
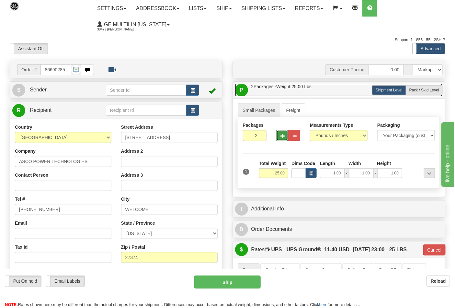
click at [416, 95] on link "P Packages / Skids 2 Packages - Weight: 25.00 Lbs 1 Skids - Weight: NaN Lbs" at bounding box center [339, 89] width 208 height 13
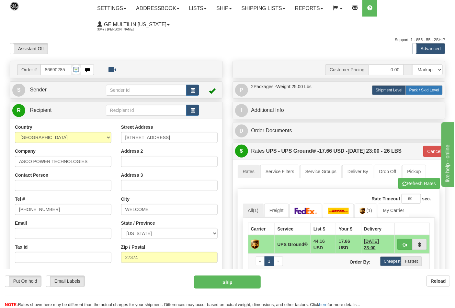
click at [419, 89] on span "Pack / Skid Level" at bounding box center [424, 90] width 30 height 5
radio input "true"
type input "03"
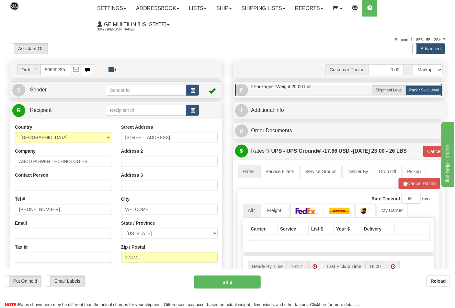
click at [331, 95] on link "P Packages / Skids 2 Packages - Weight: 25.00 Lbs 1 Skids - Weight: 0.00 Lbs" at bounding box center [339, 89] width 208 height 13
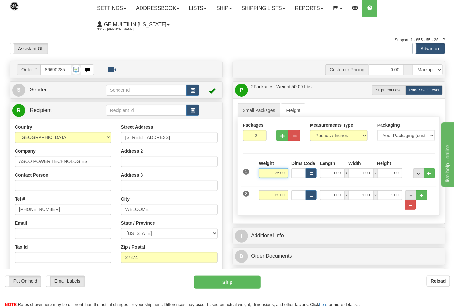
drag, startPoint x: 283, startPoint y: 173, endPoint x: 286, endPoint y: 172, distance: 3.8
click at [276, 174] on input "25.00" at bounding box center [273, 173] width 29 height 10
drag, startPoint x: 286, startPoint y: 172, endPoint x: 267, endPoint y: 176, distance: 19.9
click at [267, 176] on input "25.00" at bounding box center [273, 173] width 29 height 10
type input "1"
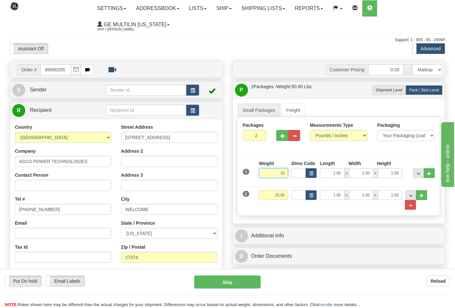
type input "15"
type input "03"
type input "15.00"
drag, startPoint x: 284, startPoint y: 197, endPoint x: 291, endPoint y: 188, distance: 11.3
click at [284, 197] on input "25.00" at bounding box center [273, 195] width 29 height 10
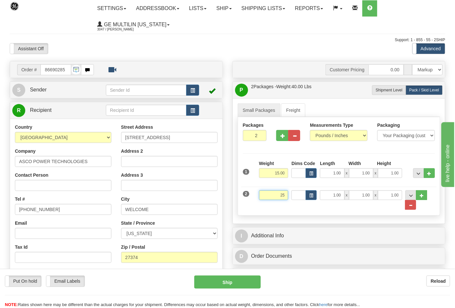
type input "2"
type input "10"
click button "Delete" at bounding box center [0, 0] width 0 height 0
type input "03"
type input "10.00"
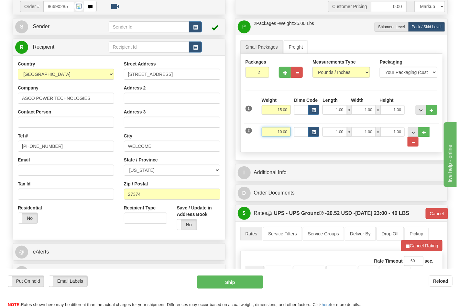
scroll to position [144, 0]
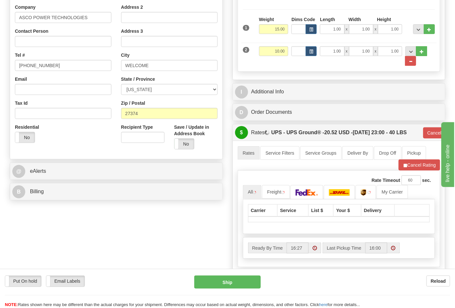
drag, startPoint x: 85, startPoint y: 200, endPoint x: 89, endPoint y: 189, distance: 11.7
click at [85, 199] on div "B Billing" at bounding box center [116, 191] width 212 height 17
click at [250, 284] on button "Ship" at bounding box center [227, 281] width 66 height 13
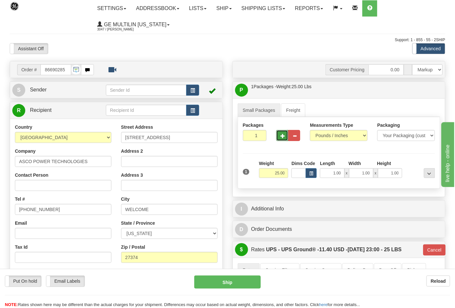
click at [282, 135] on span "button" at bounding box center [282, 136] width 5 height 4
type input "2"
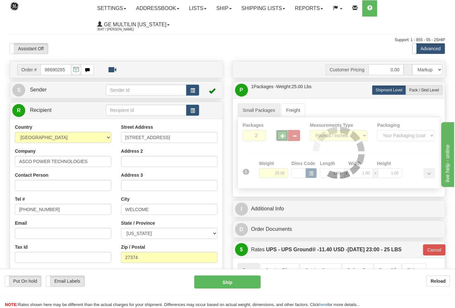
type input "03"
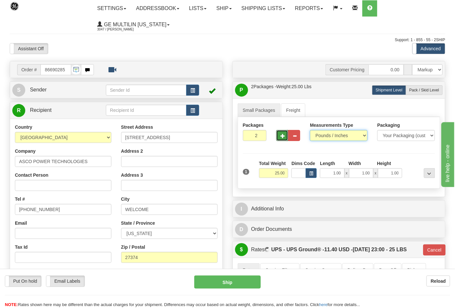
click at [315, 135] on select "Pounds / Inches Kilograms / Centimeters" at bounding box center [339, 135] width 58 height 11
click at [413, 97] on div "P Packages / Skids 2 Packages - Weight: 25.00 Lbs 1 Skids - Weight: NaN Lbs Shi…" at bounding box center [339, 90] width 212 height 17
click at [419, 94] on label "Pack / Skid Level Pack.." at bounding box center [424, 90] width 37 height 10
radio input "true"
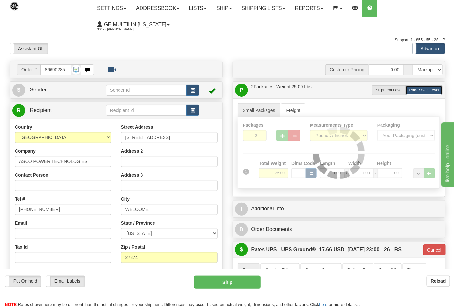
type input "03"
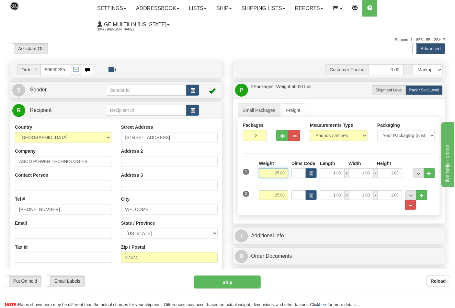
drag, startPoint x: 286, startPoint y: 175, endPoint x: 253, endPoint y: 175, distance: 33.7
click at [253, 175] on div "1 Weight 25.00 Dims Code x x" at bounding box center [339, 171] width 196 height 23
type input "15"
type input "03"
type input "15.00"
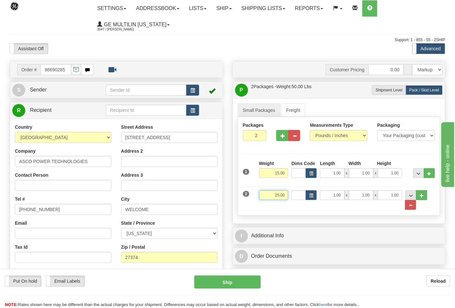
click at [285, 193] on input "25.00" at bounding box center [273, 195] width 29 height 10
type input "2"
type input "10"
click button "Delete" at bounding box center [0, 0] width 0 height 0
type input "03"
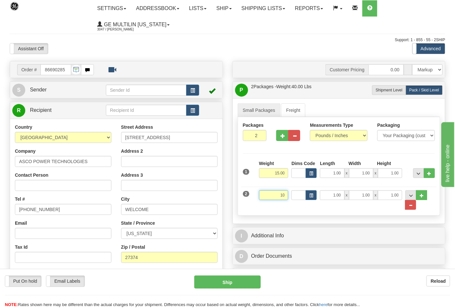
type input "10.00"
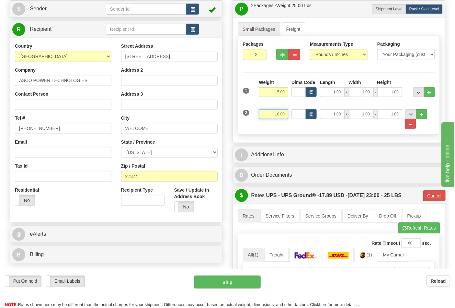
scroll to position [108, 0]
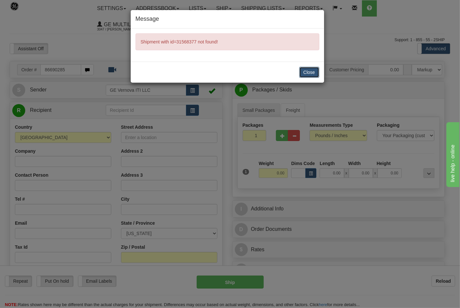
click at [311, 75] on button "Close" at bounding box center [309, 72] width 20 height 11
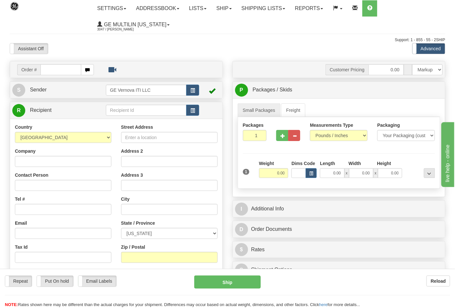
click at [257, 12] on div at bounding box center [227, 154] width 455 height 308
click at [257, 11] on link "Shipping lists" at bounding box center [263, 8] width 53 height 16
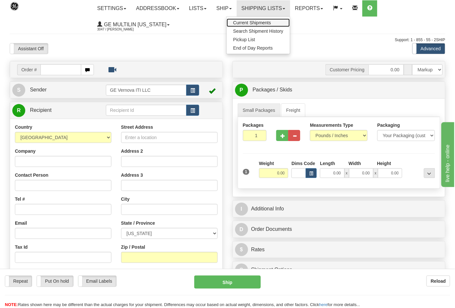
click at [251, 23] on span "Current Shipments" at bounding box center [252, 22] width 38 height 5
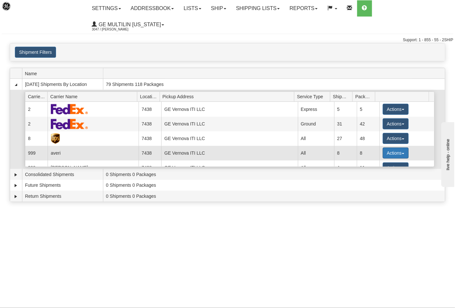
click at [391, 147] on button "Actions" at bounding box center [396, 152] width 26 height 11
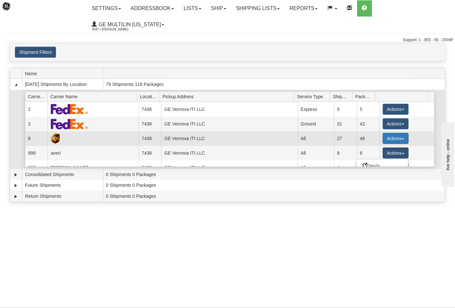
click at [388, 133] on button "Actions" at bounding box center [396, 138] width 26 height 11
click at [376, 155] on link "Close" at bounding box center [382, 159] width 52 height 8
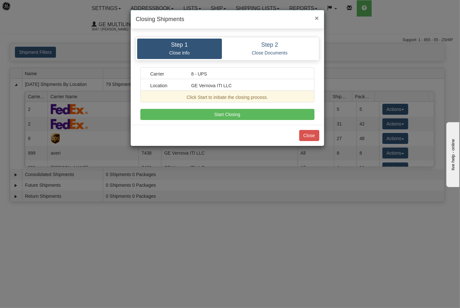
click at [316, 21] on span "×" at bounding box center [317, 17] width 4 height 7
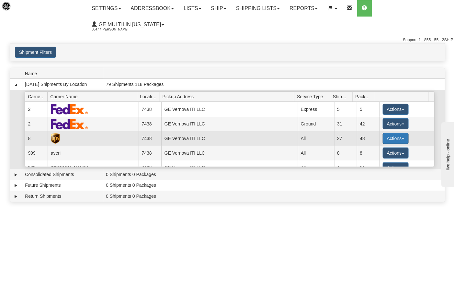
click at [385, 133] on button "Actions" at bounding box center [396, 138] width 26 height 11
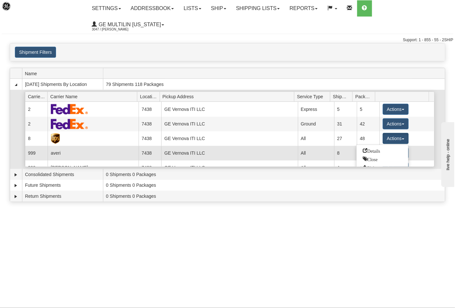
click at [365, 148] on span "Details" at bounding box center [371, 150] width 17 height 5
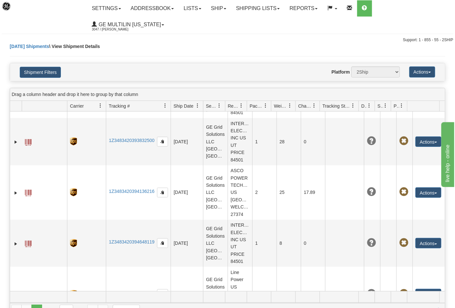
scroll to position [396, 0]
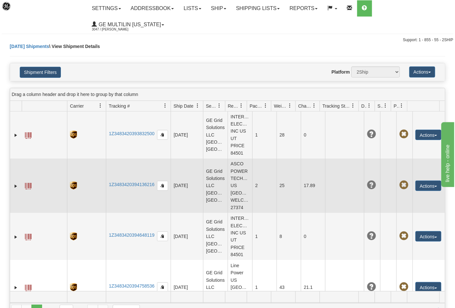
click at [28, 189] on span at bounding box center [28, 186] width 6 height 6
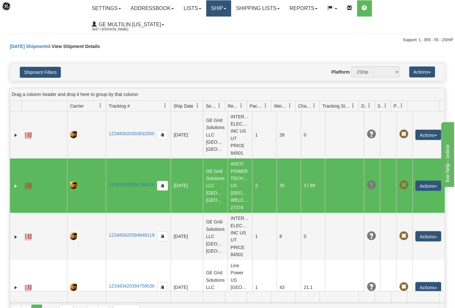
click at [219, 12] on link "Ship" at bounding box center [218, 8] width 25 height 16
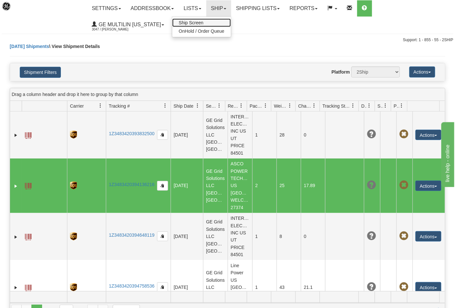
click at [216, 22] on link "Ship Screen" at bounding box center [201, 22] width 59 height 8
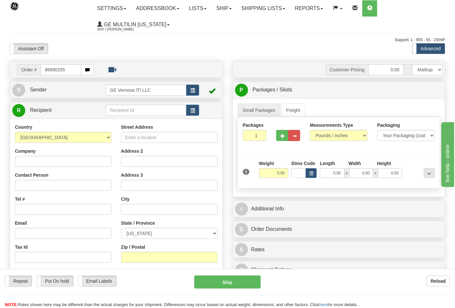
type input "86690295"
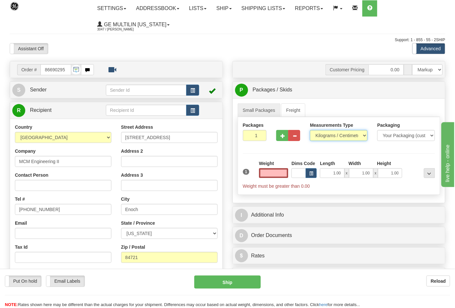
type input "0.00"
click at [335, 134] on select "Pounds / Inches Kilograms / Centimeters" at bounding box center [339, 135] width 58 height 11
select select "0"
click at [310, 130] on select "Pounds / Inches Kilograms / Centimeters" at bounding box center [339, 135] width 58 height 11
drag, startPoint x: 286, startPoint y: 136, endPoint x: 286, endPoint y: 132, distance: 4.3
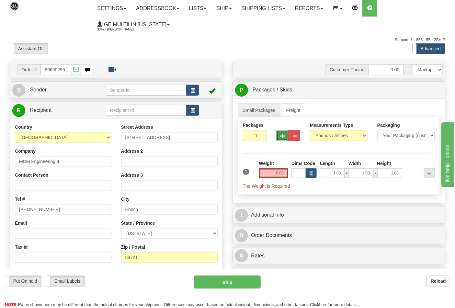
click at [285, 135] on button "button" at bounding box center [282, 135] width 12 height 11
type input "2"
click at [286, 173] on input "0.00" at bounding box center [273, 173] width 29 height 10
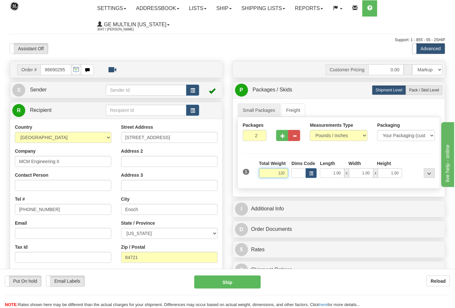
click button "Delete" at bounding box center [0, 0] width 0 height 0
type input "120.00"
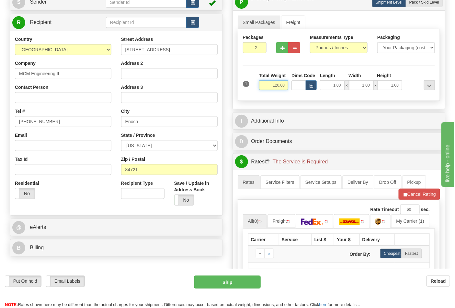
scroll to position [144, 0]
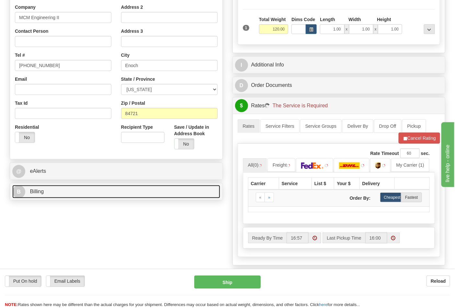
click at [82, 189] on link "B Billing" at bounding box center [116, 191] width 208 height 13
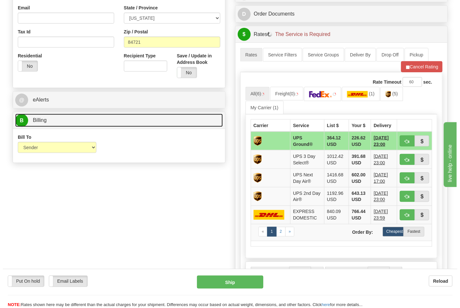
scroll to position [216, 0]
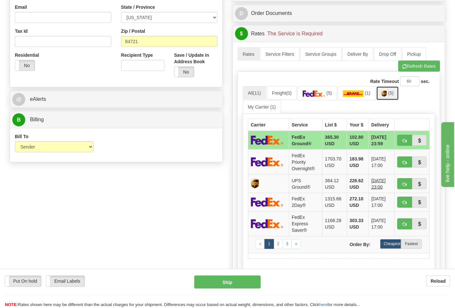
click at [391, 99] on link "(5)" at bounding box center [387, 93] width 23 height 14
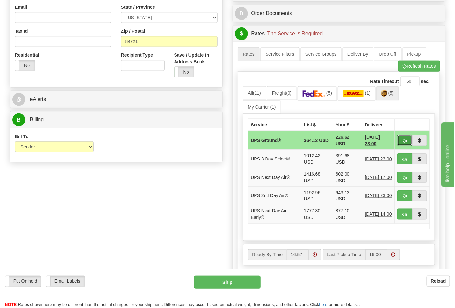
click at [405, 144] on button "button" at bounding box center [404, 140] width 15 height 11
type input "03"
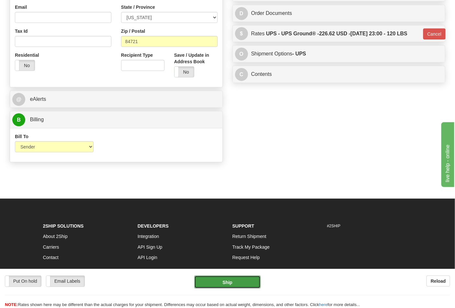
click at [232, 278] on button "Ship" at bounding box center [227, 281] width 66 height 13
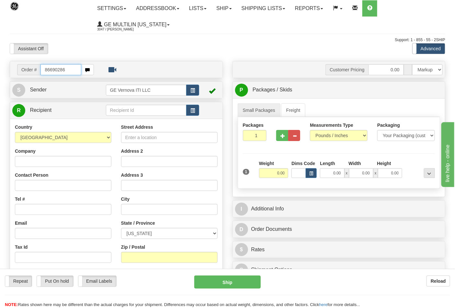
type input "86690286"
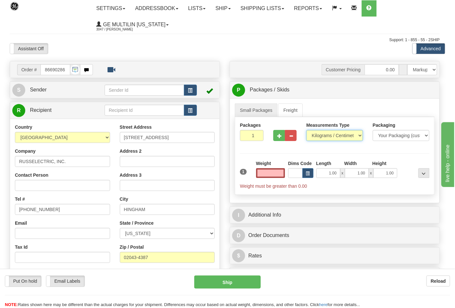
type input "0.00"
click at [330, 136] on select "Pounds / Inches Kilograms / Centimeters" at bounding box center [334, 135] width 57 height 11
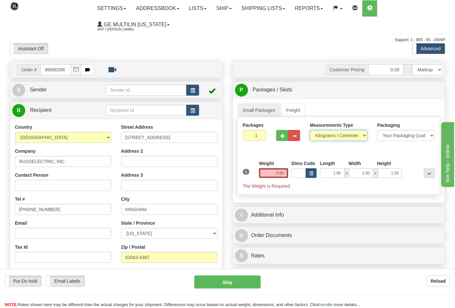
select select "0"
click at [310, 130] on select "Pounds / Inches Kilograms / Centimeters" at bounding box center [339, 135] width 58 height 11
click at [283, 174] on input "0.00" at bounding box center [273, 173] width 29 height 10
click button "Delete" at bounding box center [0, 0] width 0 height 0
type input "4.00"
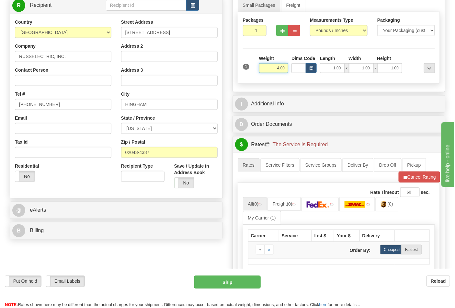
scroll to position [108, 0]
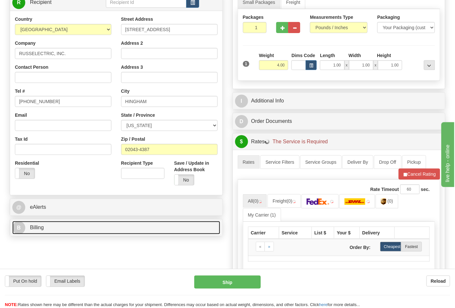
click at [54, 231] on link "B Billing" at bounding box center [116, 227] width 208 height 13
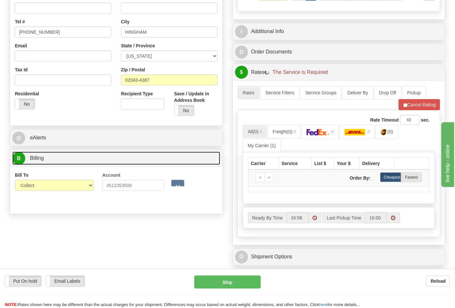
scroll to position [180, 0]
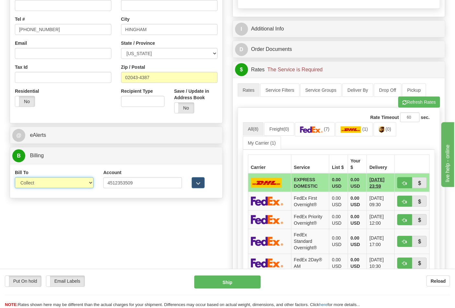
click at [36, 186] on select "Sender Recipient Third Party Collect" at bounding box center [54, 182] width 79 height 11
select select "2"
click at [15, 178] on select "Sender Recipient Third Party Collect" at bounding box center [54, 182] width 79 height 11
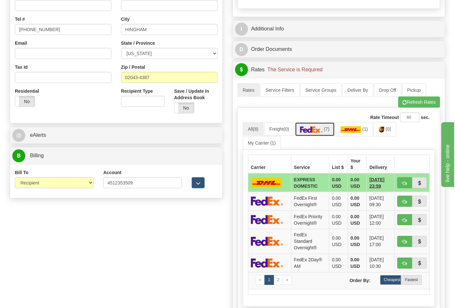
click at [332, 132] on link "(7)" at bounding box center [315, 129] width 40 height 14
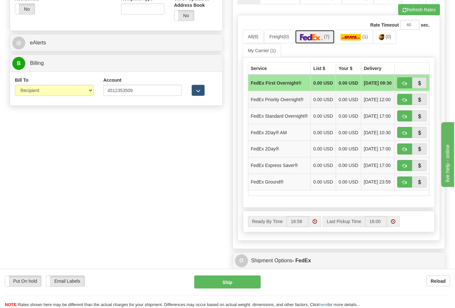
scroll to position [287, 0]
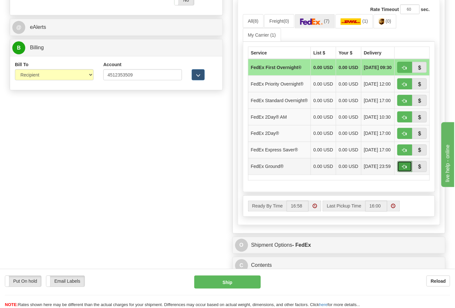
click at [403, 172] on button "button" at bounding box center [404, 166] width 15 height 11
type input "92"
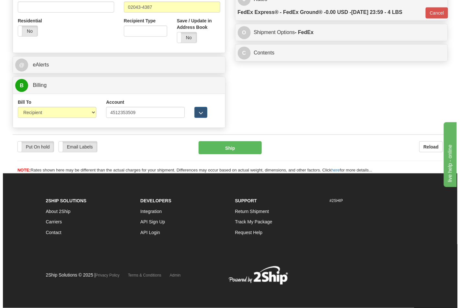
scroll to position [251, 0]
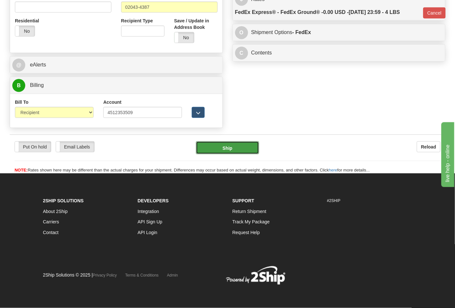
click at [232, 150] on button "Ship" at bounding box center [227, 147] width 63 height 13
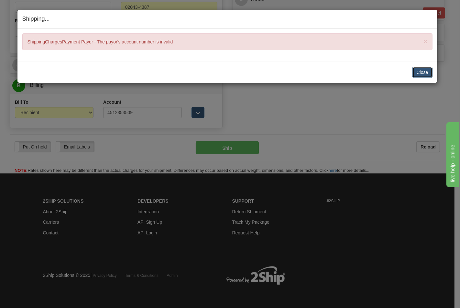
click at [419, 74] on button "Close" at bounding box center [423, 72] width 20 height 11
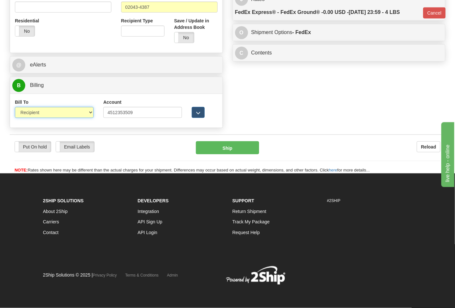
click at [68, 109] on select "Sender Recipient Third Party Collect" at bounding box center [54, 112] width 79 height 11
select select "4"
click at [15, 107] on select "Sender Recipient Third Party Collect" at bounding box center [54, 112] width 79 height 11
type input "92"
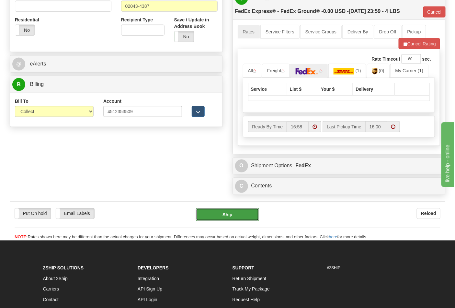
click at [214, 216] on button "Ship" at bounding box center [227, 214] width 63 height 13
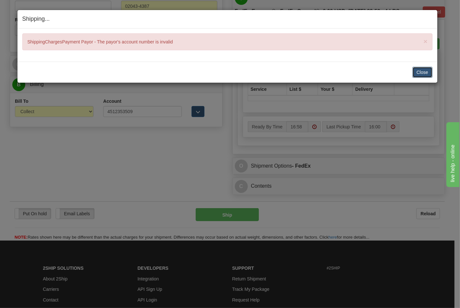
click at [422, 73] on button "Close" at bounding box center [423, 72] width 20 height 11
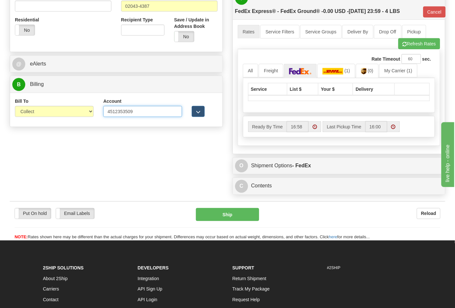
drag, startPoint x: 132, startPoint y: 111, endPoint x: 85, endPoint y: 111, distance: 47.3
click at [85, 111] on div "Bill To Sender Recipient Third Party Collect Account 4512353509 3rd Party Accou…" at bounding box center [116, 110] width 212 height 24
paste input "134039388"
type input "134039388"
click at [231, 213] on button "Ship" at bounding box center [227, 214] width 63 height 13
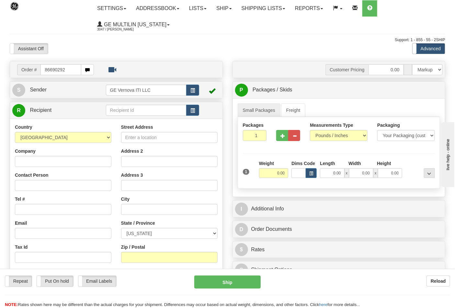
type input "86690292"
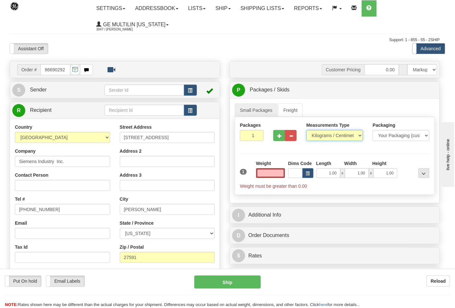
type input "0.00"
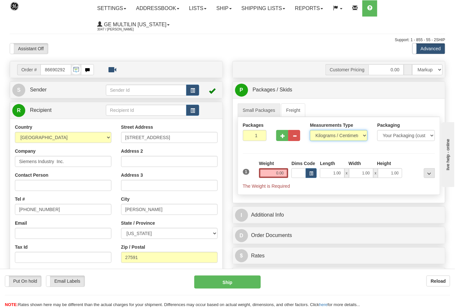
click at [326, 138] on select "Pounds / Inches Kilograms / Centimeters" at bounding box center [339, 135] width 58 height 11
select select "0"
click at [310, 130] on select "Pounds / Inches Kilograms / Centimeters" at bounding box center [339, 135] width 58 height 11
click at [286, 175] on input "0.00" at bounding box center [273, 173] width 29 height 10
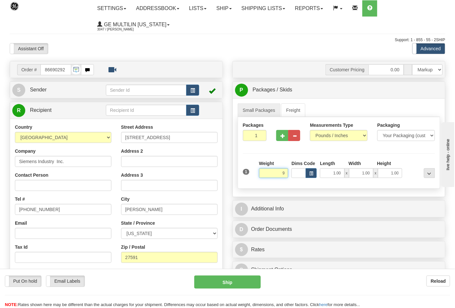
click button "Delete" at bounding box center [0, 0] width 0 height 0
type input "9.00"
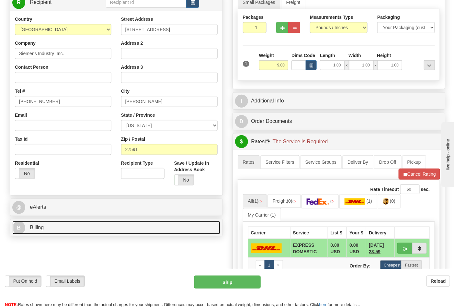
click at [89, 229] on link "B Billing" at bounding box center [116, 227] width 208 height 13
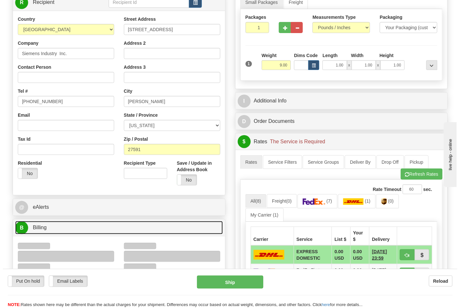
scroll to position [216, 0]
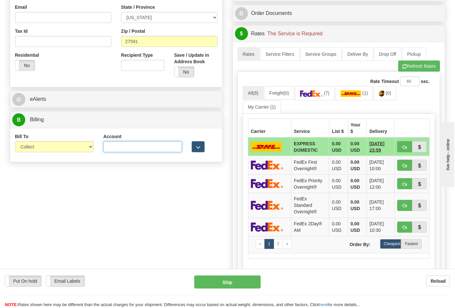
click at [137, 146] on input "Account" at bounding box center [142, 146] width 79 height 11
paste input "060503761"
type input "060503761"
click at [315, 96] on img at bounding box center [311, 93] width 23 height 6
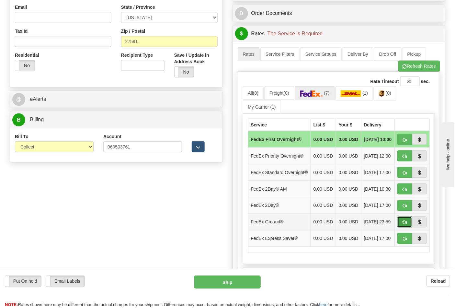
click at [404, 224] on span "button" at bounding box center [404, 222] width 5 height 4
type input "92"
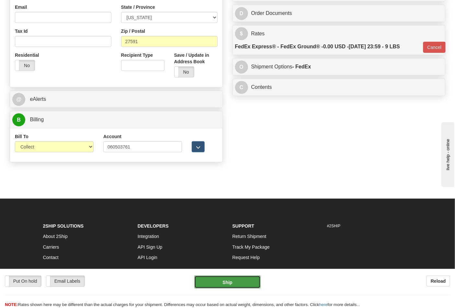
click at [228, 283] on button "Ship" at bounding box center [227, 281] width 66 height 13
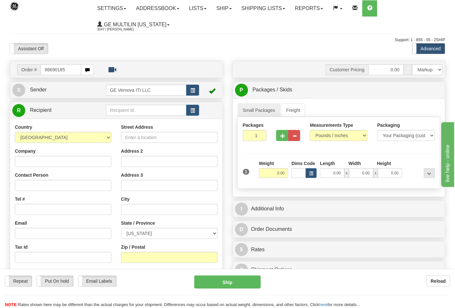
type input "86690185"
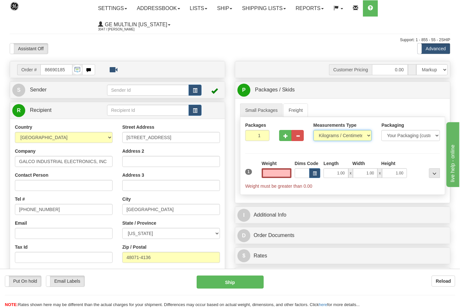
type input "0.00"
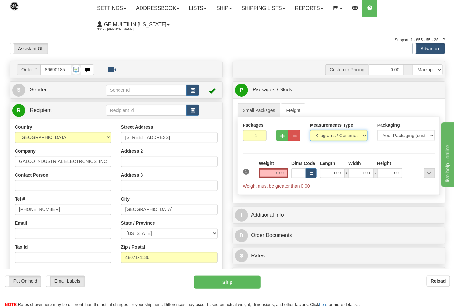
drag, startPoint x: 324, startPoint y: 135, endPoint x: 324, endPoint y: 140, distance: 5.5
click at [324, 135] on select "Pounds / Inches Kilograms / Centimeters" at bounding box center [339, 135] width 58 height 11
select select "0"
click at [310, 130] on select "Pounds / Inches Kilograms / Centimeters" at bounding box center [339, 135] width 58 height 11
click at [285, 175] on input "0.00" at bounding box center [273, 173] width 29 height 10
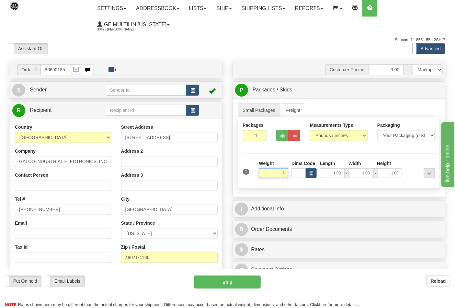
click button "Delete" at bounding box center [0, 0] width 0 height 0
type input "5.00"
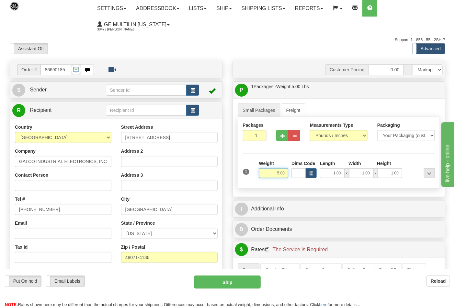
scroll to position [144, 0]
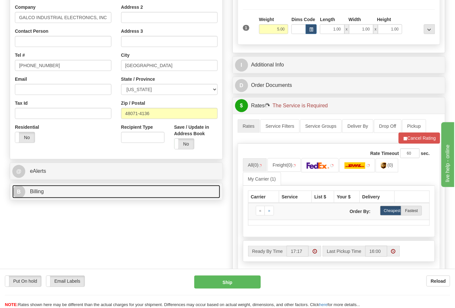
click at [87, 196] on link "B Billing" at bounding box center [116, 191] width 208 height 13
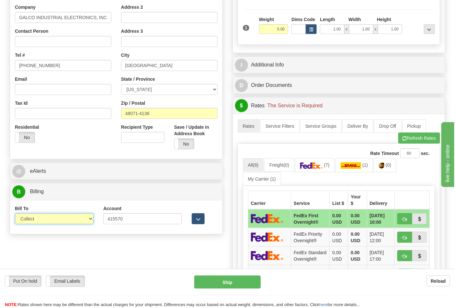
click at [45, 222] on select "Sender Recipient Third Party Collect" at bounding box center [54, 218] width 79 height 11
select select "2"
click at [15, 214] on select "Sender Recipient Third Party Collect" at bounding box center [54, 218] width 79 height 11
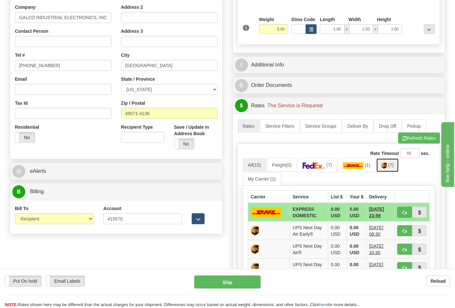
click at [393, 169] on link "(7)" at bounding box center [387, 165] width 23 height 14
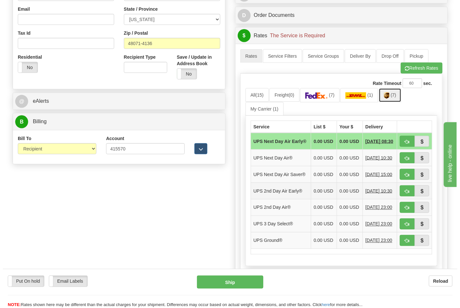
scroll to position [216, 0]
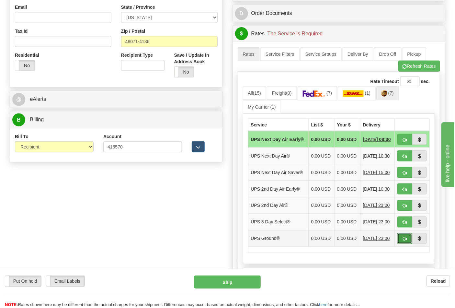
click at [405, 241] on span "button" at bounding box center [404, 239] width 5 height 4
type input "03"
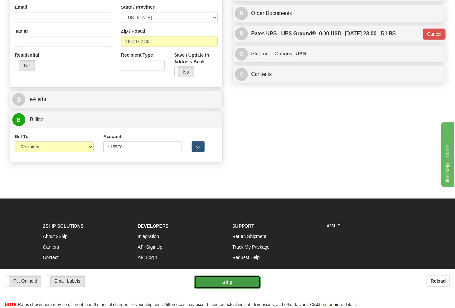
click at [225, 284] on button "Ship" at bounding box center [227, 281] width 66 height 13
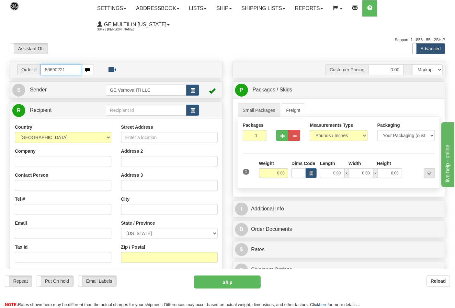
type input "86690221"
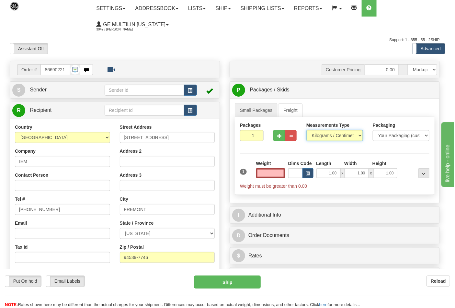
type input "0.00"
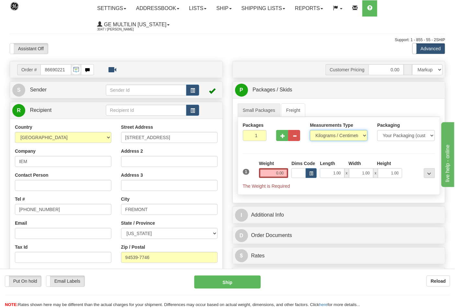
click at [325, 137] on select "Pounds / Inches Kilograms / Centimeters" at bounding box center [339, 135] width 58 height 11
select select "0"
click at [310, 130] on select "Pounds / Inches Kilograms / Centimeters" at bounding box center [339, 135] width 58 height 11
click at [283, 173] on input "0.00" at bounding box center [273, 173] width 29 height 10
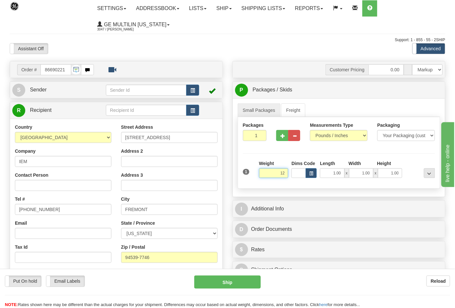
click button "Delete" at bounding box center [0, 0] width 0 height 0
type input "12.00"
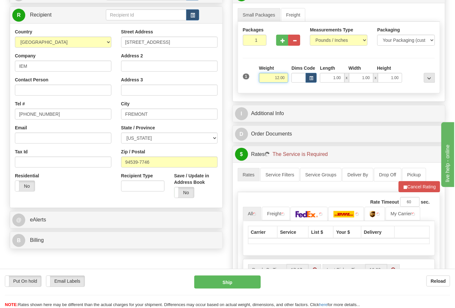
scroll to position [144, 0]
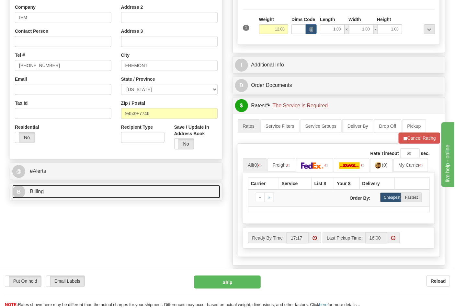
click at [49, 191] on link "B Billing" at bounding box center [116, 191] width 208 height 13
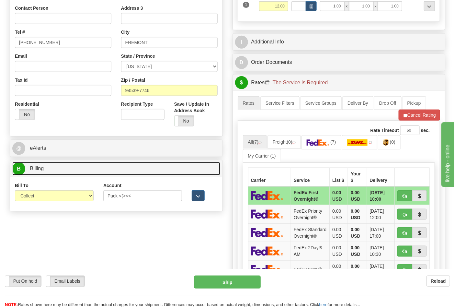
scroll to position [180, 0]
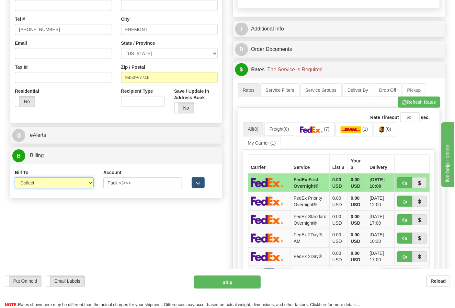
drag, startPoint x: 46, startPoint y: 180, endPoint x: 46, endPoint y: 188, distance: 8.4
click at [46, 180] on select "Sender Recipient Third Party Collect" at bounding box center [54, 182] width 79 height 11
select select "2"
click at [15, 178] on select "Sender Recipient Third Party Collect" at bounding box center [54, 182] width 79 height 11
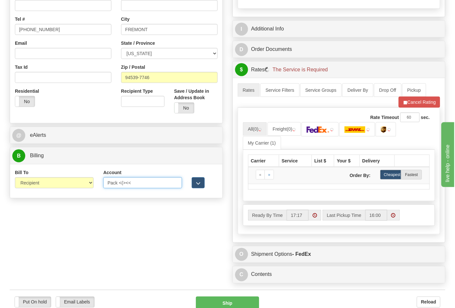
drag, startPoint x: 124, startPoint y: 185, endPoint x: 88, endPoint y: 180, distance: 35.9
click at [88, 181] on div "Bill To Sender Recipient Third Party Collect Account Pack <(><< 3rd Party Accou…" at bounding box center [116, 181] width 212 height 24
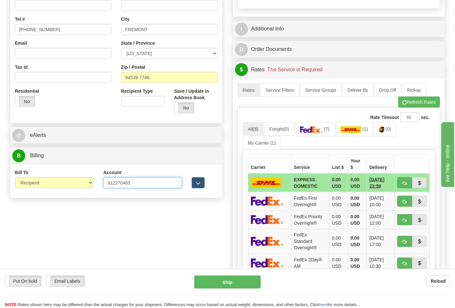
type input "312270463"
click button "Delete" at bounding box center [0, 0] width 0 height 0
click at [320, 140] on ul "All (8) Freight (0) (7) (1) (0) My Carrier (1)" at bounding box center [339, 135] width 192 height 27
click at [319, 135] on link "(7)" at bounding box center [315, 129] width 40 height 14
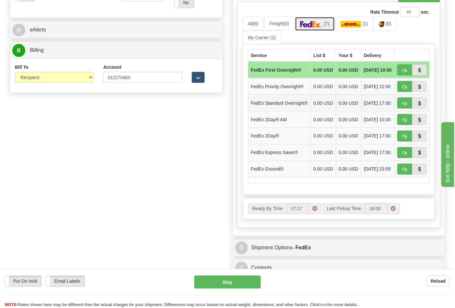
scroll to position [287, 0]
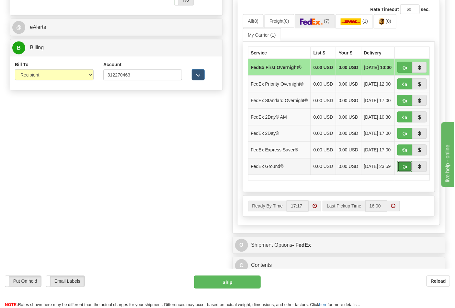
click at [401, 172] on button "button" at bounding box center [404, 166] width 15 height 11
type input "92"
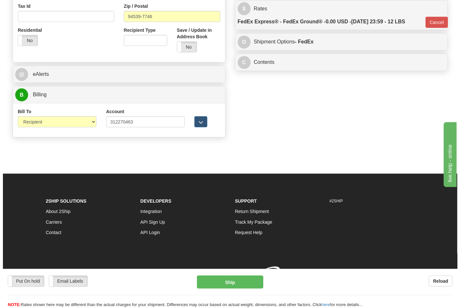
scroll to position [251, 0]
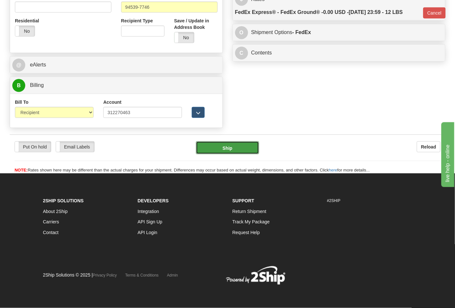
click at [230, 150] on button "Ship" at bounding box center [227, 147] width 63 height 13
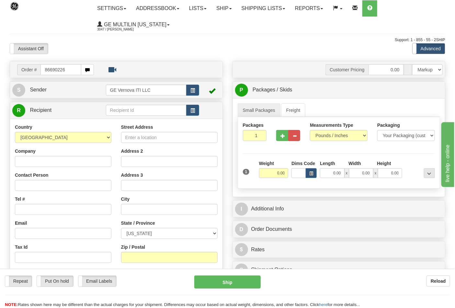
type input "86690226"
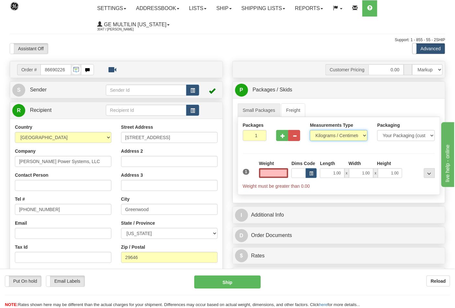
type input "0.00"
click at [326, 134] on select "Pounds / Inches Kilograms / Centimeters" at bounding box center [339, 135] width 58 height 11
select select "0"
click at [310, 130] on select "Pounds / Inches Kilograms / Centimeters" at bounding box center [339, 135] width 58 height 11
click at [285, 174] on input "0.00" at bounding box center [273, 173] width 29 height 10
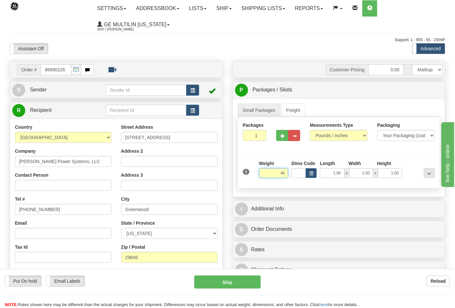
click button "Delete" at bounding box center [0, 0] width 0 height 0
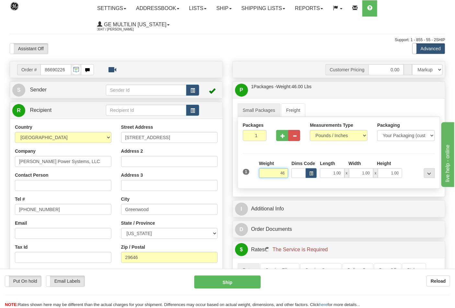
type input "46.00"
click at [280, 137] on button "button" at bounding box center [282, 135] width 12 height 11
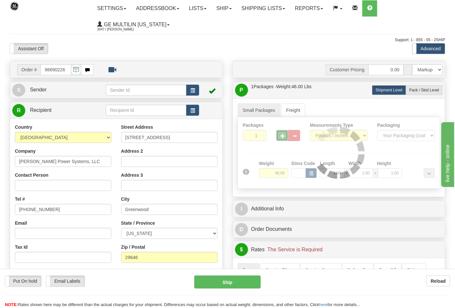
type input "2"
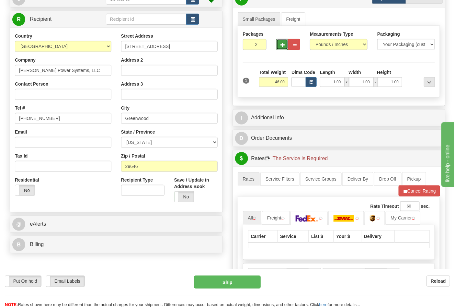
scroll to position [108, 0]
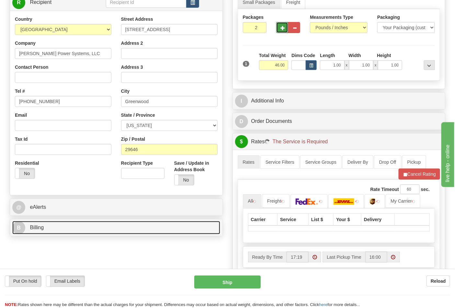
click at [88, 229] on link "B Billing" at bounding box center [116, 227] width 208 height 13
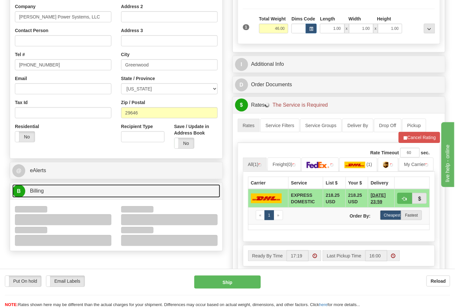
scroll to position [180, 0]
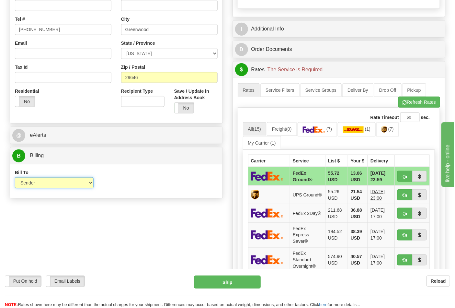
drag, startPoint x: 42, startPoint y: 183, endPoint x: 44, endPoint y: 188, distance: 5.0
click at [42, 183] on select "Sender Recipient Third Party Collect" at bounding box center [54, 182] width 79 height 11
select select "2"
click at [15, 178] on select "Sender Recipient Third Party Collect" at bounding box center [54, 182] width 79 height 11
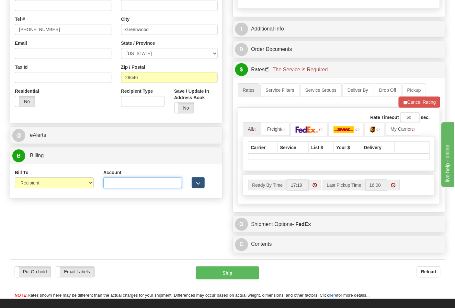
click at [129, 183] on input "Account" at bounding box center [142, 182] width 79 height 11
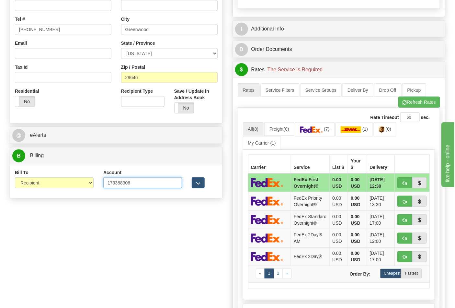
type input "173388306"
click button "Delete" at bounding box center [0, 0] width 0 height 0
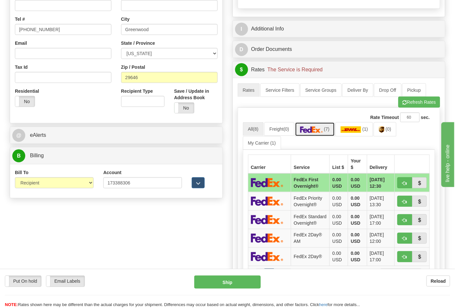
click at [322, 131] on img at bounding box center [311, 129] width 23 height 6
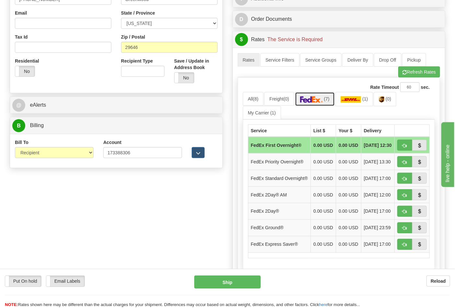
scroll to position [252, 0]
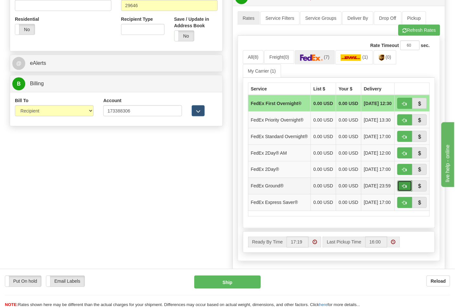
click at [401, 191] on button "button" at bounding box center [404, 185] width 15 height 11
type input "92"
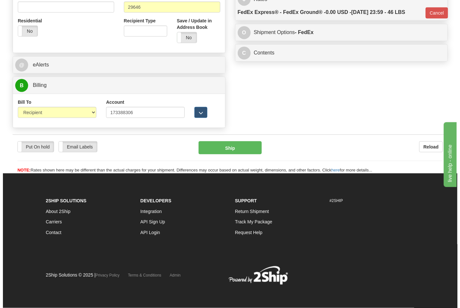
scroll to position [241, 0]
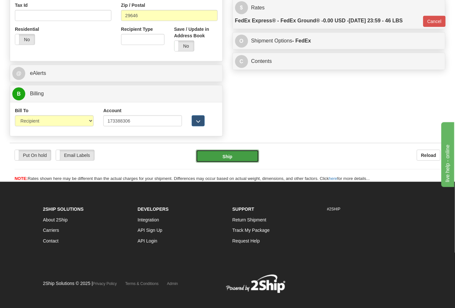
click at [212, 159] on button "Ship" at bounding box center [227, 156] width 63 height 13
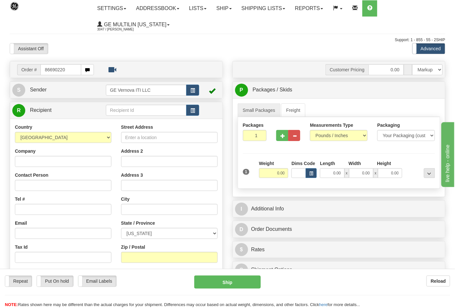
type input "86690220"
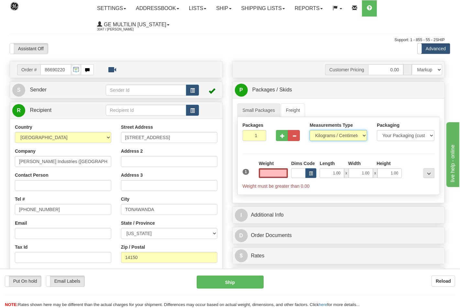
type input "0.00"
click at [326, 136] on select "Pounds / Inches Kilograms / Centimeters" at bounding box center [339, 135] width 58 height 11
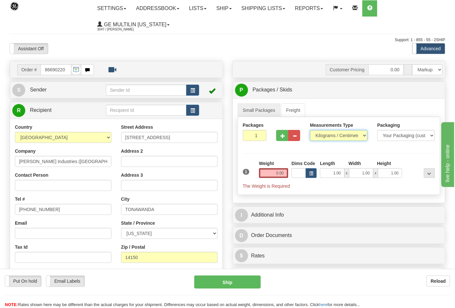
select select "0"
click at [310, 130] on select "Pounds / Inches Kilograms / Centimeters" at bounding box center [339, 135] width 58 height 11
click at [285, 172] on input "0.00" at bounding box center [273, 173] width 29 height 10
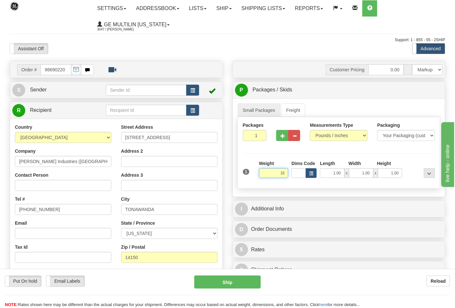
click button "Delete" at bounding box center [0, 0] width 0 height 0
type input "16.00"
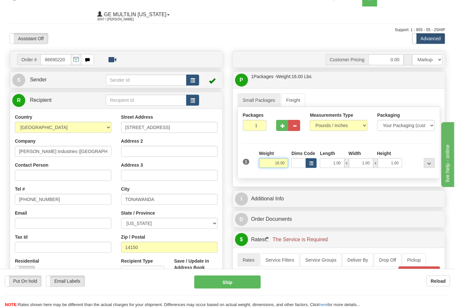
scroll to position [144, 0]
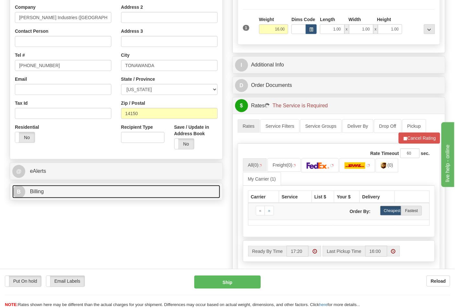
click at [44, 190] on link "B Billing" at bounding box center [116, 191] width 208 height 13
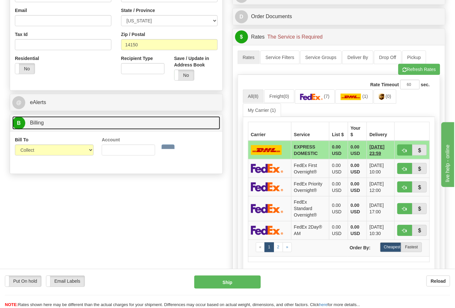
scroll to position [216, 0]
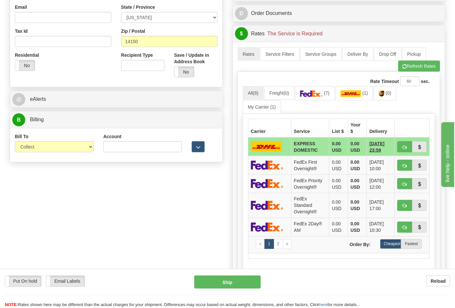
click at [39, 138] on div "Bill To Sender Recipient Third Party Collect" at bounding box center [54, 142] width 79 height 19
drag, startPoint x: 43, startPoint y: 146, endPoint x: 43, endPoint y: 152, distance: 6.2
click at [43, 146] on select "Sender Recipient Third Party Collect" at bounding box center [54, 146] width 79 height 11
select select "2"
click at [15, 142] on select "Sender Recipient Third Party Collect" at bounding box center [54, 146] width 79 height 11
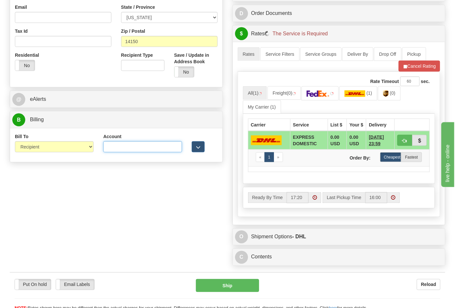
click at [110, 146] on input "Account" at bounding box center [142, 146] width 79 height 11
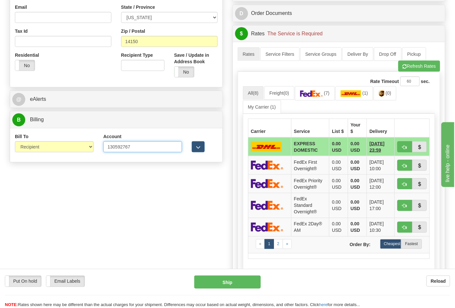
type input "130592767"
click button "Delete" at bounding box center [0, 0] width 0 height 0
click at [320, 93] on img at bounding box center [311, 93] width 23 height 6
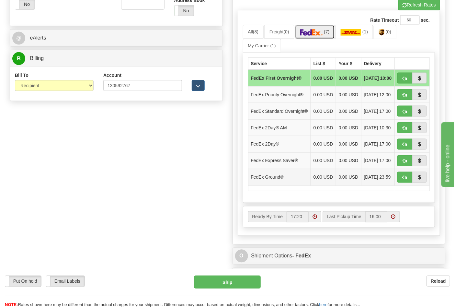
scroll to position [324, 0]
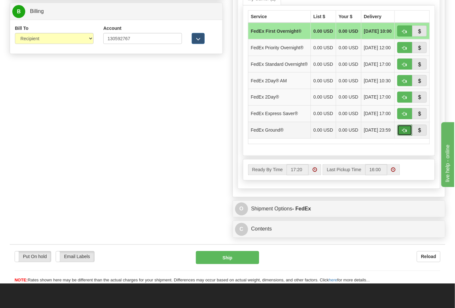
click at [405, 133] on span "button" at bounding box center [404, 131] width 5 height 4
type input "92"
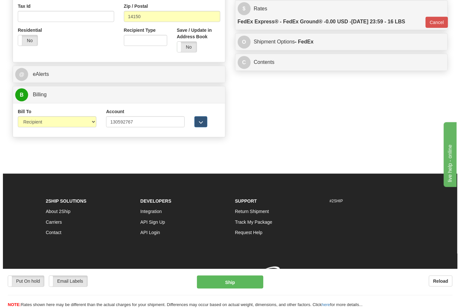
scroll to position [251, 0]
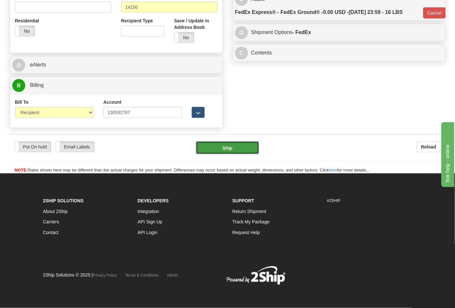
click at [232, 145] on button "Ship" at bounding box center [227, 147] width 63 height 13
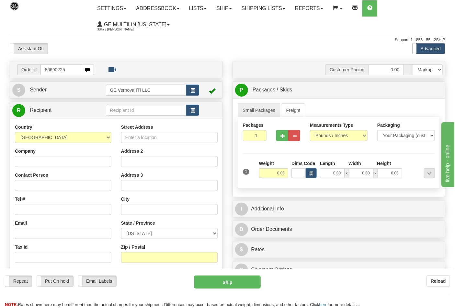
type input "86690225"
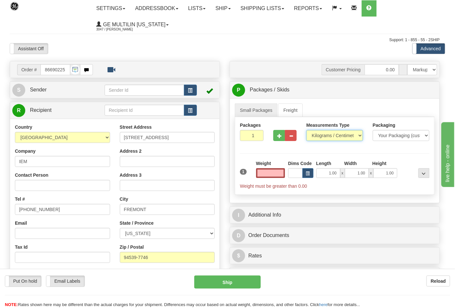
type input "0.00"
click at [325, 137] on select "Pounds / Inches Kilograms / Centimeters" at bounding box center [334, 135] width 57 height 11
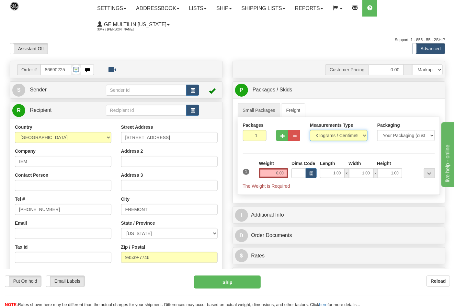
select select "0"
click at [310, 130] on select "Pounds / Inches Kilograms / Centimeters" at bounding box center [339, 135] width 58 height 11
click at [285, 173] on input "0.00" at bounding box center [273, 173] width 29 height 10
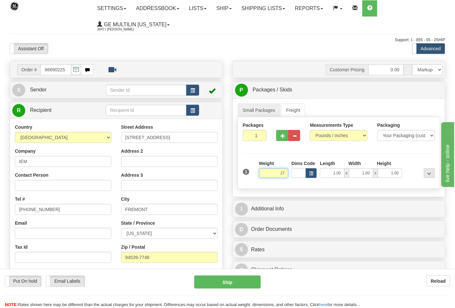
click button "Delete" at bounding box center [0, 0] width 0 height 0
type input "27.00"
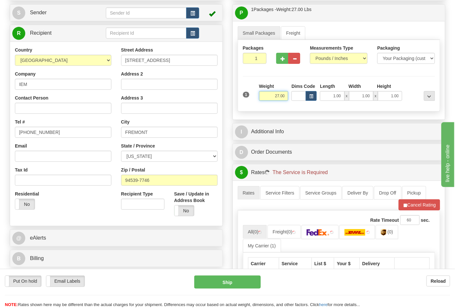
scroll to position [144, 0]
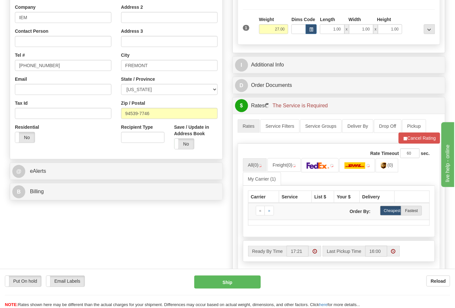
click at [69, 198] on div "Order # 86690225 S" at bounding box center [116, 60] width 223 height 286
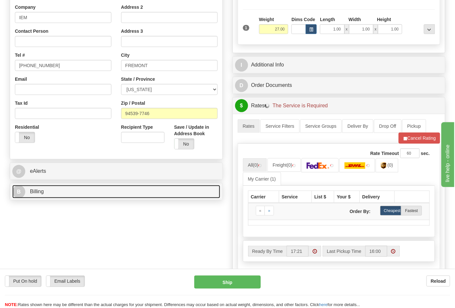
click at [69, 194] on link "B Billing" at bounding box center [116, 191] width 208 height 13
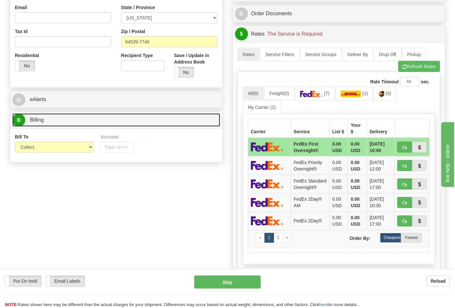
scroll to position [216, 0]
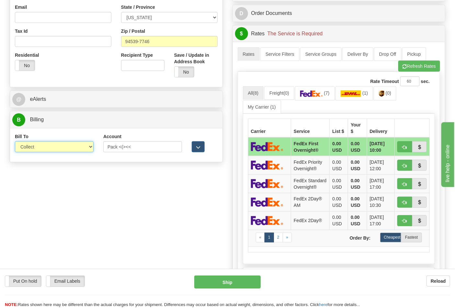
click at [40, 147] on select "Sender Recipient Third Party Collect" at bounding box center [54, 146] width 79 height 11
select select "2"
click at [15, 142] on select "Sender Recipient Third Party Collect" at bounding box center [54, 146] width 79 height 11
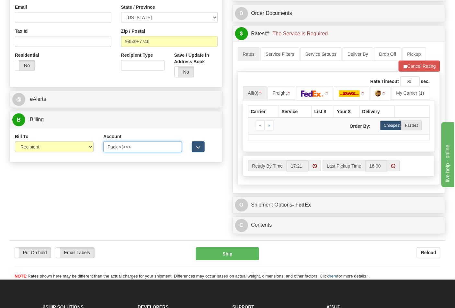
drag, startPoint x: 136, startPoint y: 148, endPoint x: 89, endPoint y: 140, distance: 47.3
click at [91, 140] on div "Bill To Sender Recipient Third Party Collect Account Pack <(><< 3rd Party Accou…" at bounding box center [116, 145] width 212 height 24
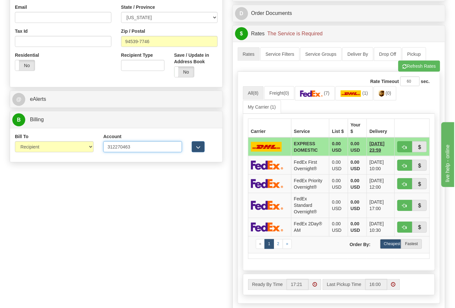
type input "312270463"
click button "Delete" at bounding box center [0, 0] width 0 height 0
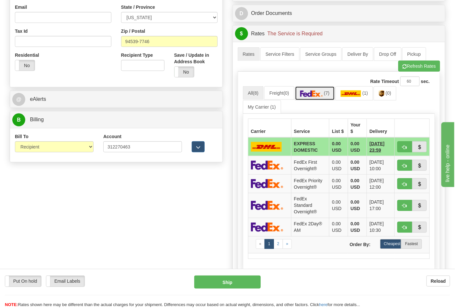
click at [303, 96] on link "(7)" at bounding box center [315, 93] width 40 height 14
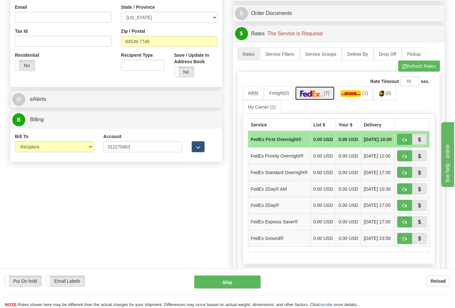
scroll to position [360, 0]
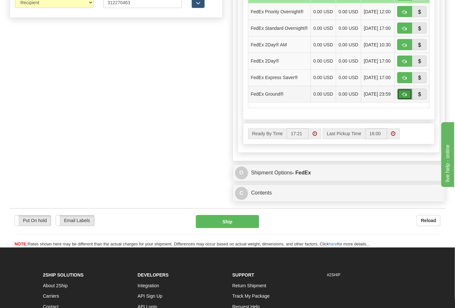
click at [402, 100] on button "button" at bounding box center [404, 94] width 15 height 11
type input "92"
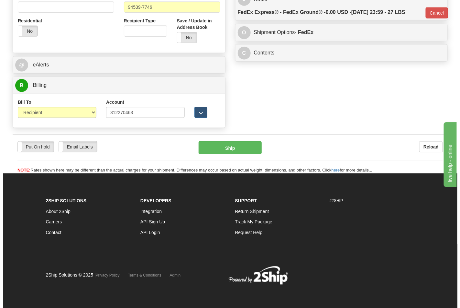
scroll to position [251, 0]
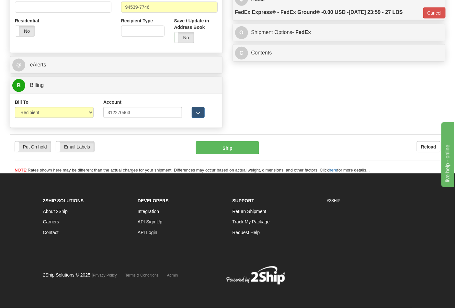
click at [243, 140] on div "Put On hold Put On hold Email Labels Email Labels Edit Reload Ship Reload" at bounding box center [227, 153] width 435 height 39
click at [242, 142] on button "Ship" at bounding box center [227, 147] width 63 height 13
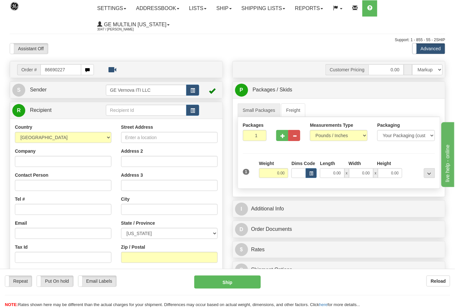
type input "86690227"
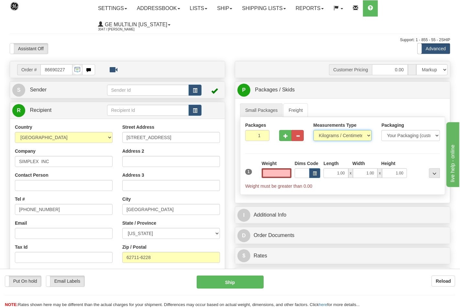
type input "0.00"
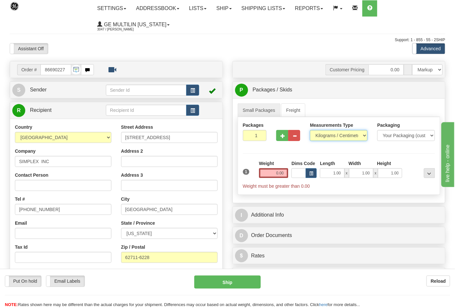
click at [323, 137] on select "Pounds / Inches Kilograms / Centimeters" at bounding box center [339, 135] width 58 height 11
select select "0"
click at [310, 130] on select "Pounds / Inches Kilograms / Centimeters" at bounding box center [339, 135] width 58 height 11
click at [282, 174] on input "0.00" at bounding box center [273, 173] width 29 height 10
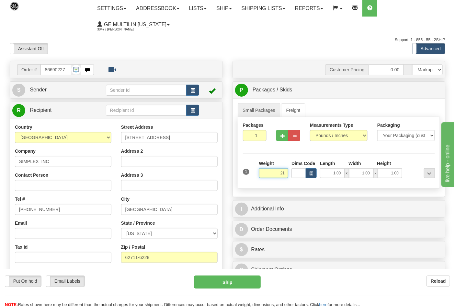
click button "Delete" at bounding box center [0, 0] width 0 height 0
type input "21.00"
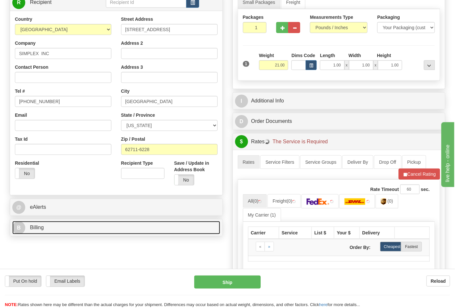
click at [95, 232] on link "B Billing" at bounding box center [116, 227] width 208 height 13
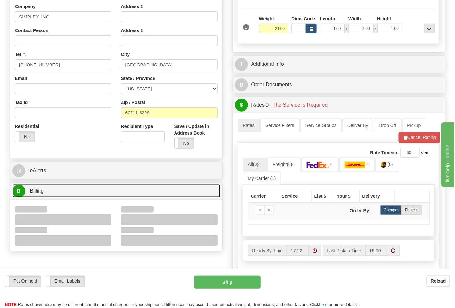
scroll to position [180, 0]
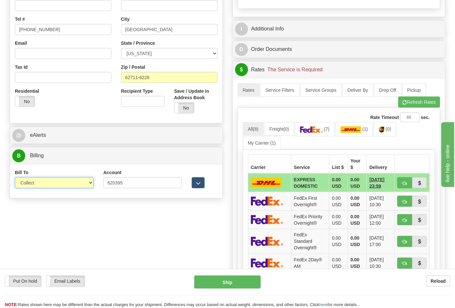
click at [47, 182] on select "Sender Recipient Third Party Collect" at bounding box center [54, 182] width 79 height 11
select select "2"
click at [15, 178] on select "Sender Recipient Third Party Collect" at bounding box center [54, 182] width 79 height 11
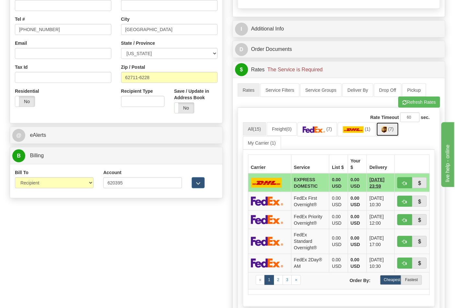
click at [393, 131] on span "(7)" at bounding box center [391, 128] width 6 height 5
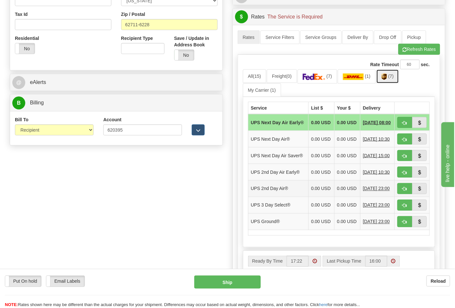
scroll to position [287, 0]
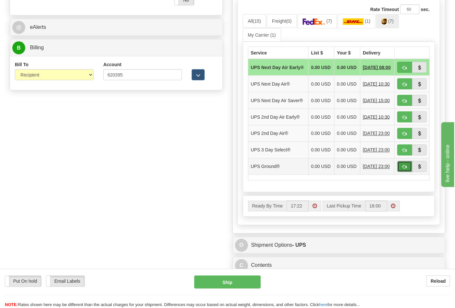
click at [402, 169] on span "button" at bounding box center [404, 167] width 5 height 4
type input "03"
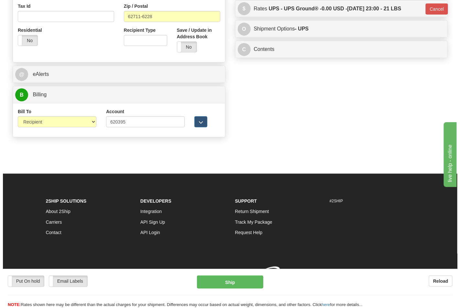
scroll to position [251, 0]
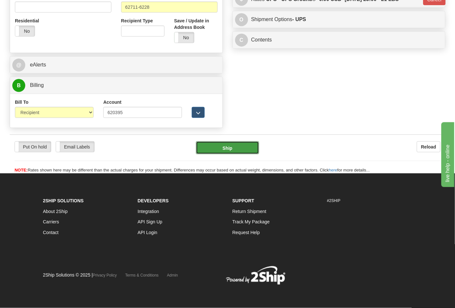
click at [224, 151] on button "Ship" at bounding box center [227, 147] width 63 height 13
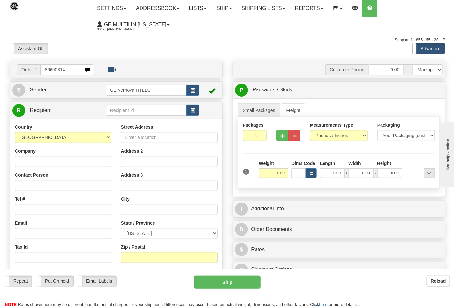
type input "86690314"
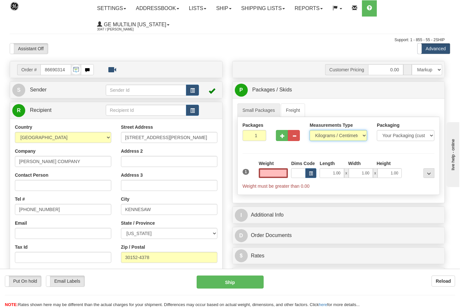
type input "0.00"
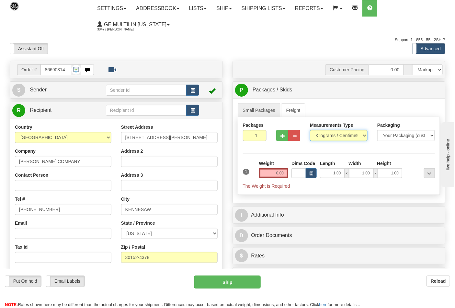
drag, startPoint x: 323, startPoint y: 135, endPoint x: 325, endPoint y: 140, distance: 5.5
click at [323, 135] on select "Pounds / Inches Kilograms / Centimeters" at bounding box center [339, 135] width 58 height 11
select select "0"
click at [310, 130] on select "Pounds / Inches Kilograms / Centimeters" at bounding box center [339, 135] width 58 height 11
click at [286, 172] on input "0.00" at bounding box center [273, 173] width 29 height 10
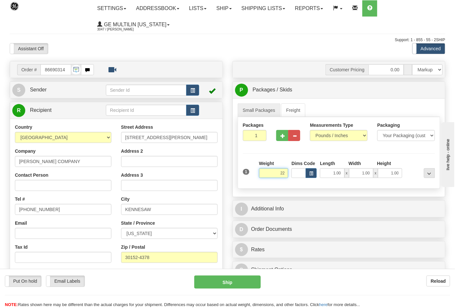
click button "Delete" at bounding box center [0, 0] width 0 height 0
type input "22.00"
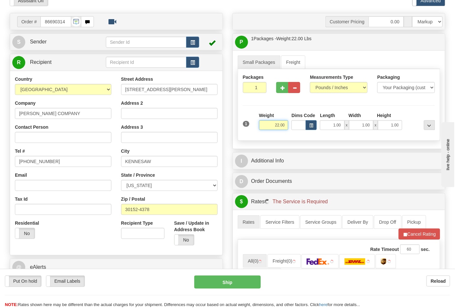
scroll to position [144, 0]
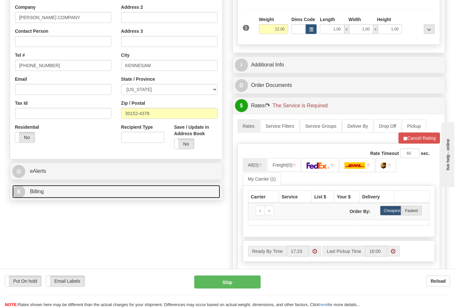
click at [63, 195] on link "B Billing" at bounding box center [116, 191] width 208 height 13
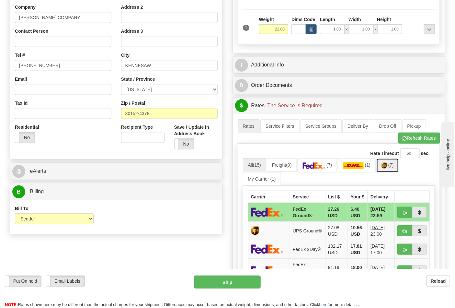
click at [393, 169] on link "(7)" at bounding box center [387, 165] width 23 height 14
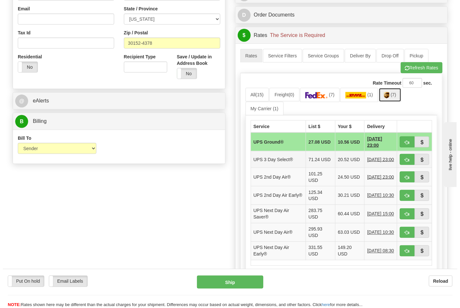
scroll to position [216, 0]
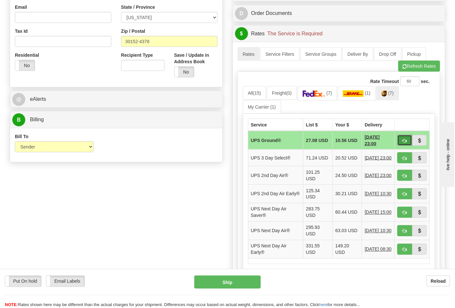
click at [405, 142] on span "button" at bounding box center [404, 141] width 5 height 4
type input "03"
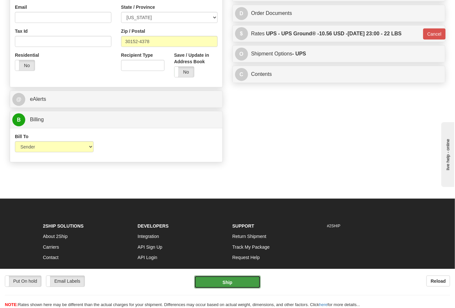
click at [235, 279] on button "Ship" at bounding box center [227, 281] width 66 height 13
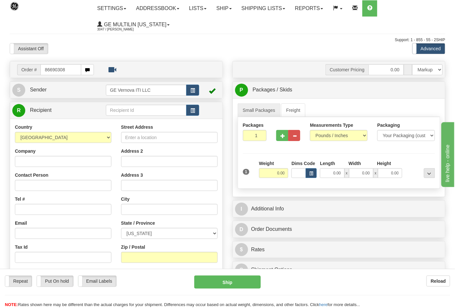
type input "86690308"
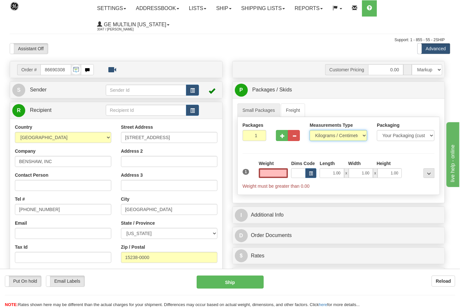
type input "0.00"
click at [324, 138] on select "Pounds / Inches Kilograms / Centimeters" at bounding box center [339, 135] width 58 height 11
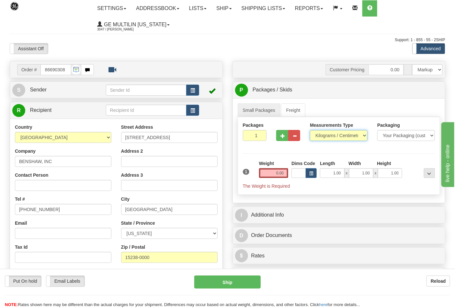
select select "0"
click at [310, 130] on select "Pounds / Inches Kilograms / Centimeters" at bounding box center [339, 135] width 58 height 11
click at [280, 135] on button "button" at bounding box center [282, 135] width 12 height 11
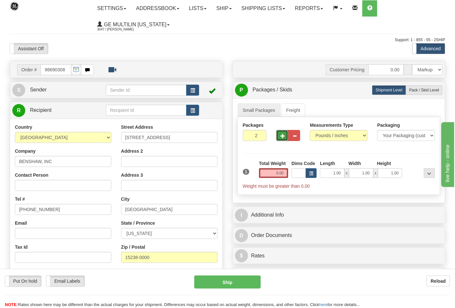
click at [282, 135] on span "button" at bounding box center [282, 136] width 5 height 4
click at [282, 136] on span "button" at bounding box center [282, 136] width 5 height 4
type input "4"
click at [284, 172] on input "0.00" at bounding box center [273, 173] width 29 height 10
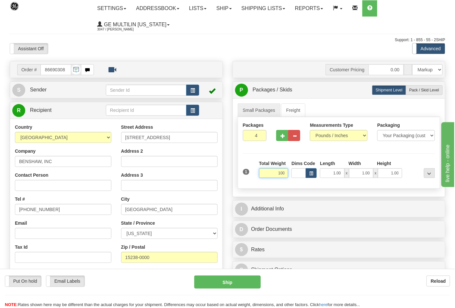
click button "Delete" at bounding box center [0, 0] width 0 height 0
type input "100.00"
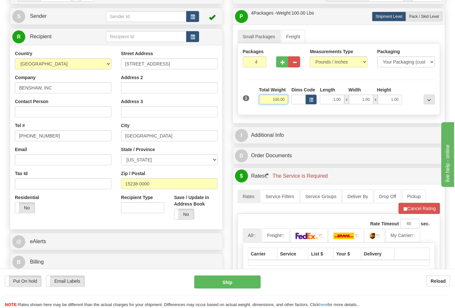
scroll to position [144, 0]
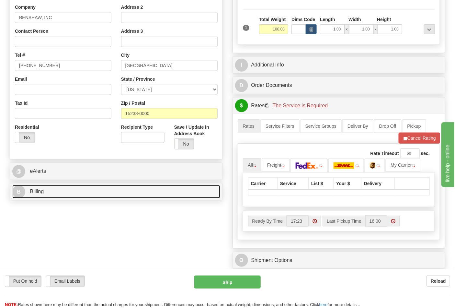
click at [89, 192] on link "B Billing" at bounding box center [116, 191] width 208 height 13
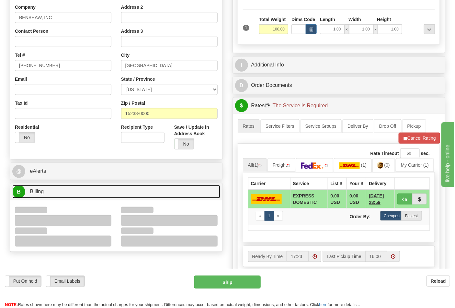
scroll to position [252, 0]
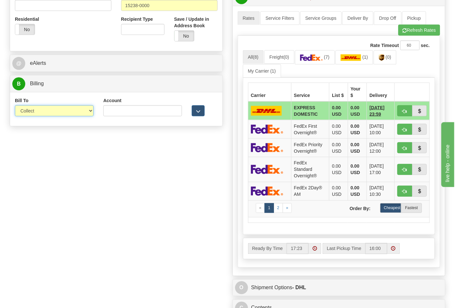
drag, startPoint x: 40, startPoint y: 112, endPoint x: 40, endPoint y: 117, distance: 4.5
click at [40, 112] on select "Sender Recipient Third Party Collect" at bounding box center [54, 110] width 79 height 11
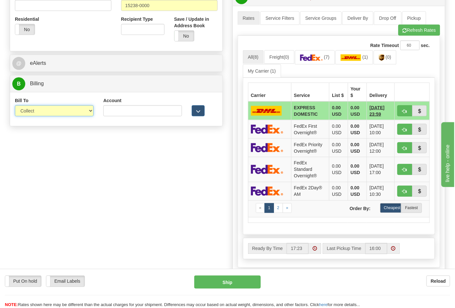
select select "2"
click at [15, 106] on select "Sender Recipient Third Party Collect" at bounding box center [54, 110] width 79 height 11
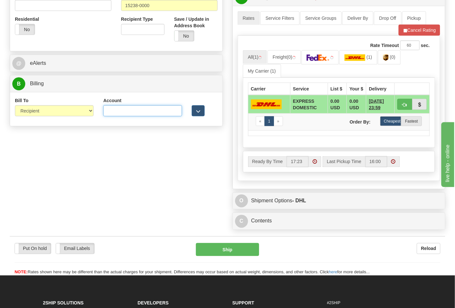
click at [112, 110] on input "Account" at bounding box center [142, 110] width 79 height 11
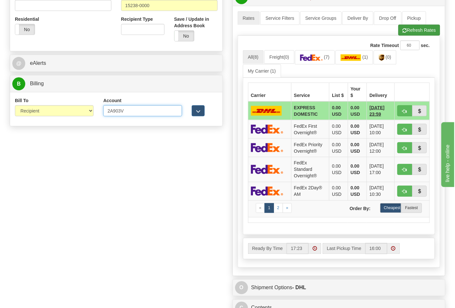
type input "2A903V"
click at [409, 32] on button "Refresh Rates" at bounding box center [419, 30] width 42 height 11
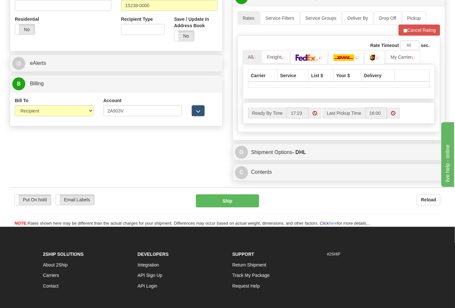
scroll to position [180, 0]
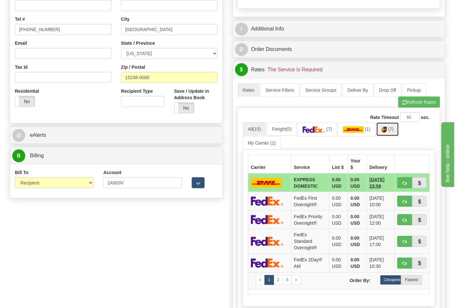
click at [393, 131] on span "(7)" at bounding box center [391, 128] width 6 height 5
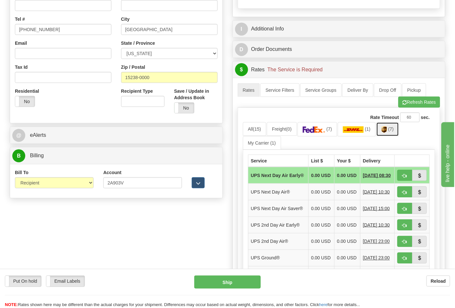
scroll to position [287, 0]
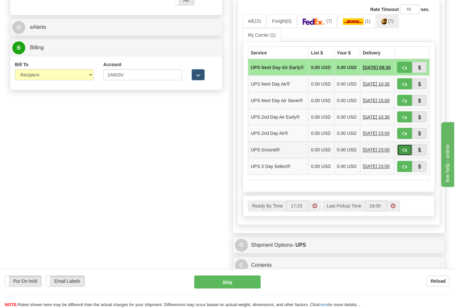
click at [404, 152] on span "button" at bounding box center [404, 150] width 5 height 4
type input "03"
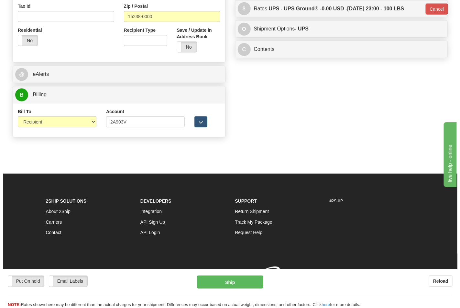
scroll to position [251, 0]
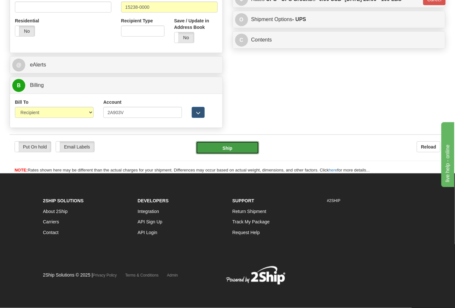
click at [248, 149] on button "Ship" at bounding box center [227, 147] width 63 height 13
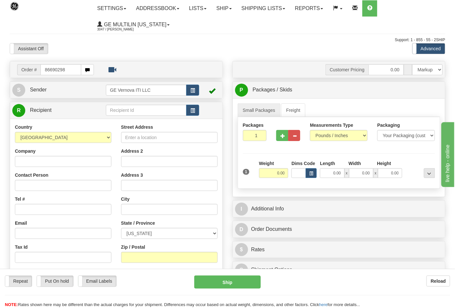
type input "86690298"
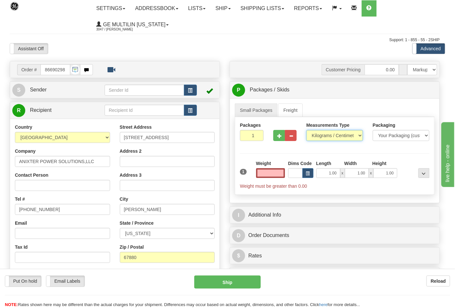
type input "0.00"
click at [326, 135] on select "Pounds / Inches Kilograms / Centimeters" at bounding box center [334, 135] width 57 height 11
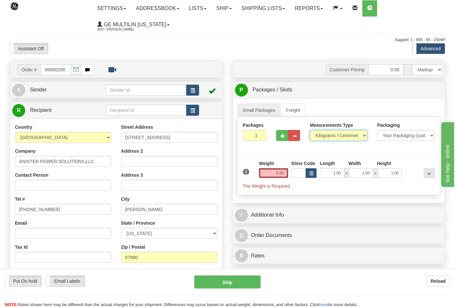
select select "0"
click at [310, 130] on select "Pounds / Inches Kilograms / Centimeters" at bounding box center [339, 135] width 58 height 11
click at [280, 135] on button "button" at bounding box center [282, 135] width 12 height 11
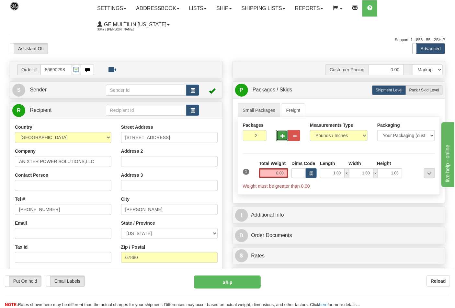
click at [280, 137] on button "button" at bounding box center [282, 135] width 12 height 11
type input "3"
click at [284, 174] on input "0.00" at bounding box center [273, 173] width 29 height 10
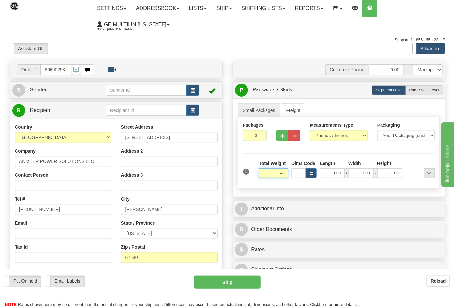
click button "Delete" at bounding box center [0, 0] width 0 height 0
type input "48.00"
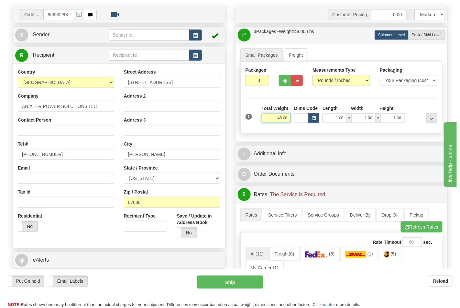
scroll to position [144, 0]
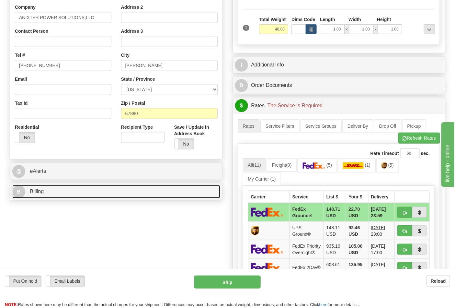
click at [63, 189] on link "B Billing" at bounding box center [116, 191] width 208 height 13
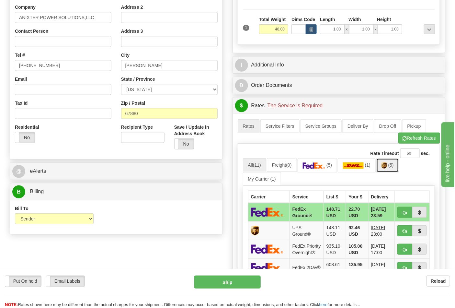
click at [398, 167] on link "(5)" at bounding box center [387, 165] width 23 height 14
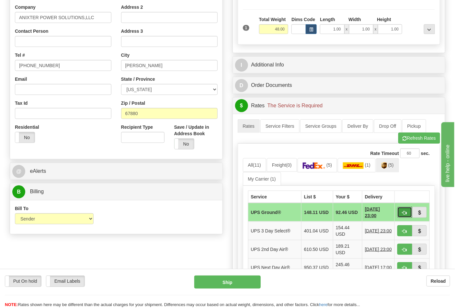
click at [403, 214] on span "button" at bounding box center [404, 212] width 5 height 4
type input "03"
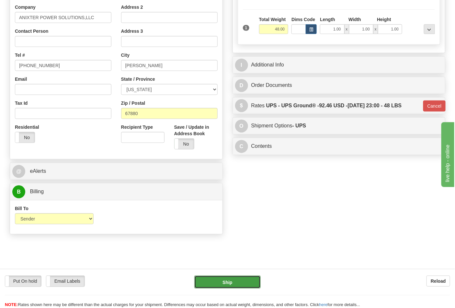
click at [241, 279] on button "Ship" at bounding box center [227, 281] width 66 height 13
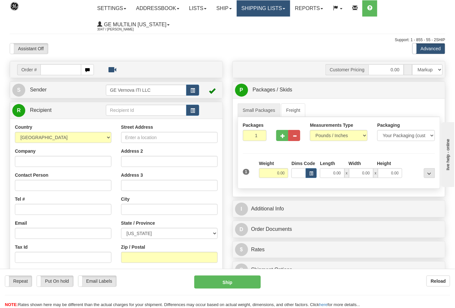
click at [252, 5] on link "Shipping lists" at bounding box center [263, 8] width 53 height 16
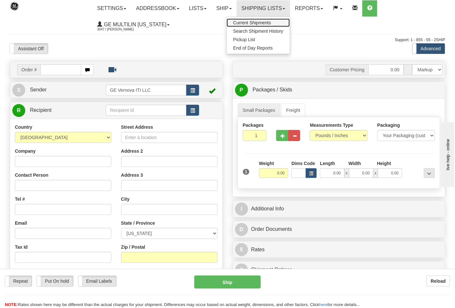
click at [253, 20] on span "Current Shipments" at bounding box center [252, 22] width 38 height 5
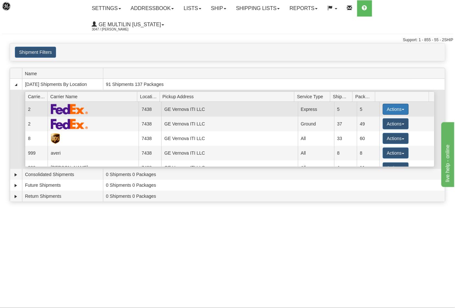
click at [387, 104] on button "Actions" at bounding box center [396, 109] width 26 height 11
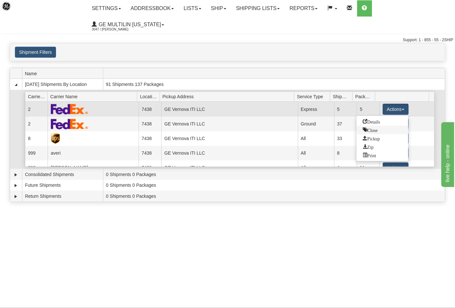
click at [377, 127] on span "Close" at bounding box center [370, 129] width 15 height 5
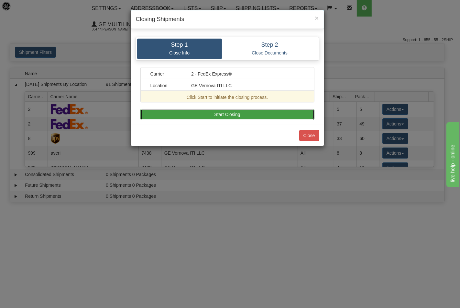
drag, startPoint x: 260, startPoint y: 111, endPoint x: 265, endPoint y: 111, distance: 5.2
click at [260, 111] on button "Start Closing" at bounding box center [227, 114] width 174 height 11
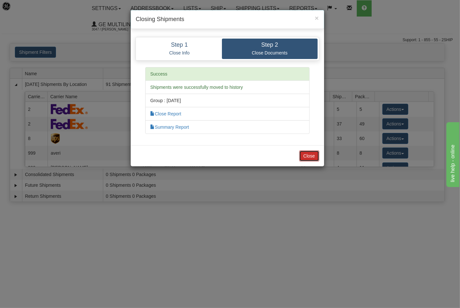
click at [313, 154] on button "Close" at bounding box center [309, 155] width 20 height 11
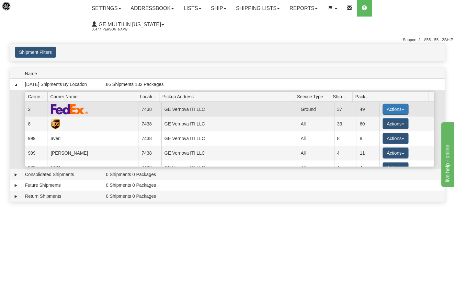
drag, startPoint x: 394, startPoint y: 96, endPoint x: 391, endPoint y: 98, distance: 3.6
click at [392, 104] on button "Actions" at bounding box center [396, 109] width 26 height 11
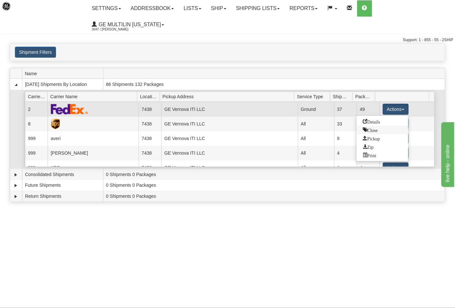
click at [376, 127] on span "Close" at bounding box center [370, 129] width 15 height 5
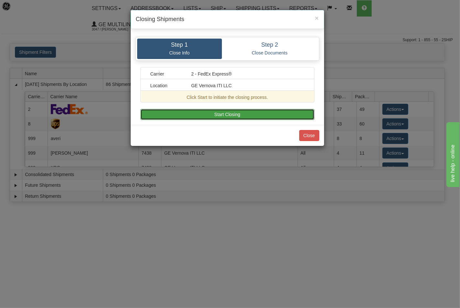
click at [263, 116] on button "Start Closing" at bounding box center [227, 114] width 174 height 11
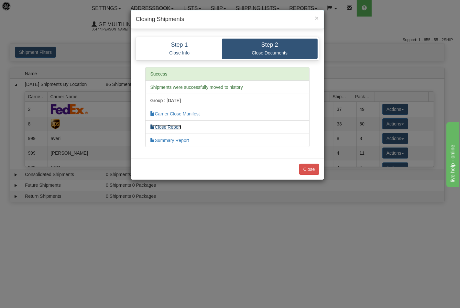
click at [166, 128] on link "Close Report" at bounding box center [166, 126] width 31 height 5
click at [304, 168] on button "Close" at bounding box center [309, 168] width 20 height 11
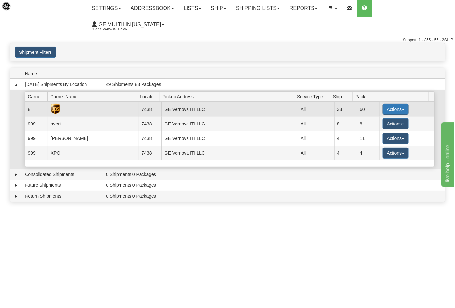
click at [387, 104] on button "Actions" at bounding box center [396, 109] width 26 height 11
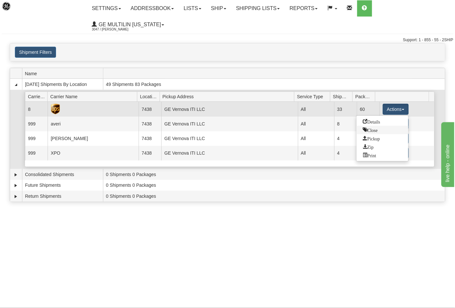
click at [377, 127] on span "Close" at bounding box center [370, 129] width 15 height 5
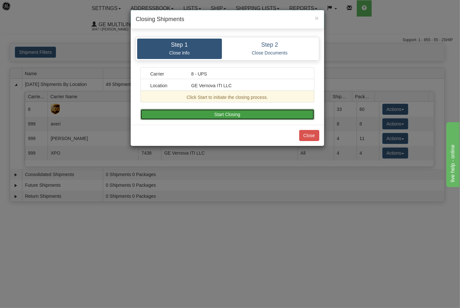
click at [286, 113] on button "Start Closing" at bounding box center [227, 114] width 174 height 11
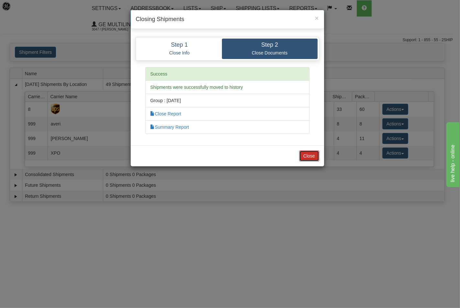
click at [315, 154] on button "Close" at bounding box center [309, 155] width 20 height 11
